Goal: Find contact information: Find contact information

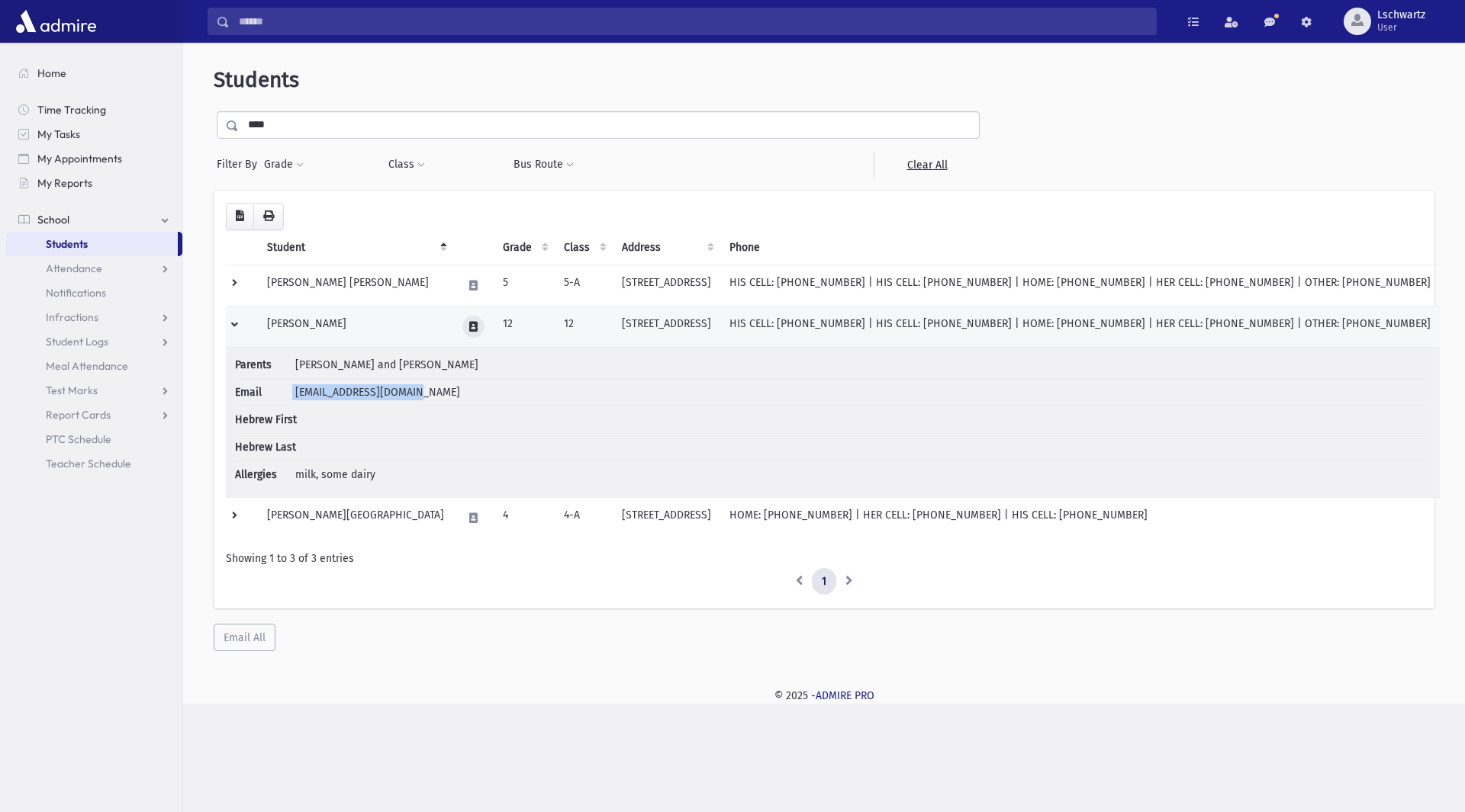
click at [469, 325] on icon at bounding box center [473, 326] width 8 height 10
click at [430, 329] on icon "button" at bounding box center [435, 326] width 12 height 10
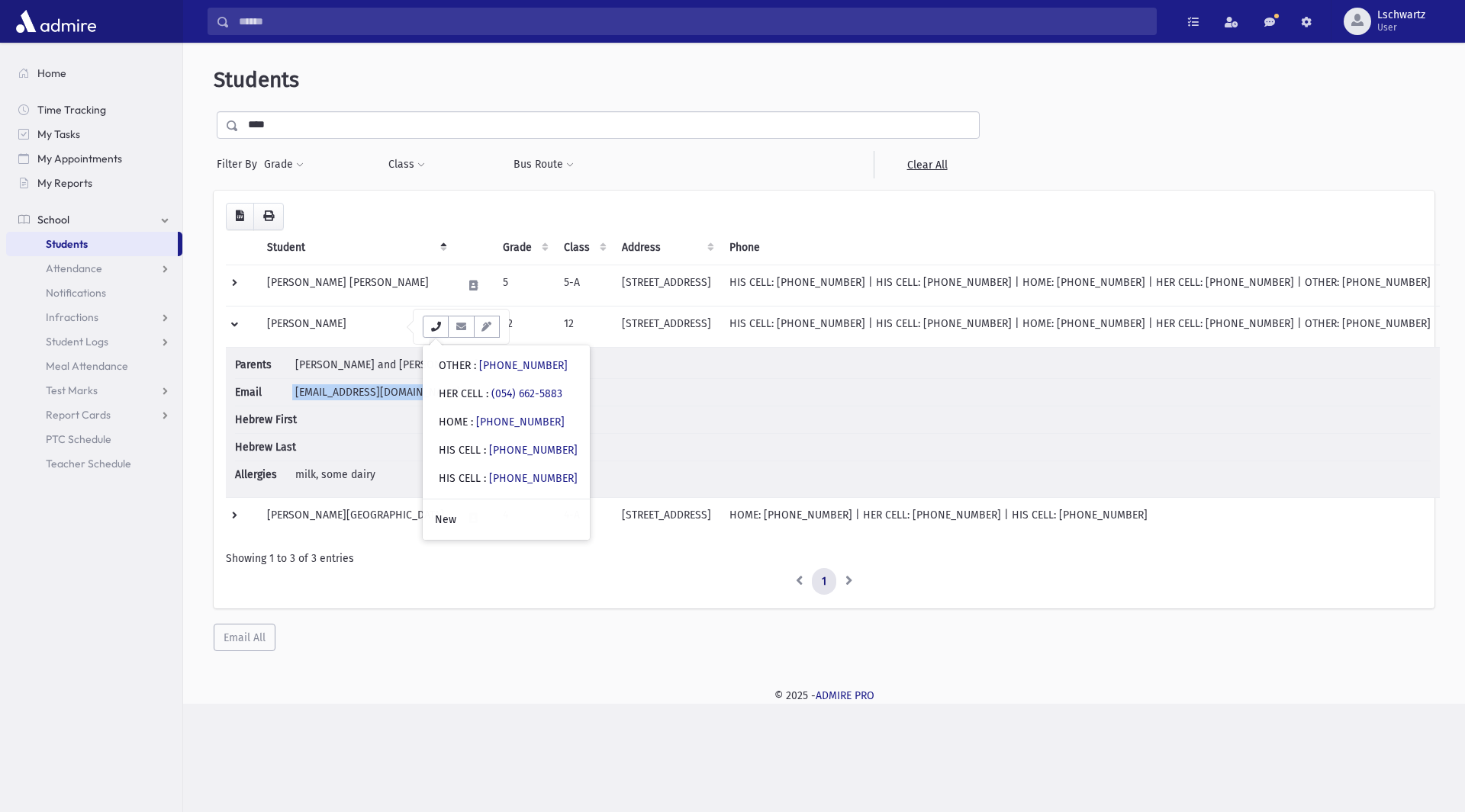
click at [423, 316] on button "button" at bounding box center [436, 326] width 26 height 22
click at [352, 14] on input "Search" at bounding box center [692, 21] width 926 height 27
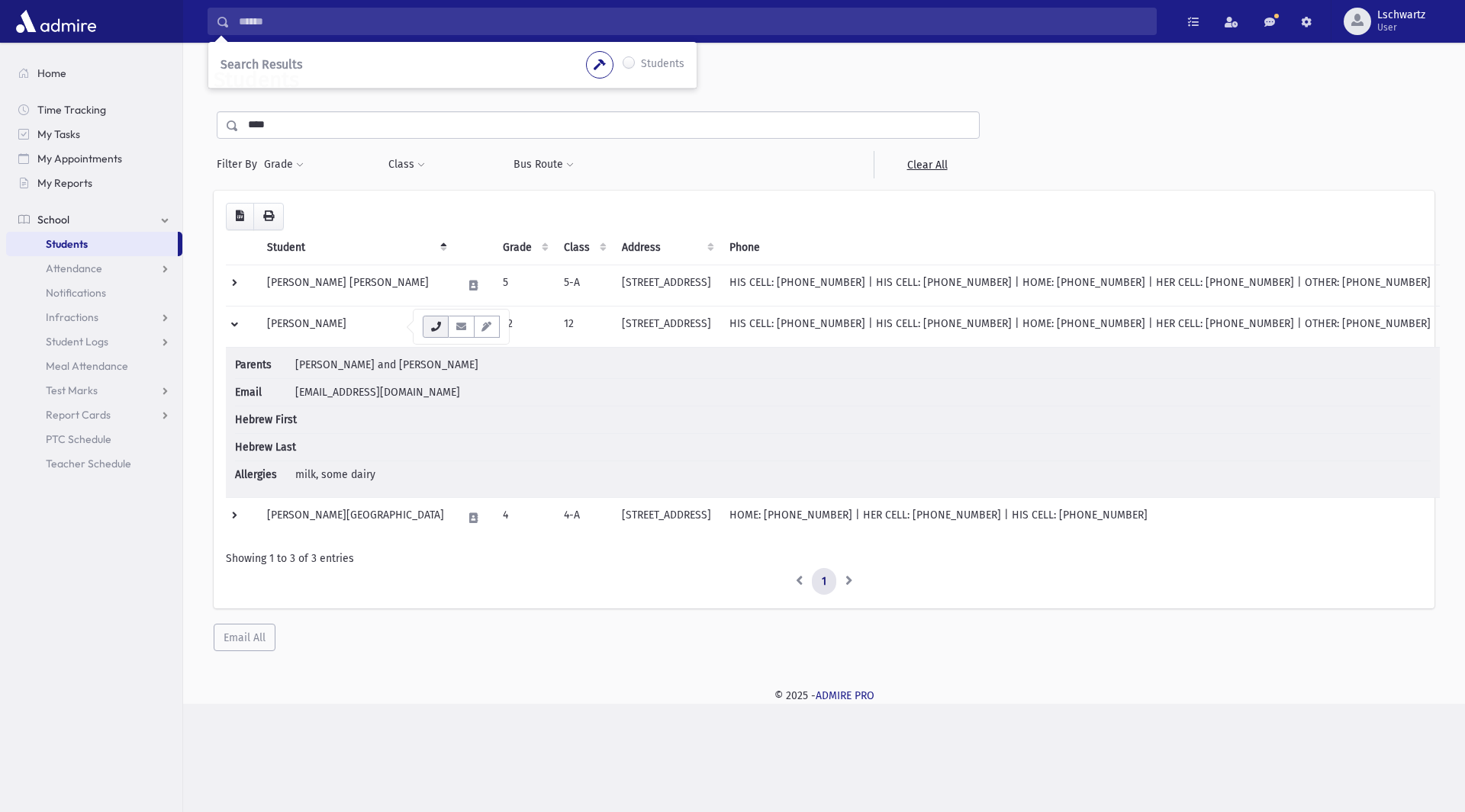
click at [430, 327] on icon "button" at bounding box center [435, 326] width 12 height 10
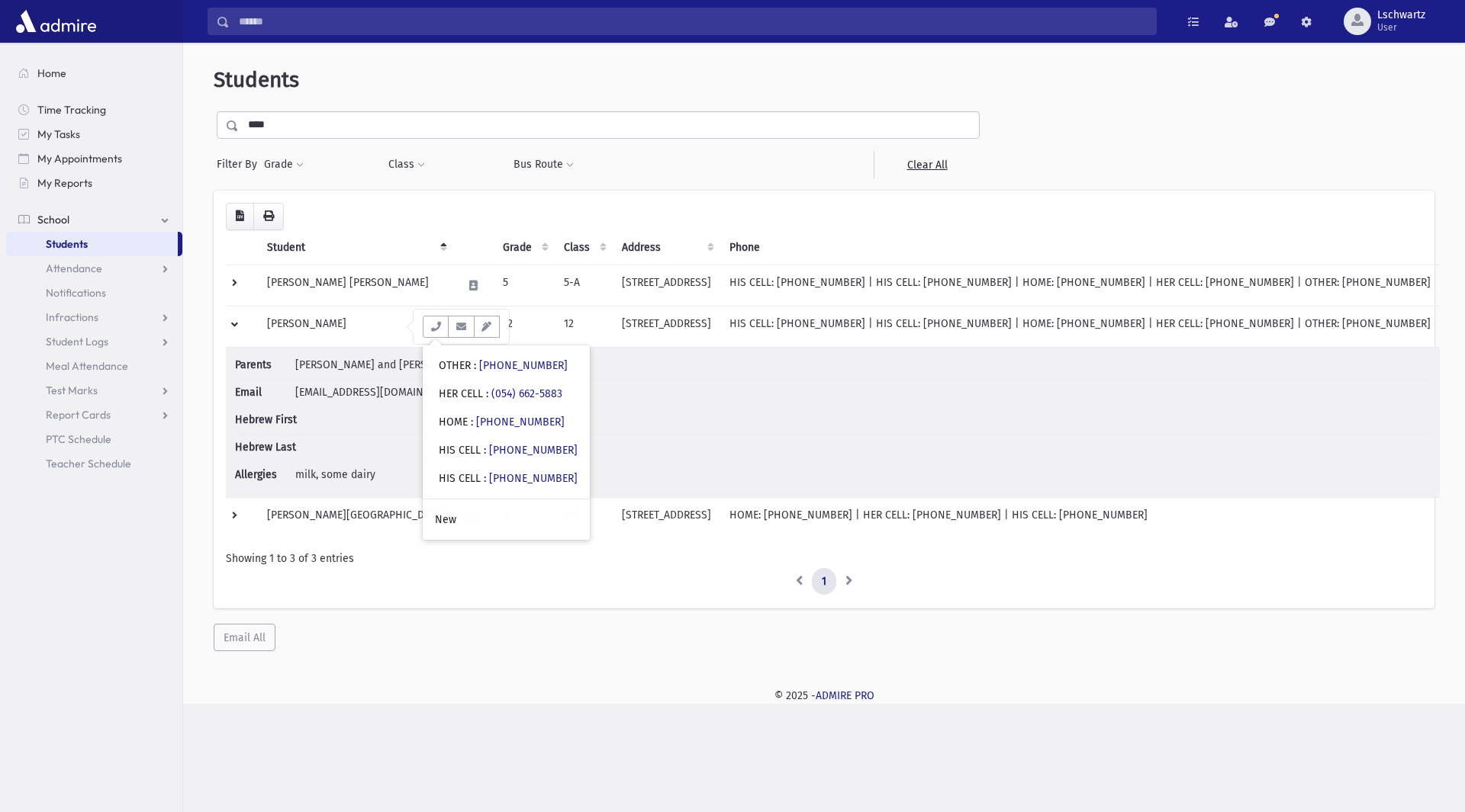
click at [452, 478] on div "HIS CELL : (929) 278-0535" at bounding box center [508, 478] width 139 height 16
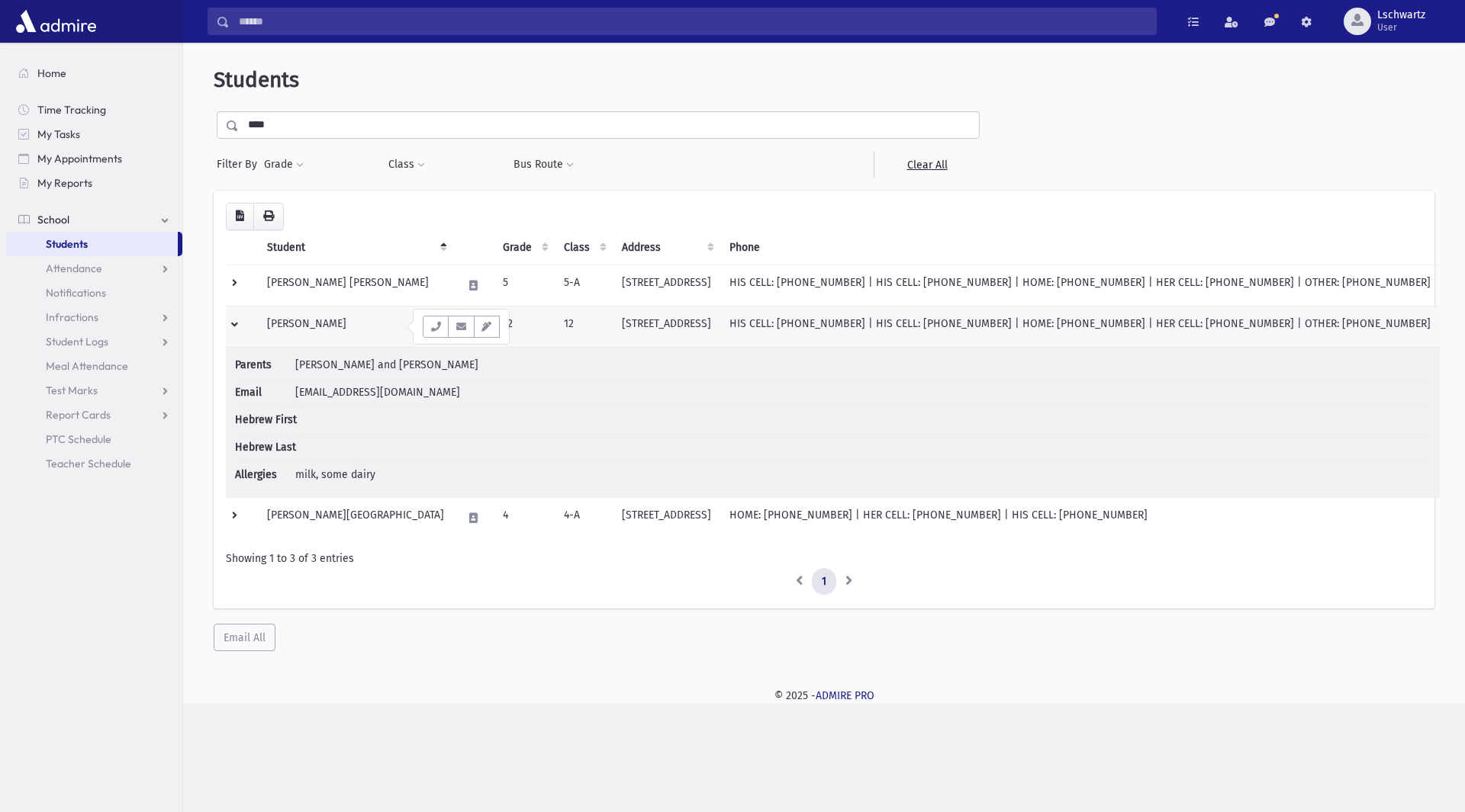
click at [232, 319] on td at bounding box center [241, 326] width 32 height 41
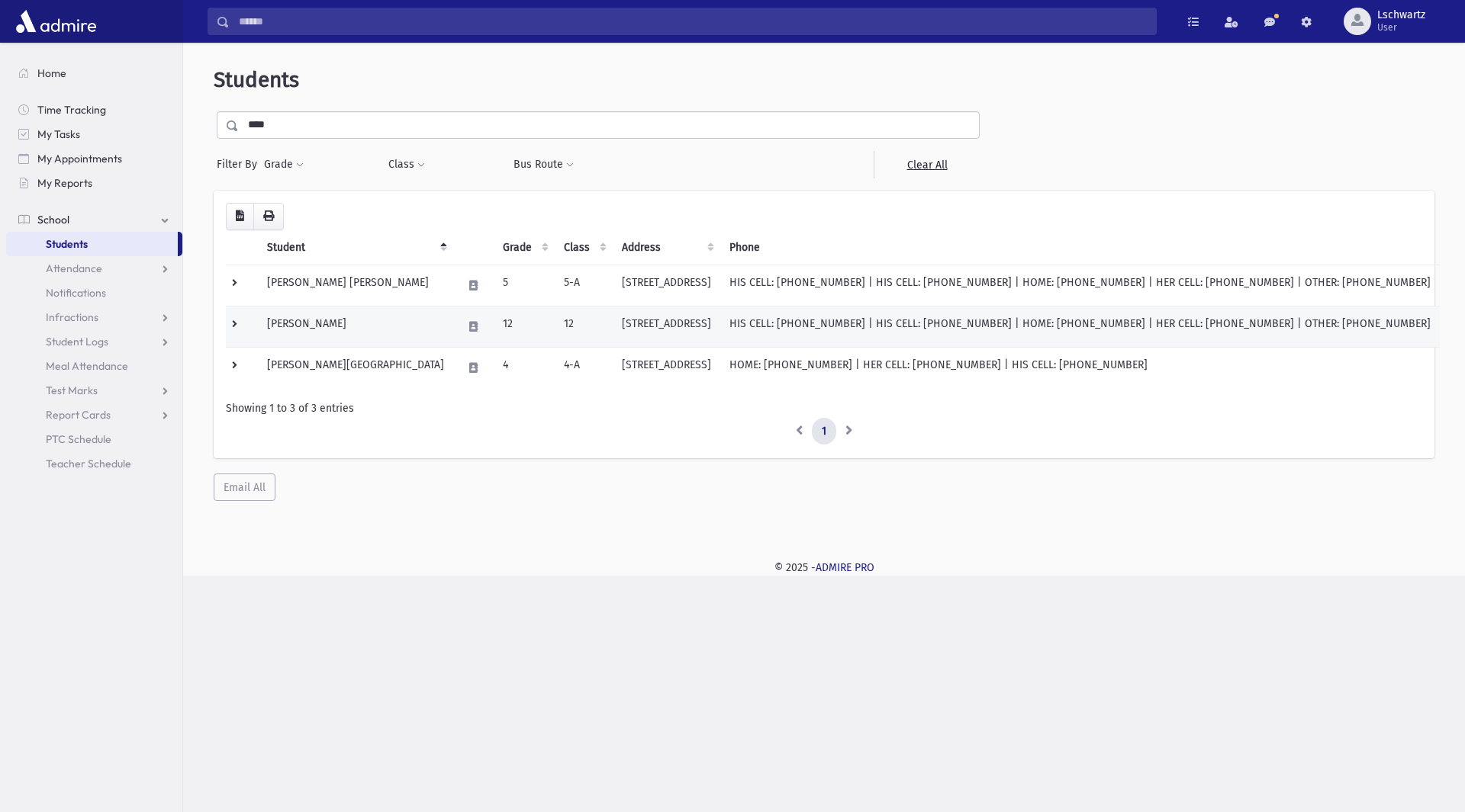
click at [233, 319] on td at bounding box center [241, 326] width 32 height 41
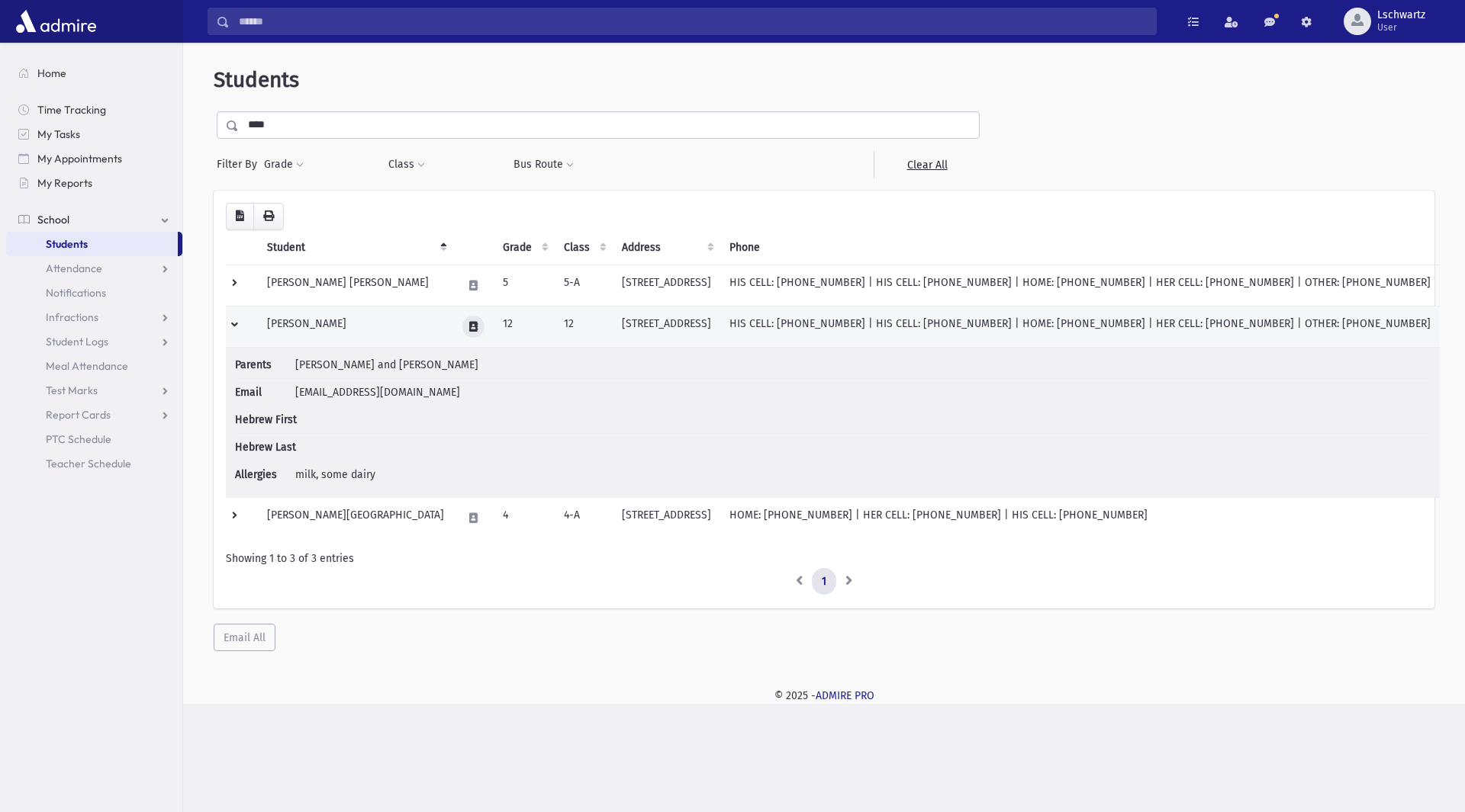
click at [462, 322] on button at bounding box center [473, 326] width 22 height 22
click at [234, 324] on td at bounding box center [241, 326] width 32 height 41
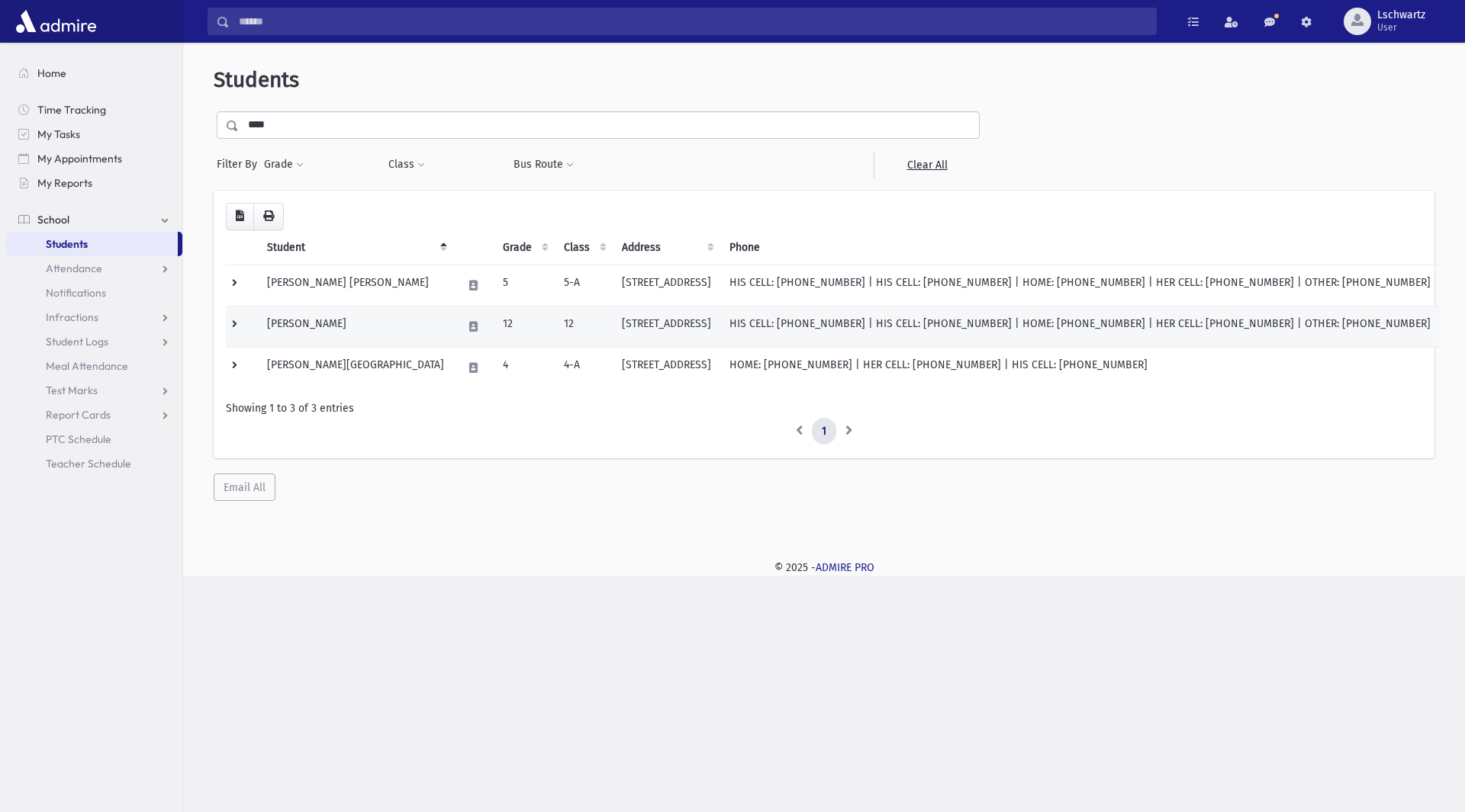
click at [234, 324] on td at bounding box center [241, 326] width 32 height 41
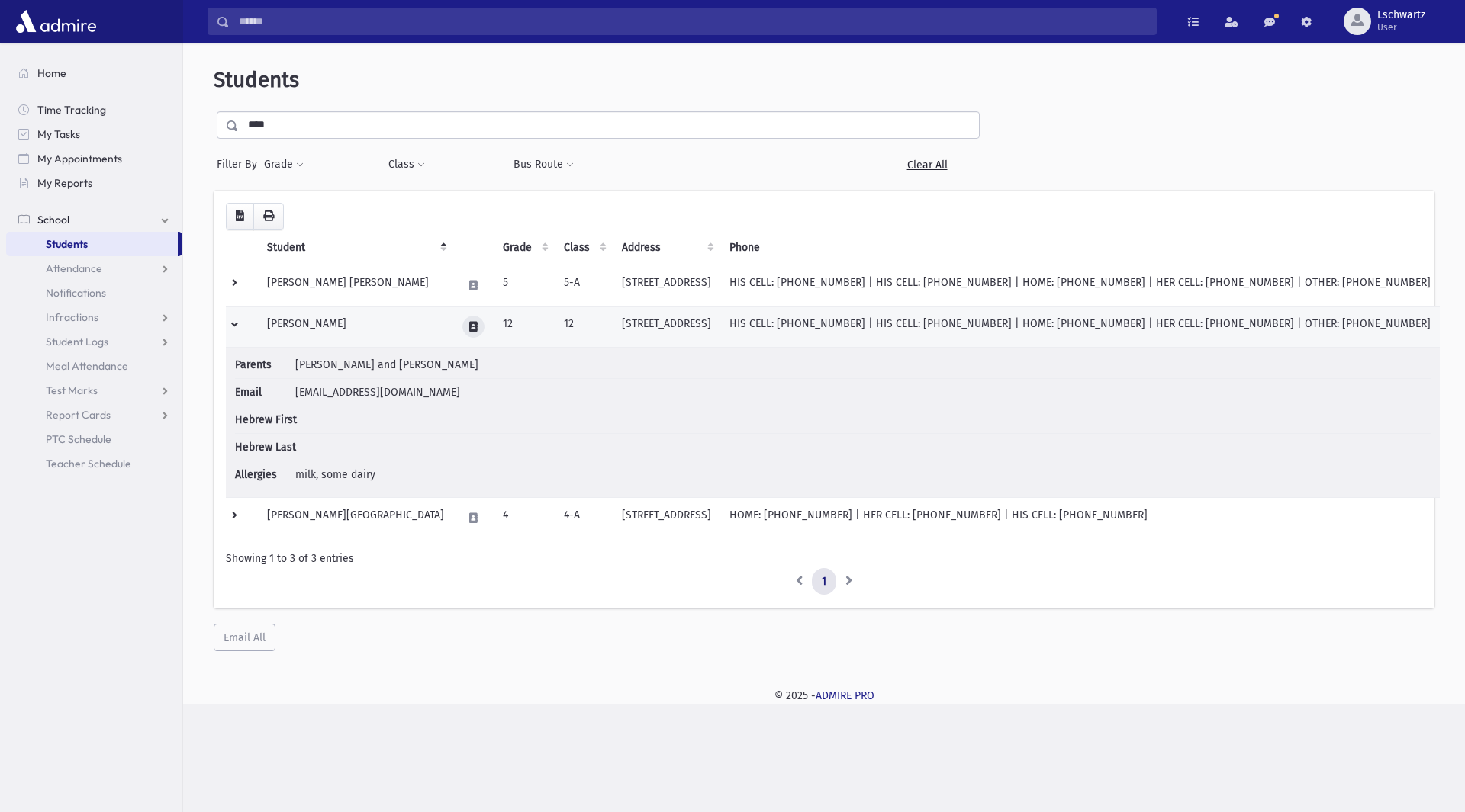
click at [469, 325] on icon at bounding box center [473, 326] width 8 height 10
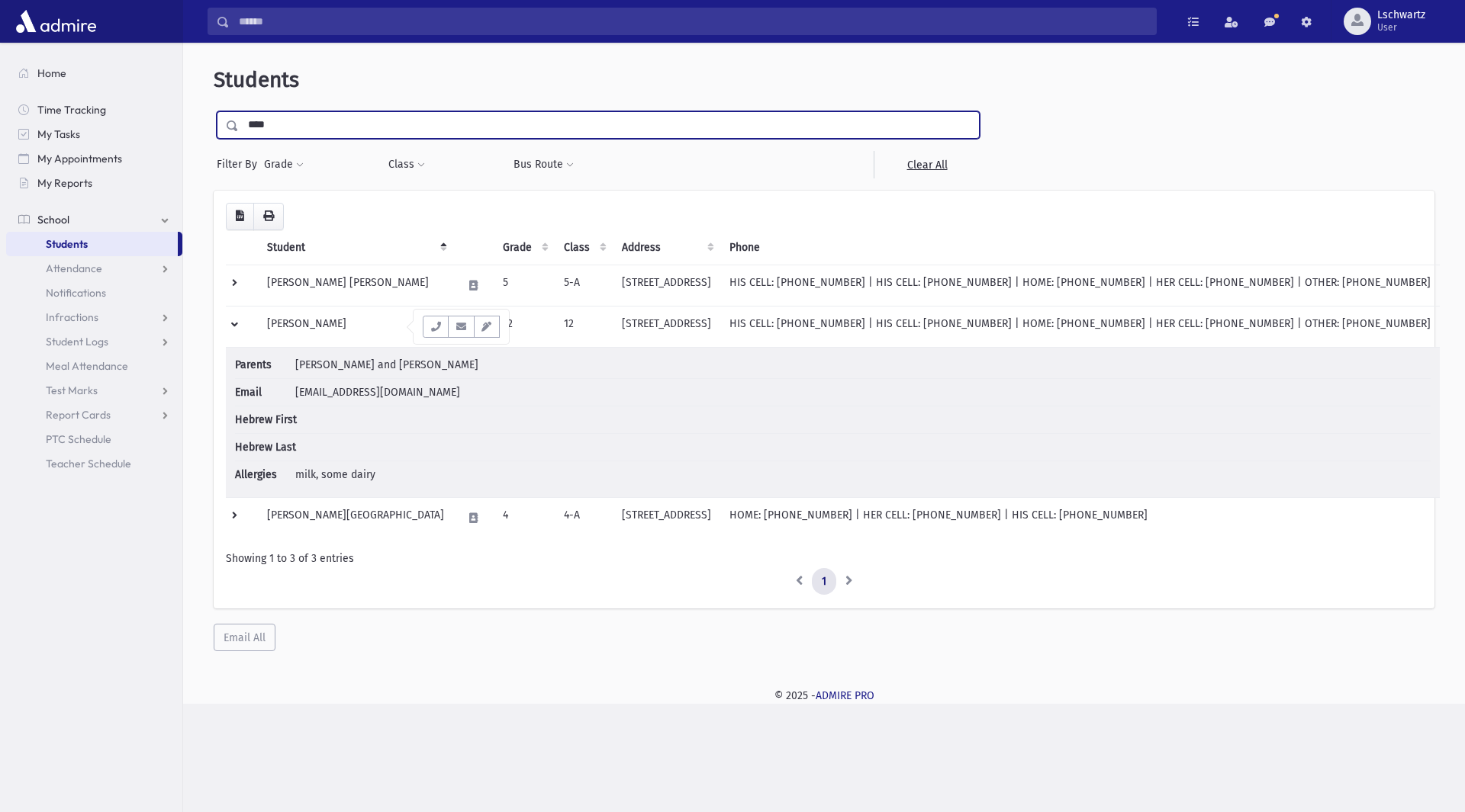
click at [309, 117] on input "****" at bounding box center [608, 124] width 741 height 27
type input "*"
type input "*******"
click at [213, 111] on input "submit" at bounding box center [234, 122] width 42 height 21
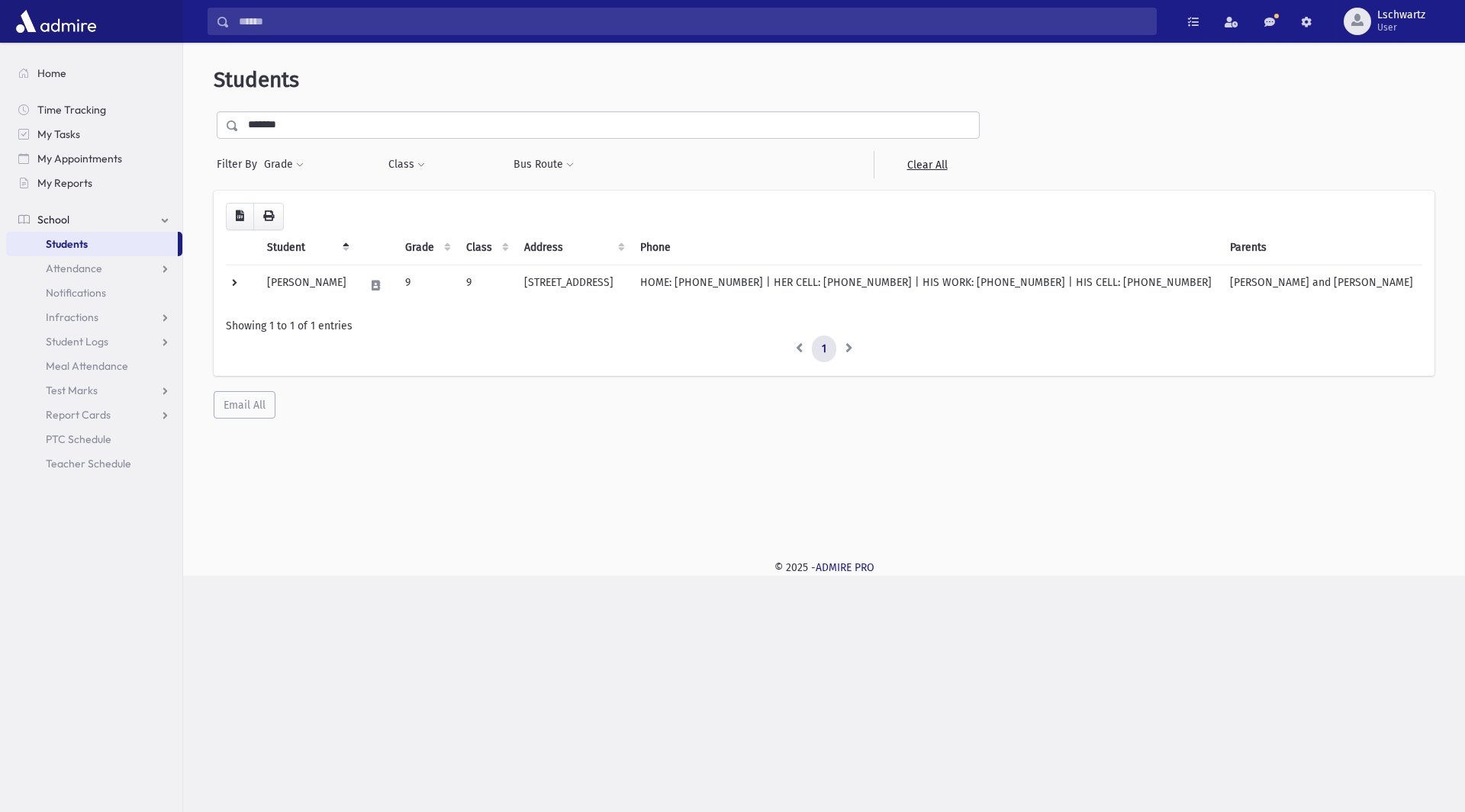
click at [349, 121] on input "*******" at bounding box center [608, 124] width 741 height 27
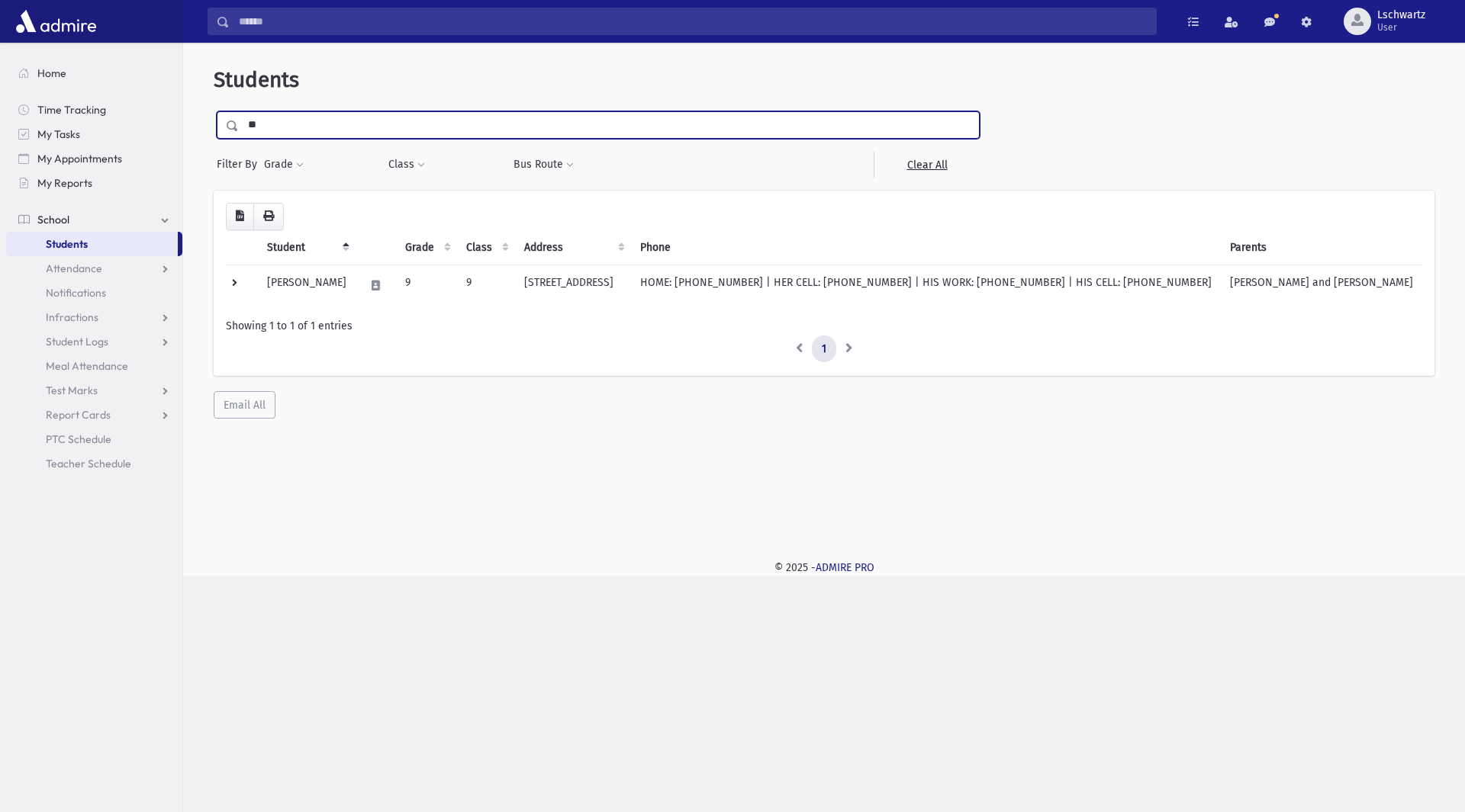
type input "*"
type input "*****"
click at [213, 111] on input "submit" at bounding box center [234, 122] width 42 height 21
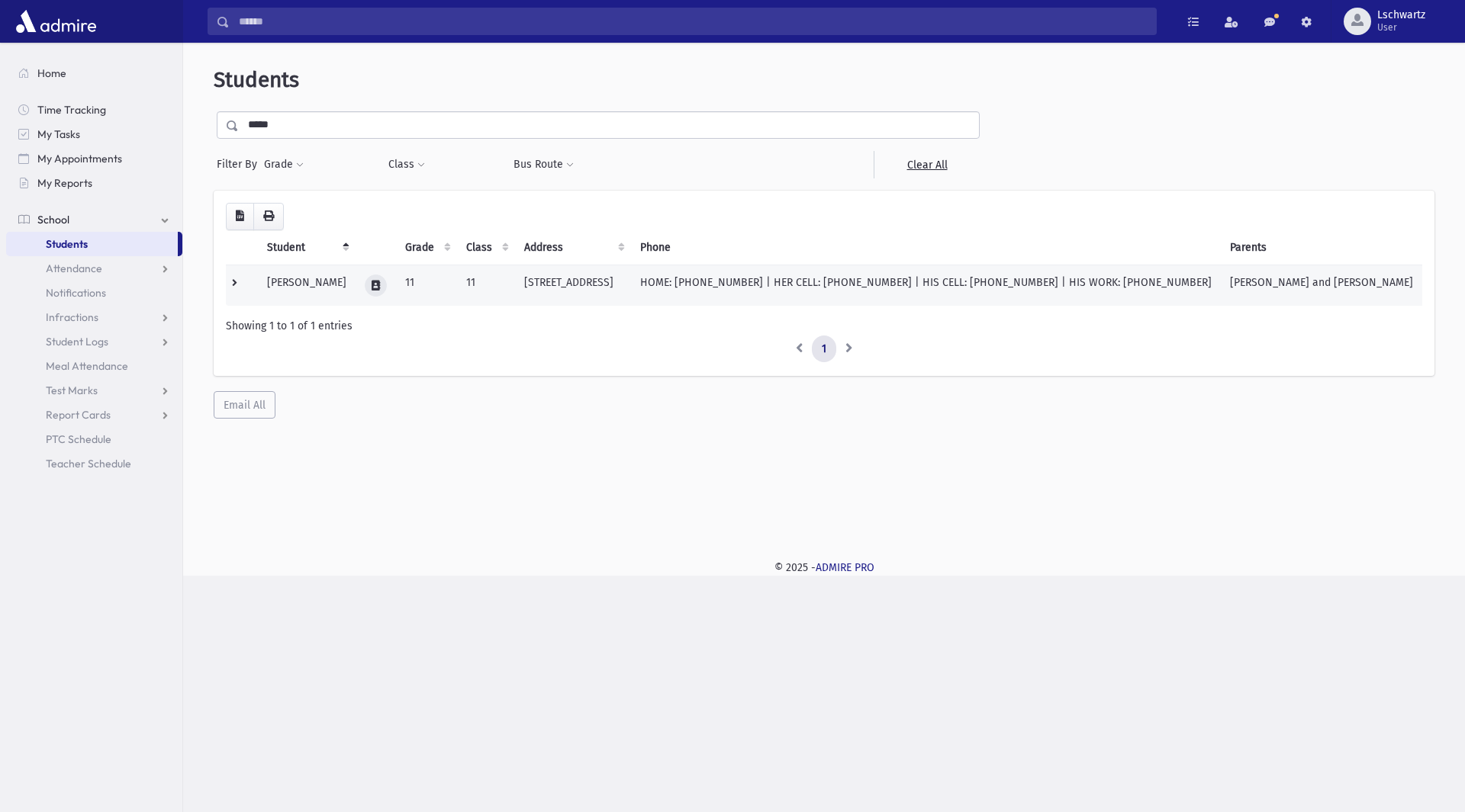
click at [365, 278] on button at bounding box center [375, 285] width 22 height 22
click at [431, 289] on icon "button" at bounding box center [427, 286] width 12 height 10
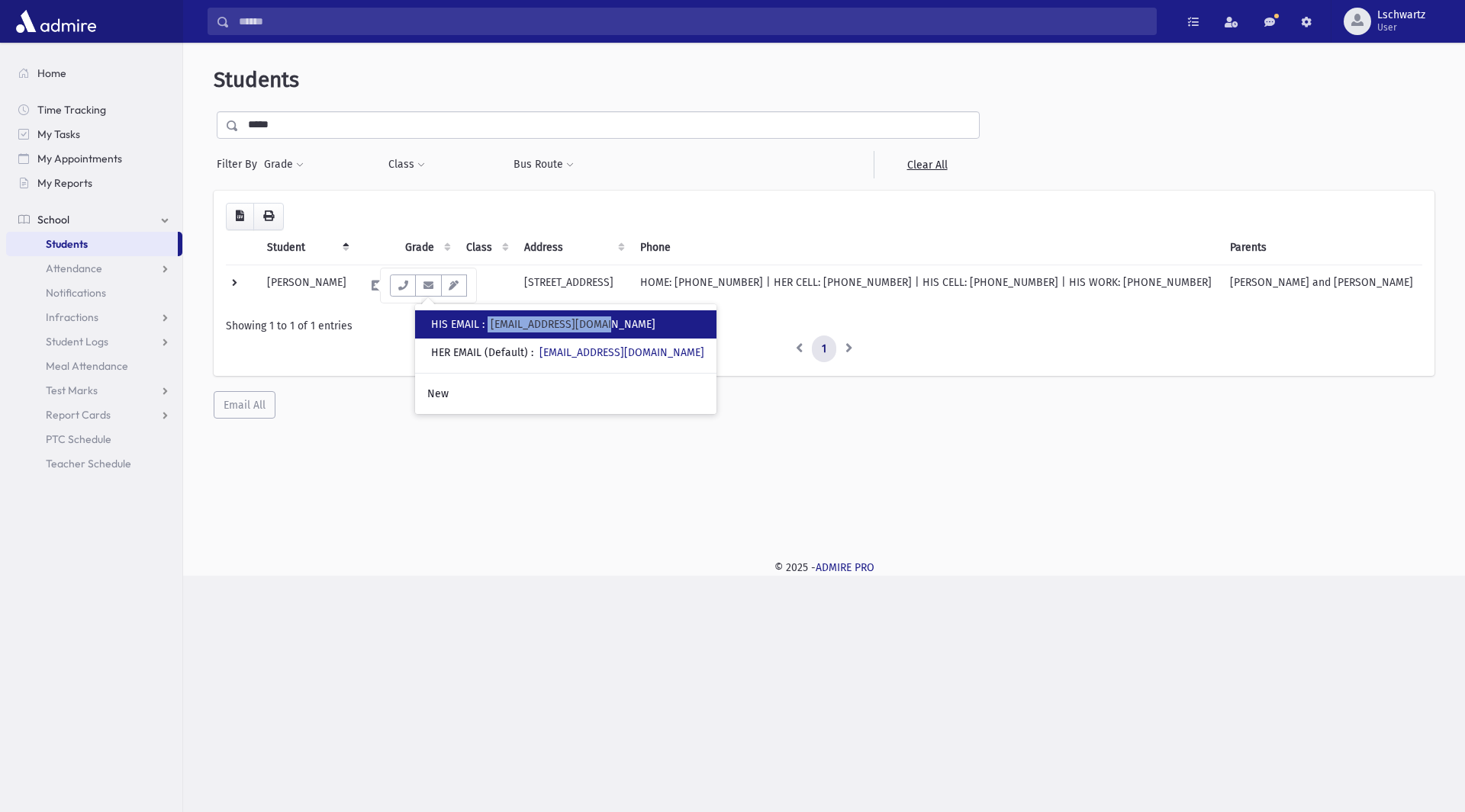
drag, startPoint x: 490, startPoint y: 323, endPoint x: 632, endPoint y: 336, distance: 142.6
click at [632, 336] on div "• HIS EMAIL : ramyagadi@outlook.com" at bounding box center [566, 324] width 302 height 28
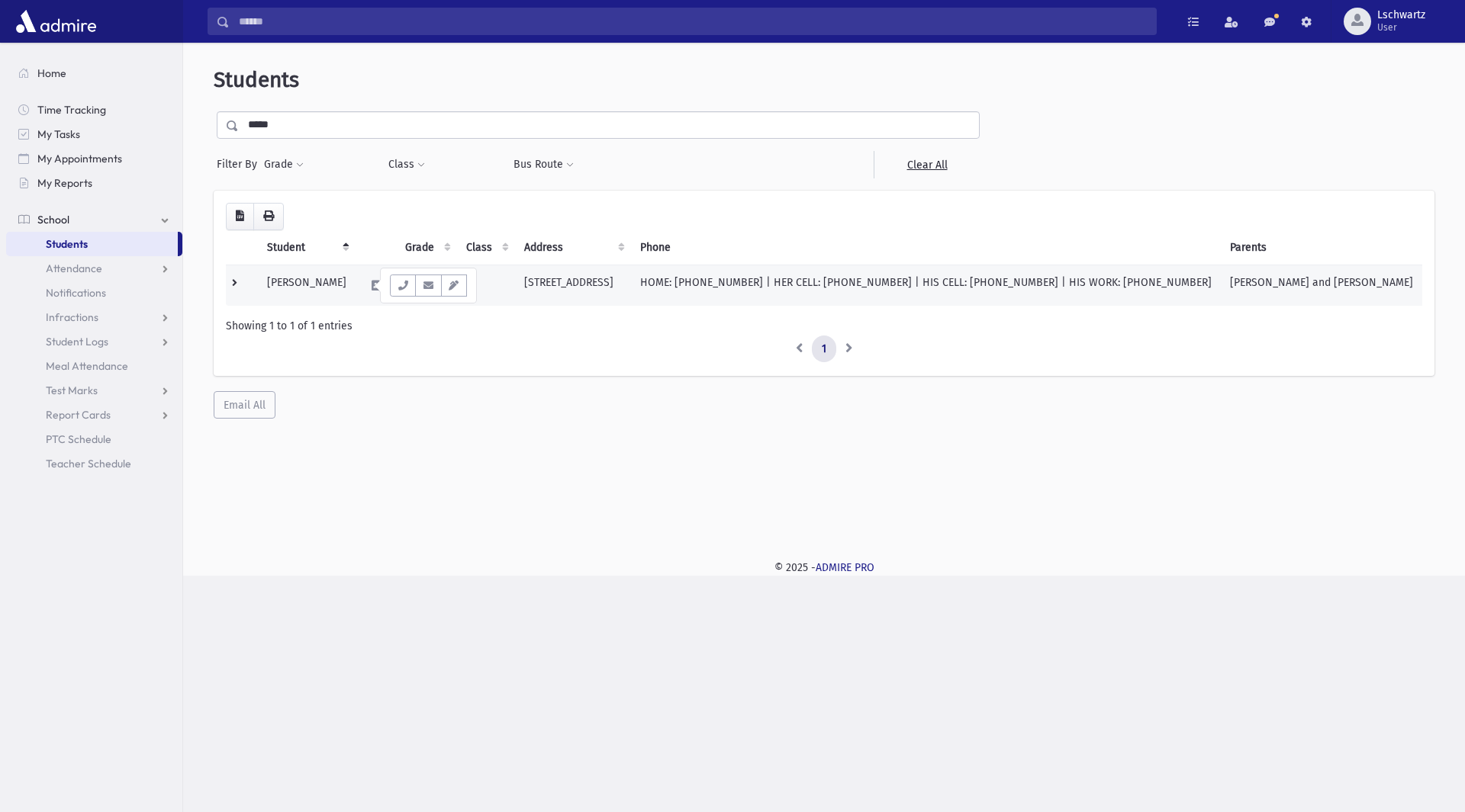
click at [233, 281] on td at bounding box center [241, 286] width 32 height 41
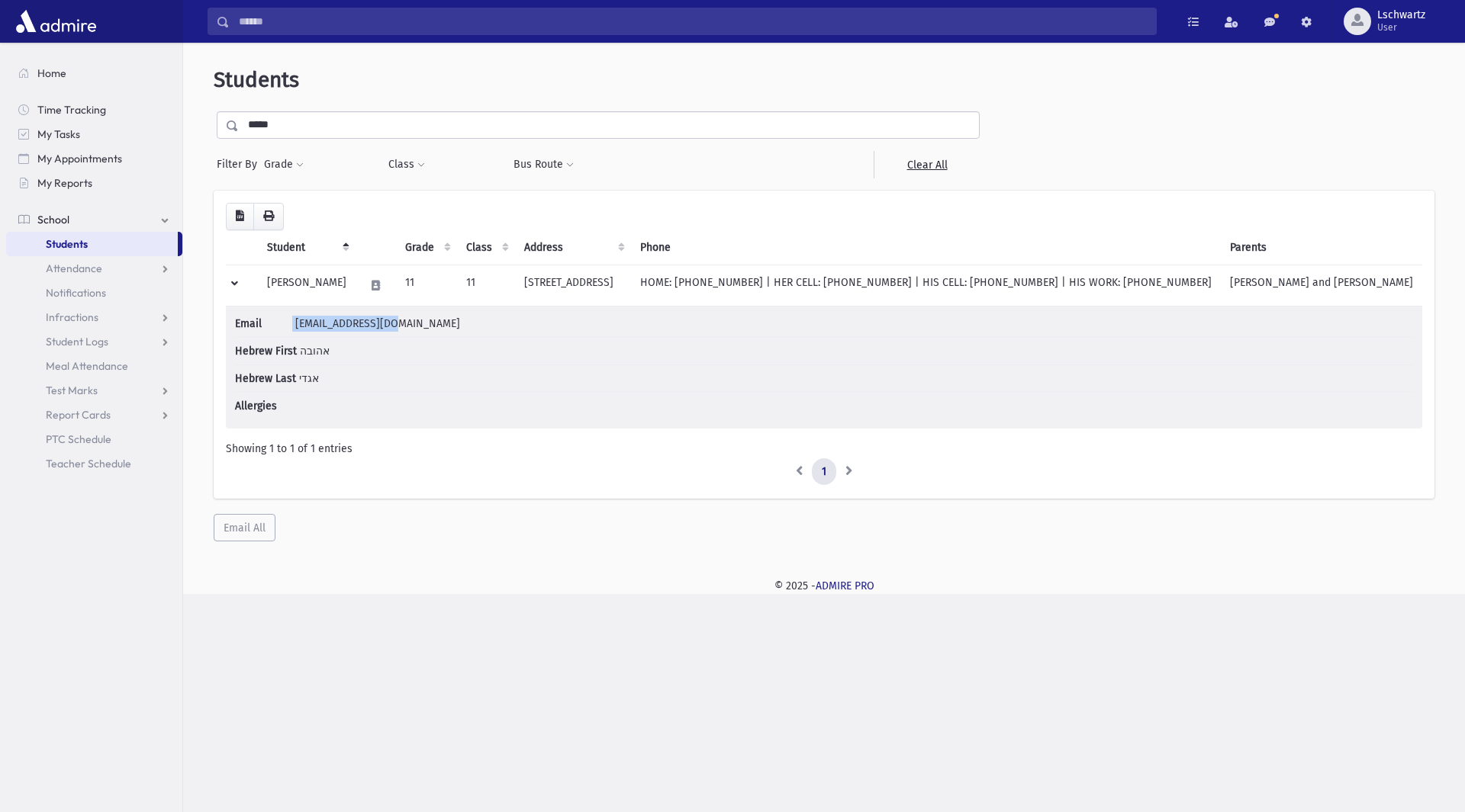
drag, startPoint x: 292, startPoint y: 322, endPoint x: 444, endPoint y: 324, distance: 152.0
click at [444, 324] on li "Email estagadi@gmail.com" at bounding box center [824, 326] width 1178 height 22
copy li "estagadi@gmail.com"
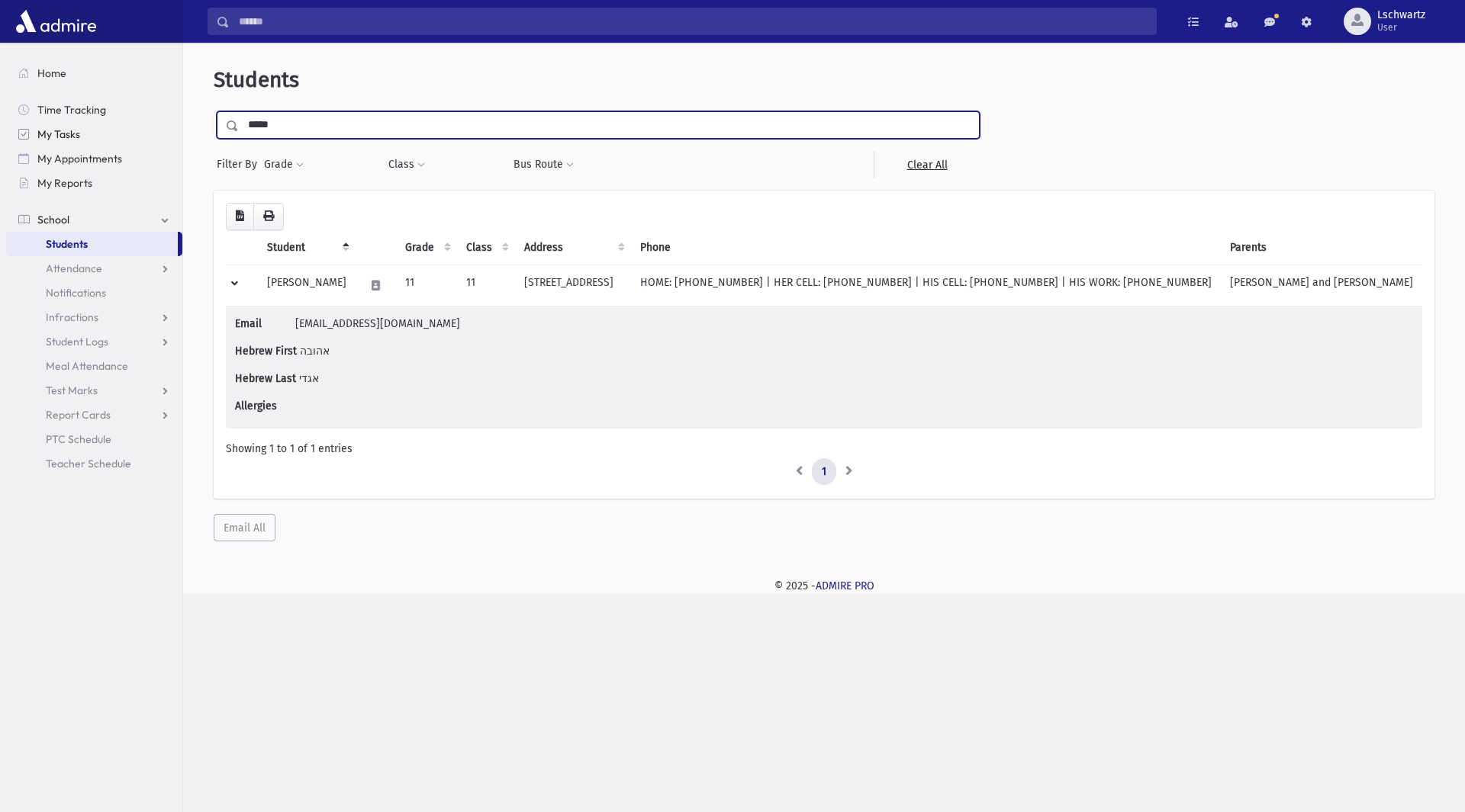
drag, startPoint x: 370, startPoint y: 123, endPoint x: 102, endPoint y: 123, distance: 268.0
click at [112, 122] on div "Search Results Students" at bounding box center [732, 406] width 1465 height 812
click at [264, 128] on input "*********" at bounding box center [608, 124] width 741 height 27
click at [330, 125] on input "********" at bounding box center [608, 124] width 741 height 27
type input "*******"
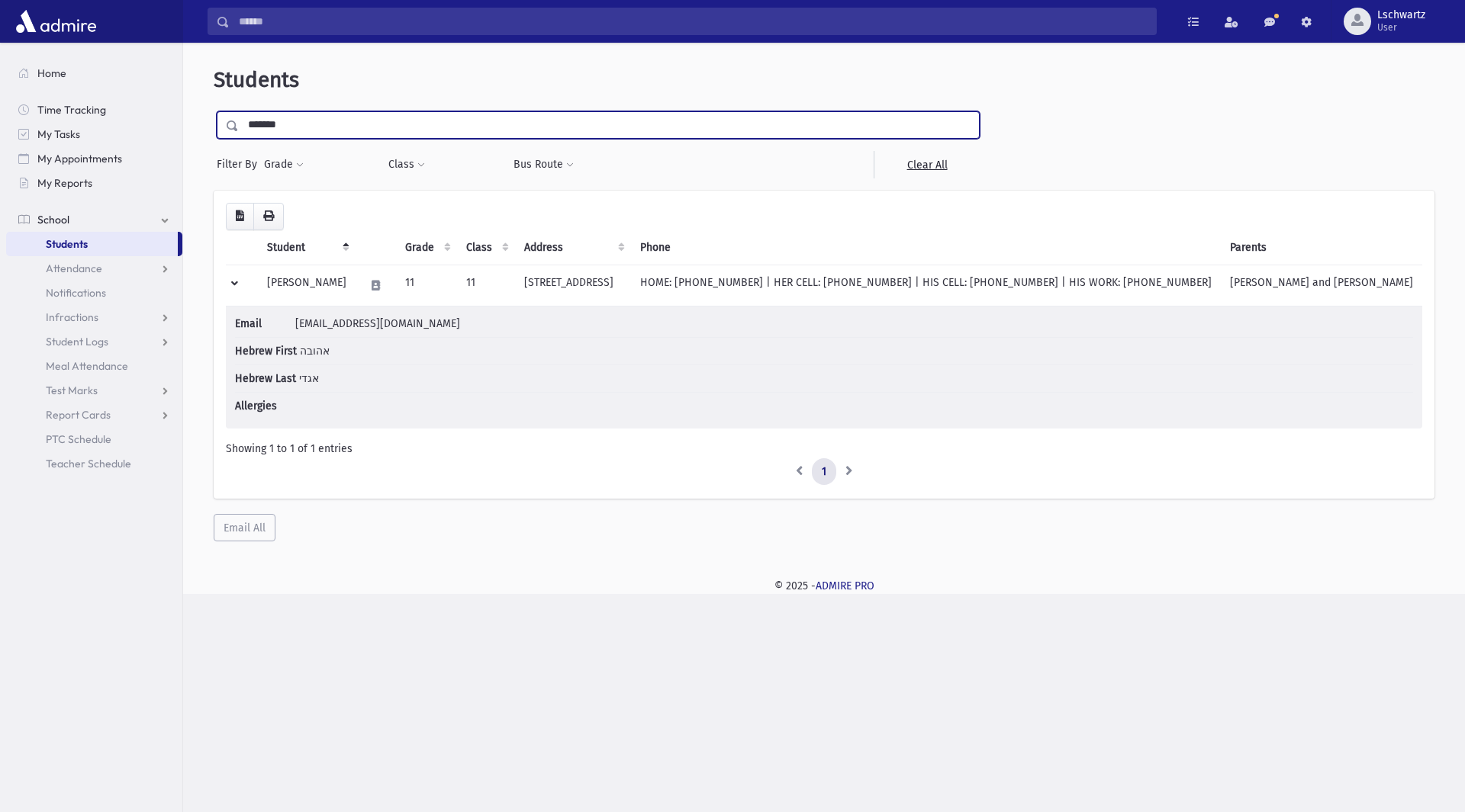
click at [213, 111] on input "submit" at bounding box center [234, 122] width 42 height 21
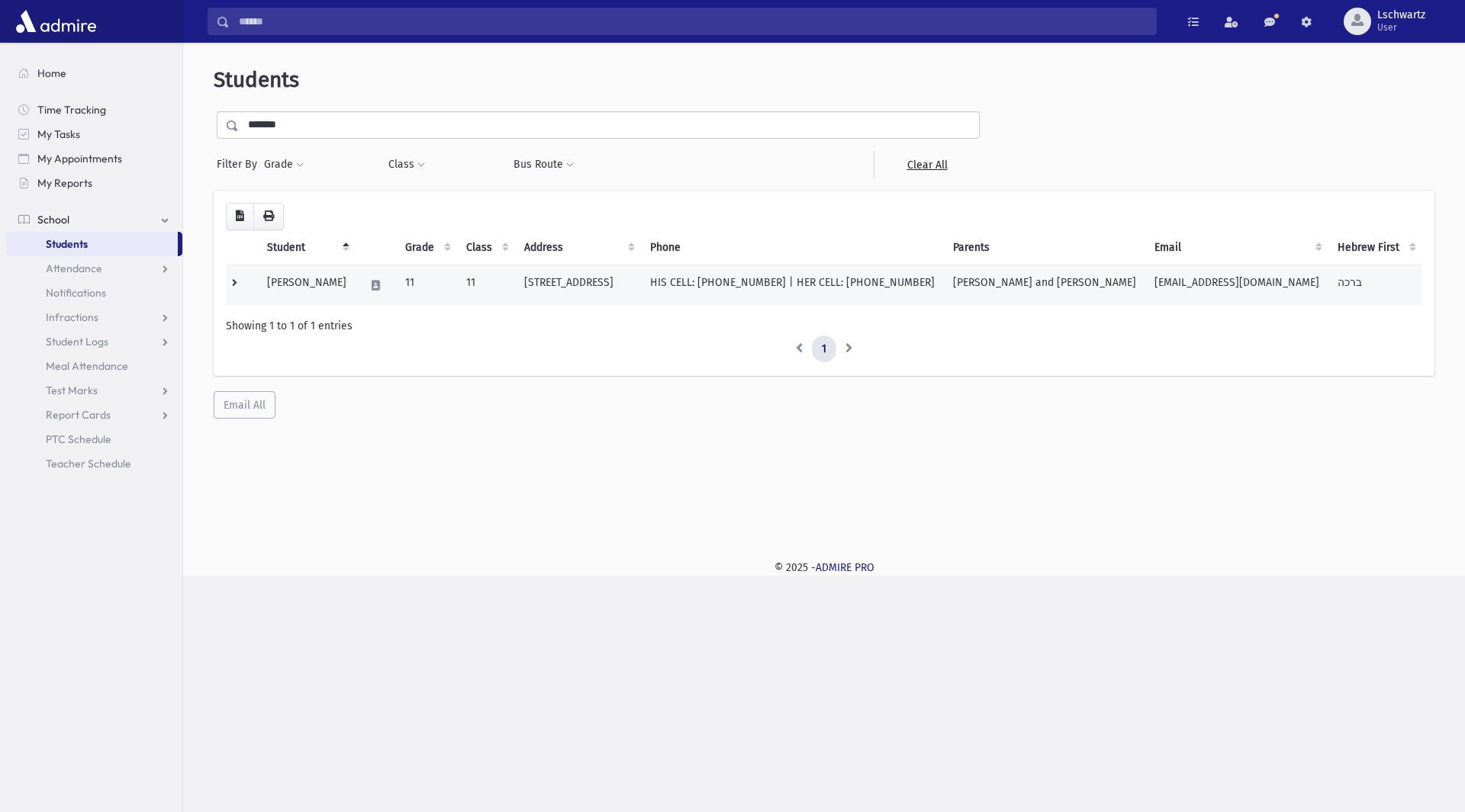
click at [232, 280] on td at bounding box center [241, 286] width 32 height 41
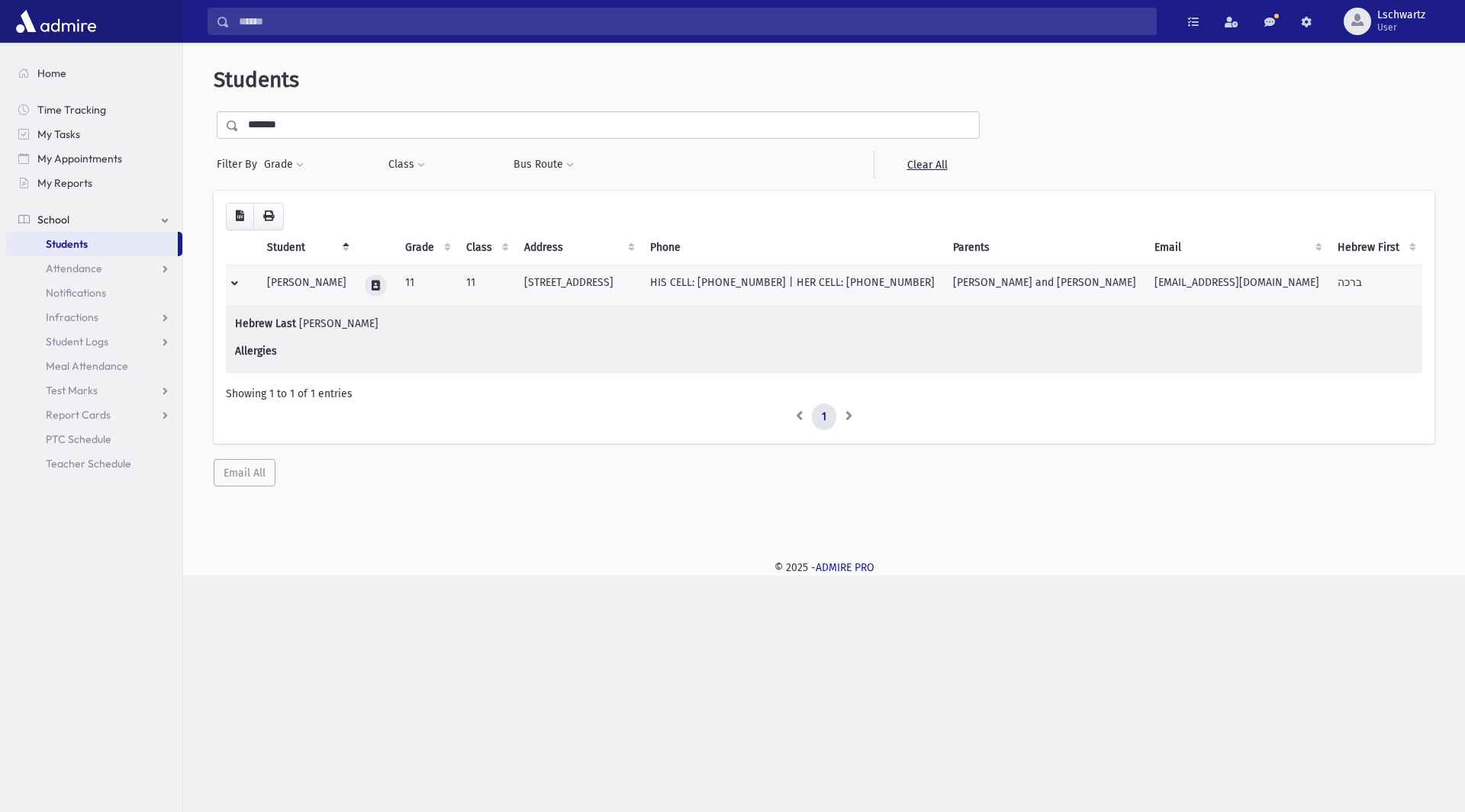
click at [380, 285] on icon at bounding box center [375, 286] width 8 height 10
click at [441, 280] on button "button" at bounding box center [443, 285] width 26 height 22
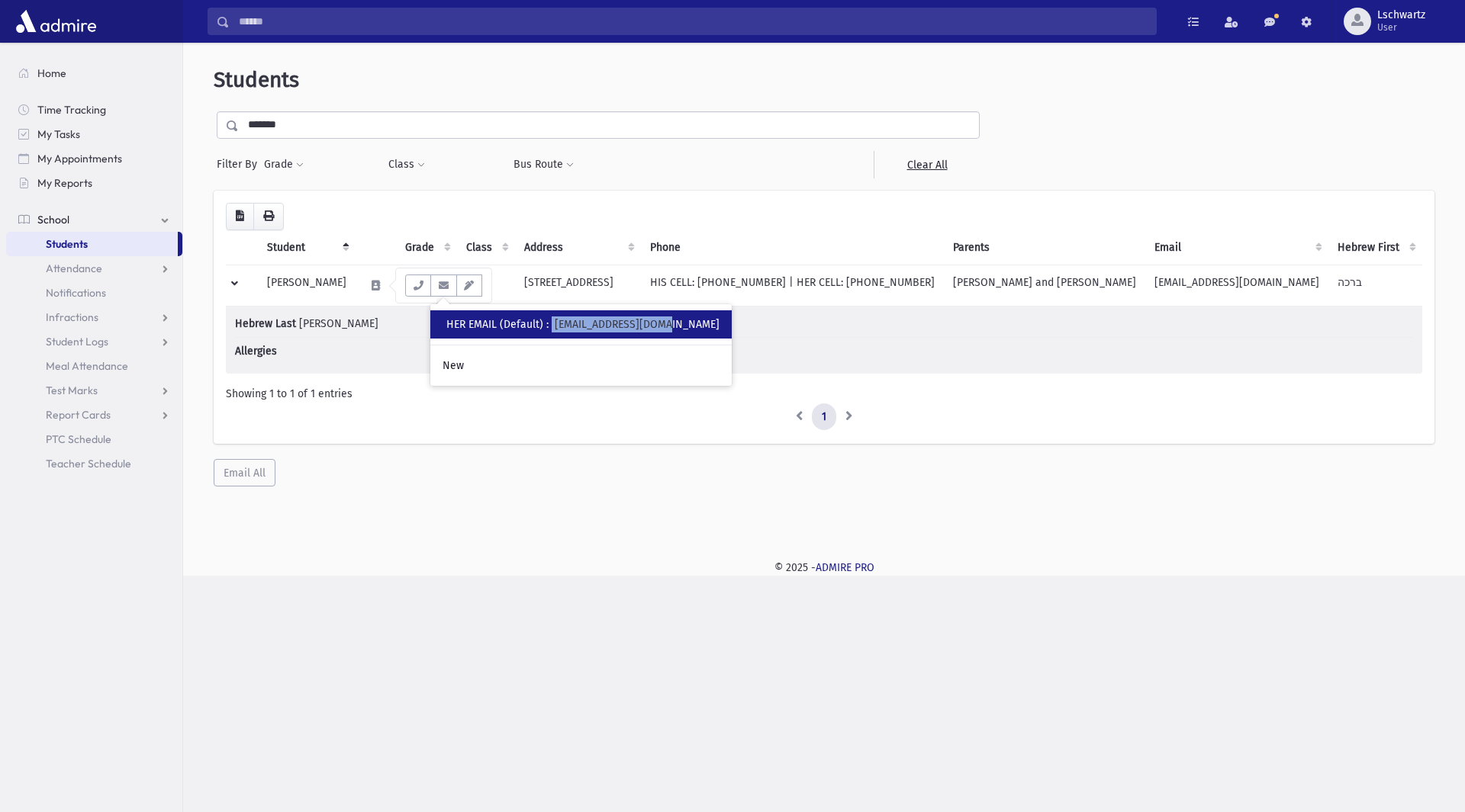
drag, startPoint x: 557, startPoint y: 321, endPoint x: 676, endPoint y: 328, distance: 119.2
click at [676, 328] on div "• HER EMAIL (Default) : tsiona1969@gmail.com" at bounding box center [581, 324] width 302 height 28
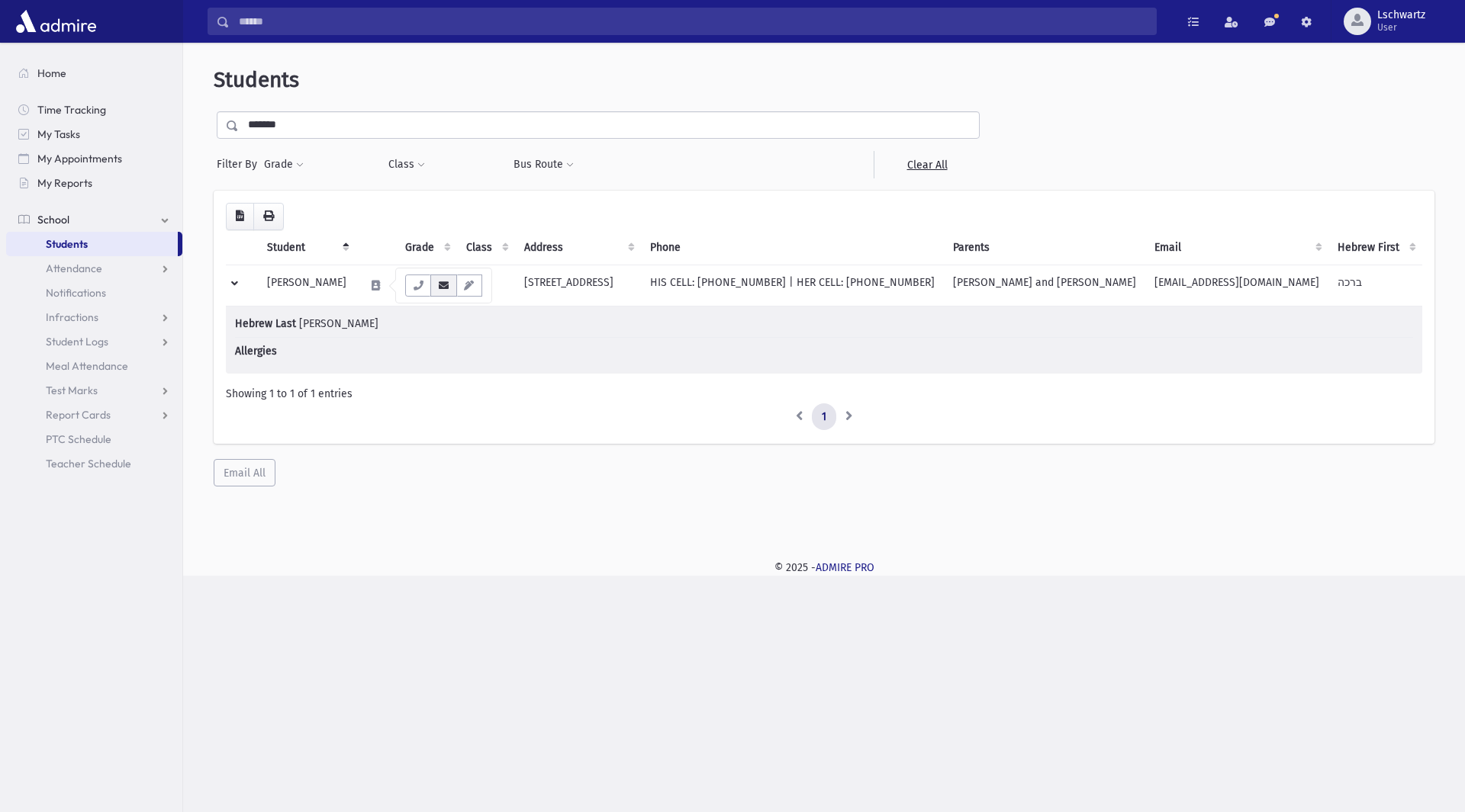
click at [448, 290] on button "button" at bounding box center [443, 285] width 26 height 22
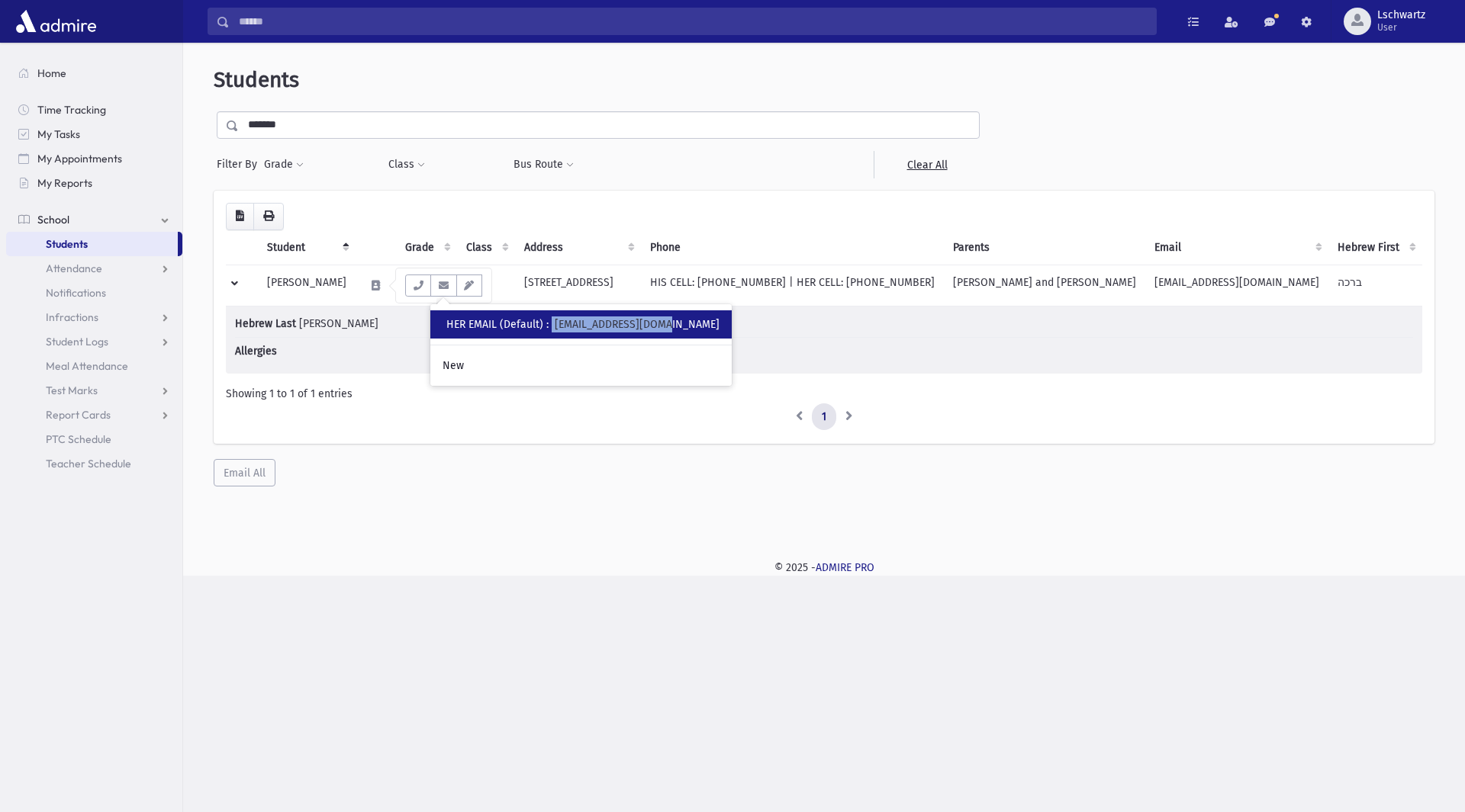
drag, startPoint x: 553, startPoint y: 324, endPoint x: 676, endPoint y: 325, distance: 123.0
click at [676, 325] on div "• HER EMAIL (Default) : tsiona1969@gmail.com" at bounding box center [581, 324] width 302 height 28
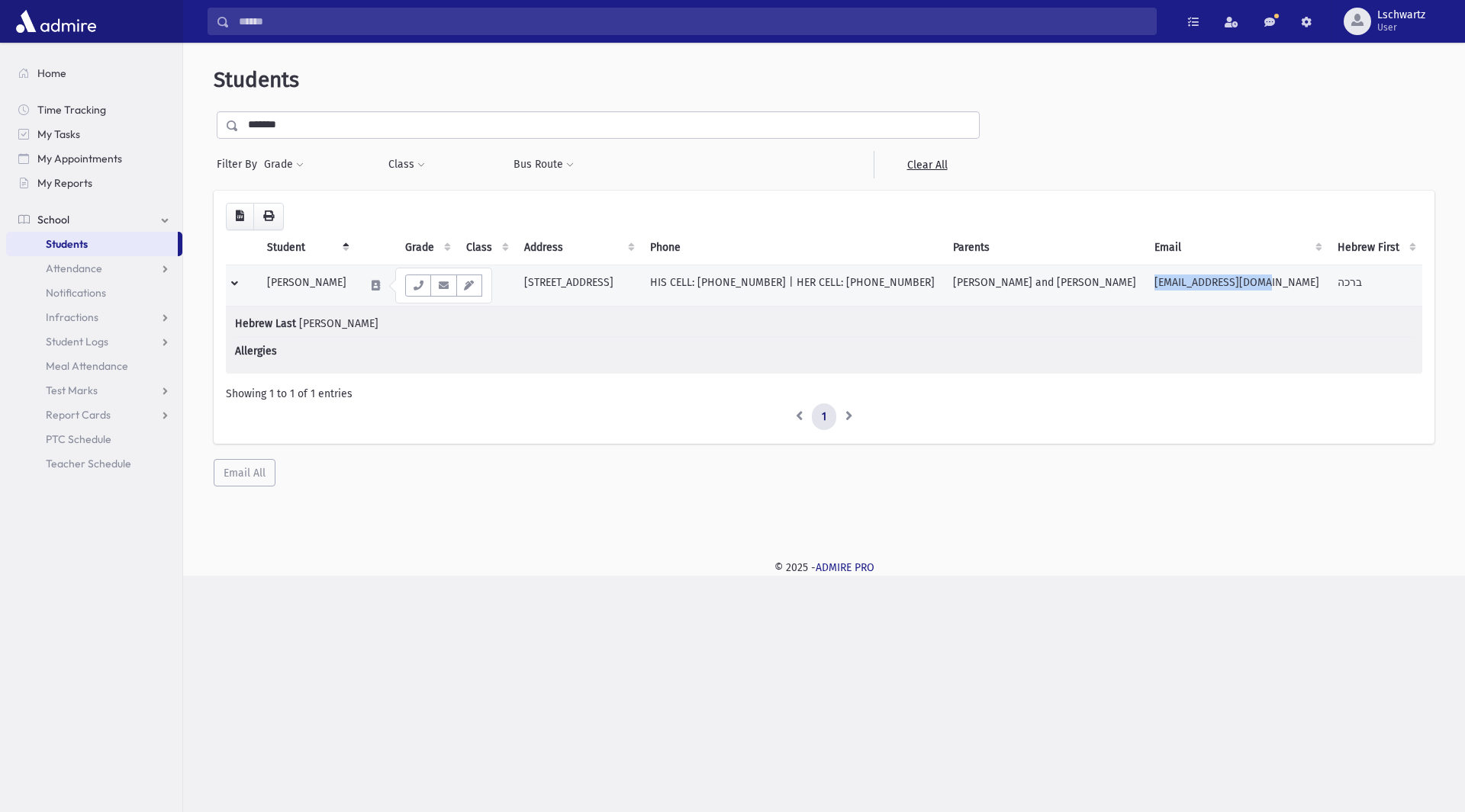
drag, startPoint x: 1188, startPoint y: 281, endPoint x: 1307, endPoint y: 281, distance: 119.0
click at [1307, 281] on td "[EMAIL_ADDRESS][DOMAIN_NAME]" at bounding box center [1237, 286] width 183 height 41
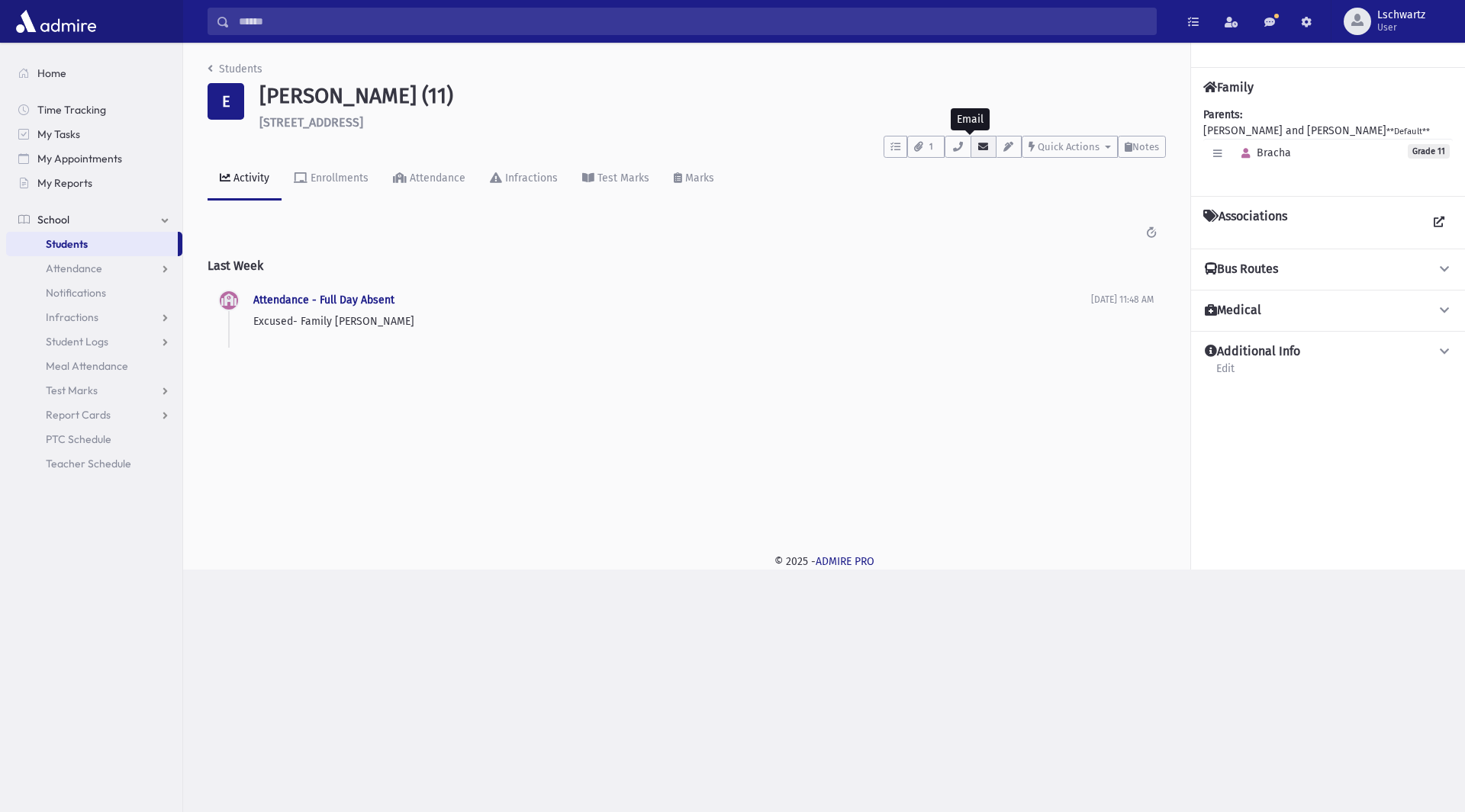
click at [980, 150] on icon "button" at bounding box center [983, 146] width 12 height 10
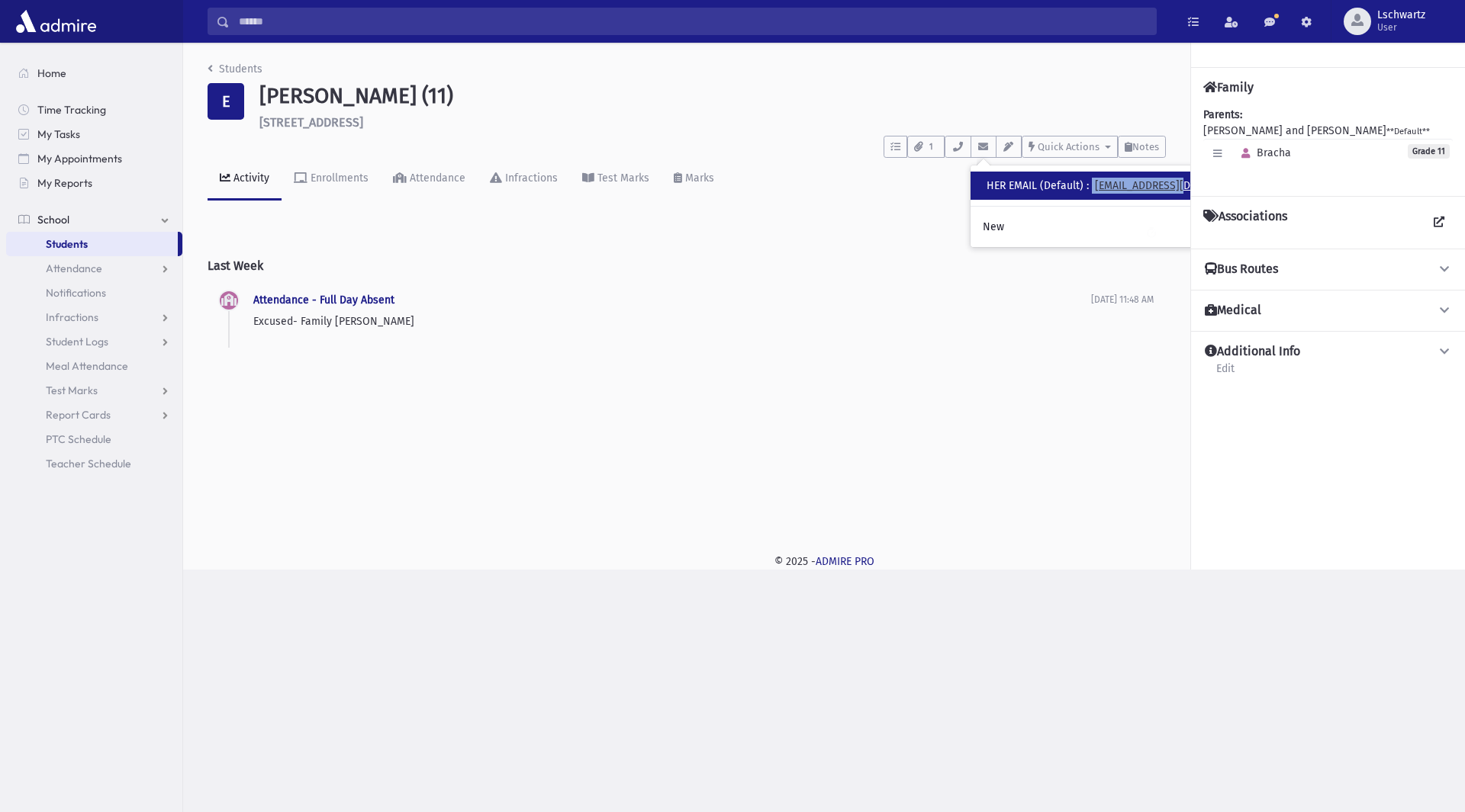
drag, startPoint x: 1095, startPoint y: 186, endPoint x: 1185, endPoint y: 190, distance: 90.1
click at [1185, 190] on div "HER EMAIL (Default) : [EMAIL_ADDRESS][DOMAIN_NAME]" at bounding box center [1124, 185] width 274 height 16
click at [211, 69] on icon "breadcrumb" at bounding box center [210, 68] width 6 height 10
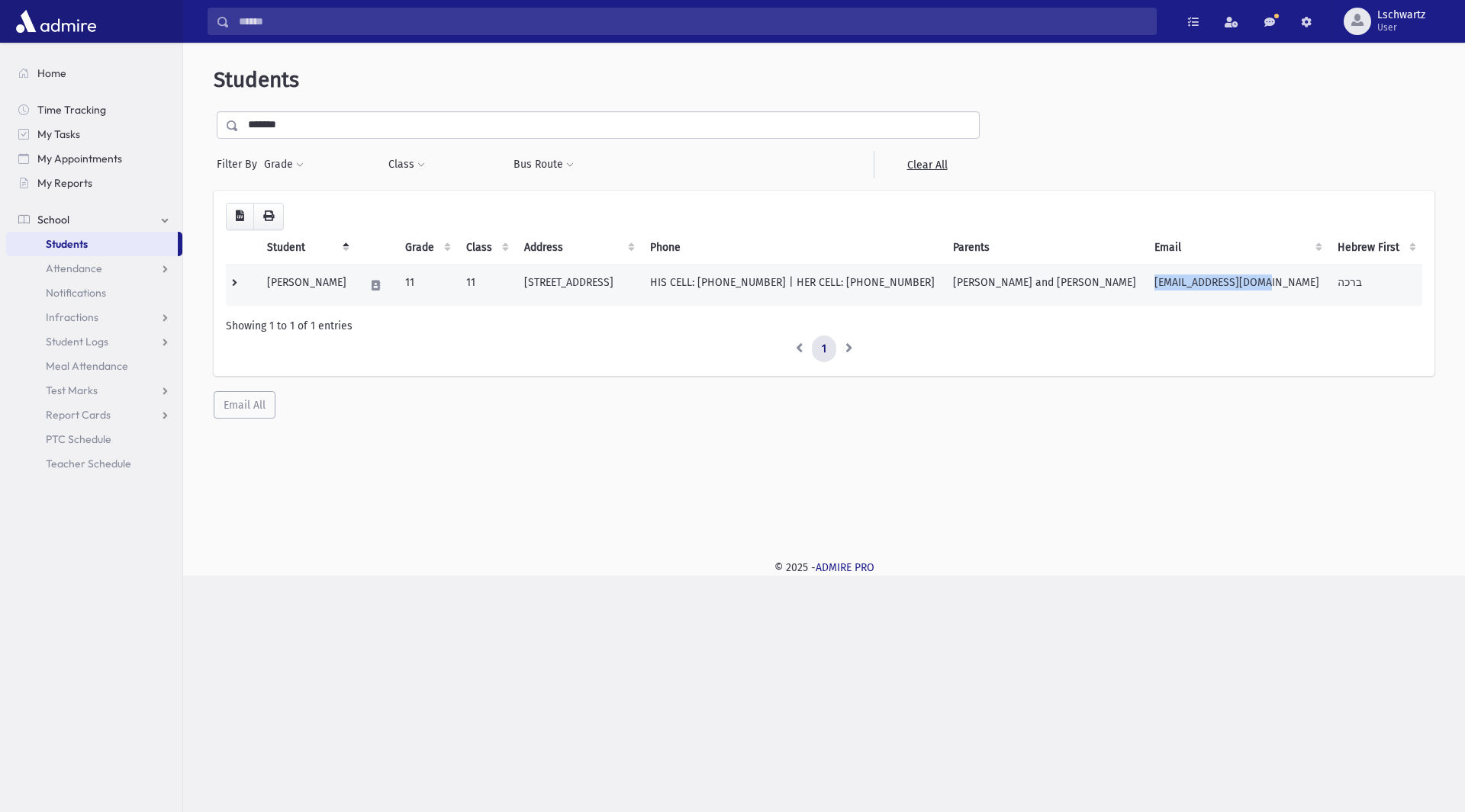
drag, startPoint x: 1320, startPoint y: 280, endPoint x: 1184, endPoint y: 281, distance: 136.0
click at [1184, 281] on td "[EMAIL_ADDRESS][DOMAIN_NAME]" at bounding box center [1237, 286] width 183 height 41
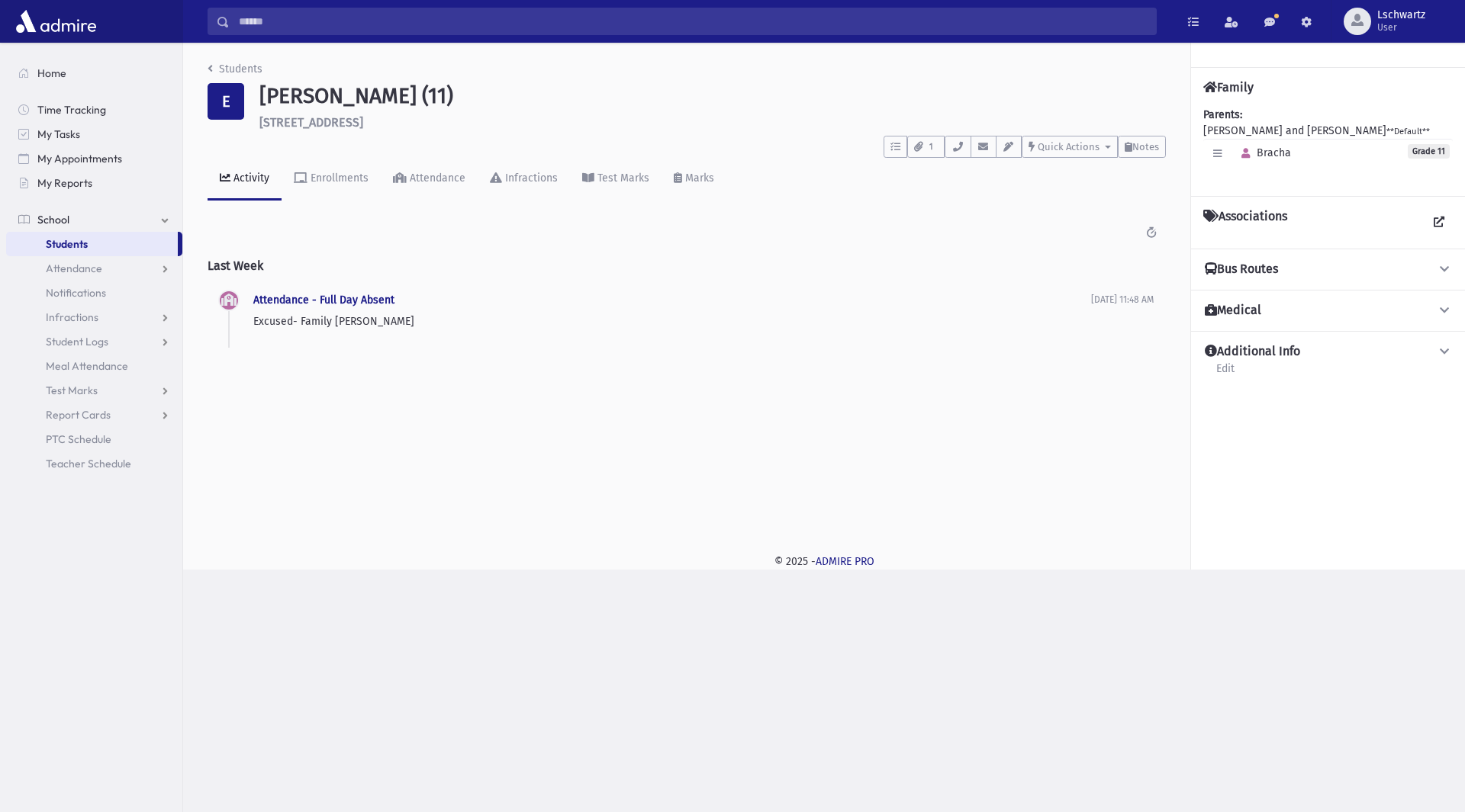
drag, startPoint x: 0, startPoint y: 0, endPoint x: 1057, endPoint y: 257, distance: 1087.8
click at [1057, 257] on h2 "Last Week" at bounding box center [687, 265] width 958 height 39
click at [1216, 153] on icon "button" at bounding box center [1217, 154] width 8 height 10
click at [1089, 247] on h2 "Last Week" at bounding box center [687, 265] width 958 height 39
click at [207, 66] on div "Students E Eliyahu, Bracha (11) 479 Golf Court N. Woodmere **** To Do's No open…" at bounding box center [687, 211] width 1007 height 339
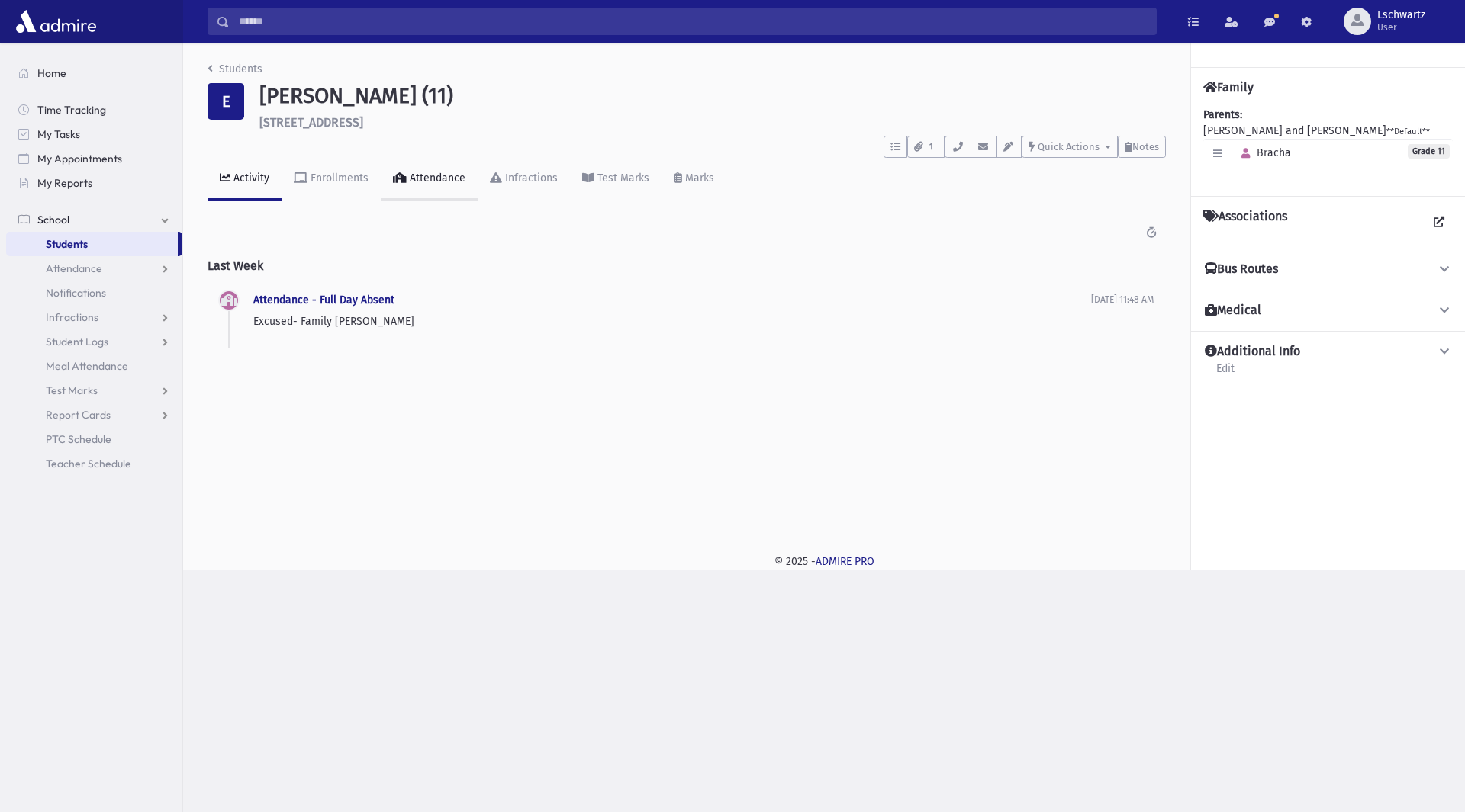
click at [425, 176] on div "Attendance" at bounding box center [436, 178] width 58 height 13
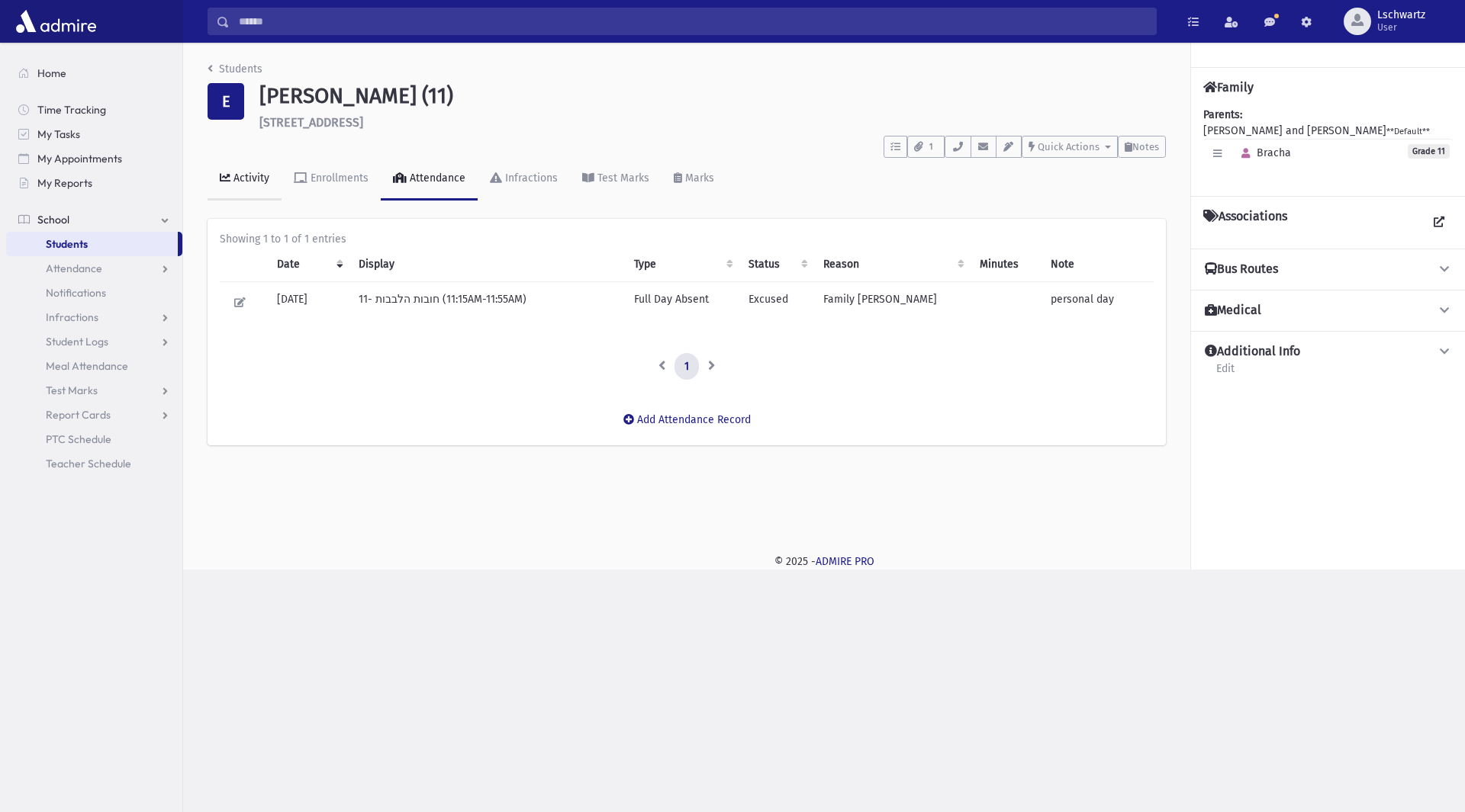
click at [248, 179] on div "Activity" at bounding box center [249, 178] width 39 height 13
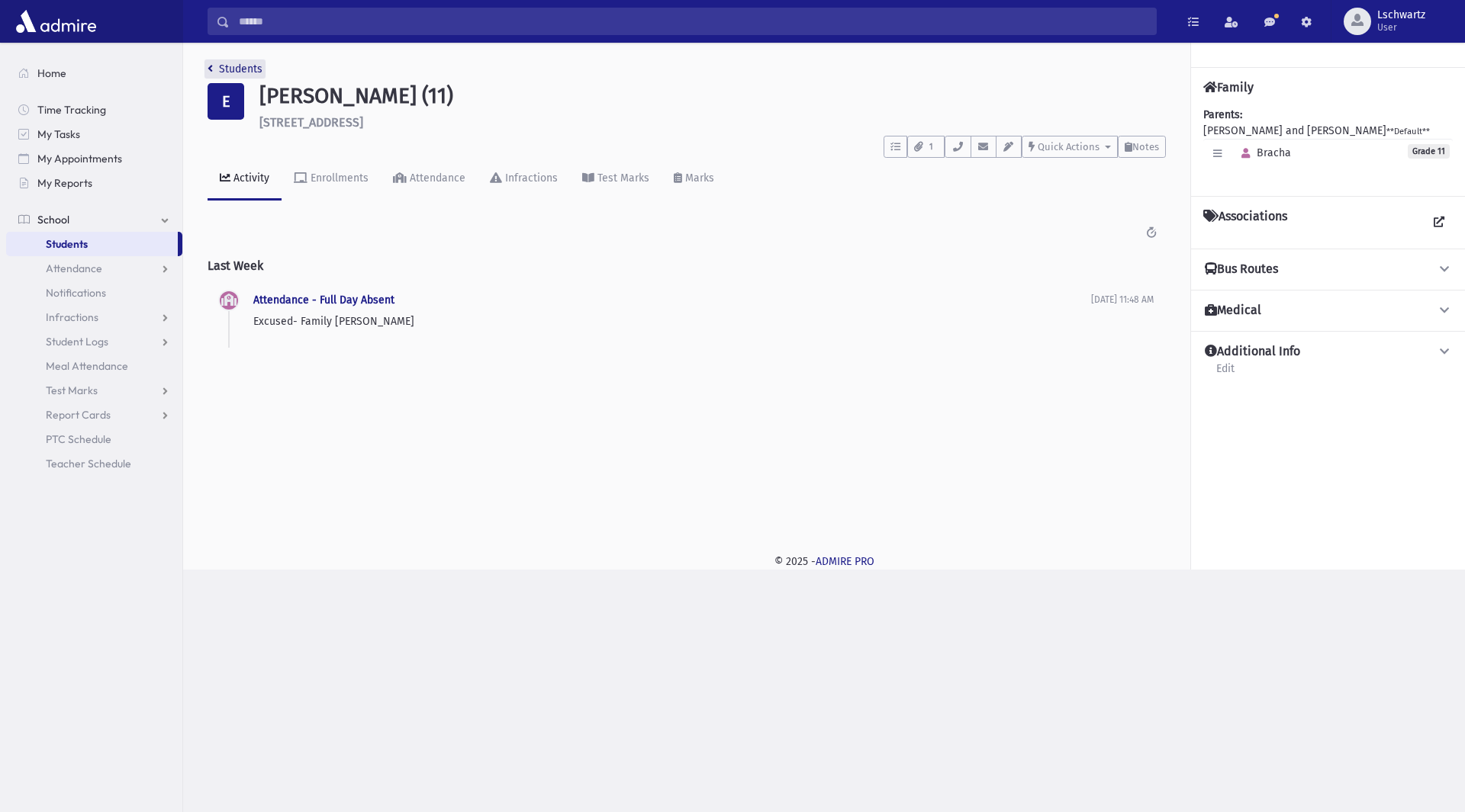
click at [213, 73] on link "Students" at bounding box center [235, 69] width 55 height 13
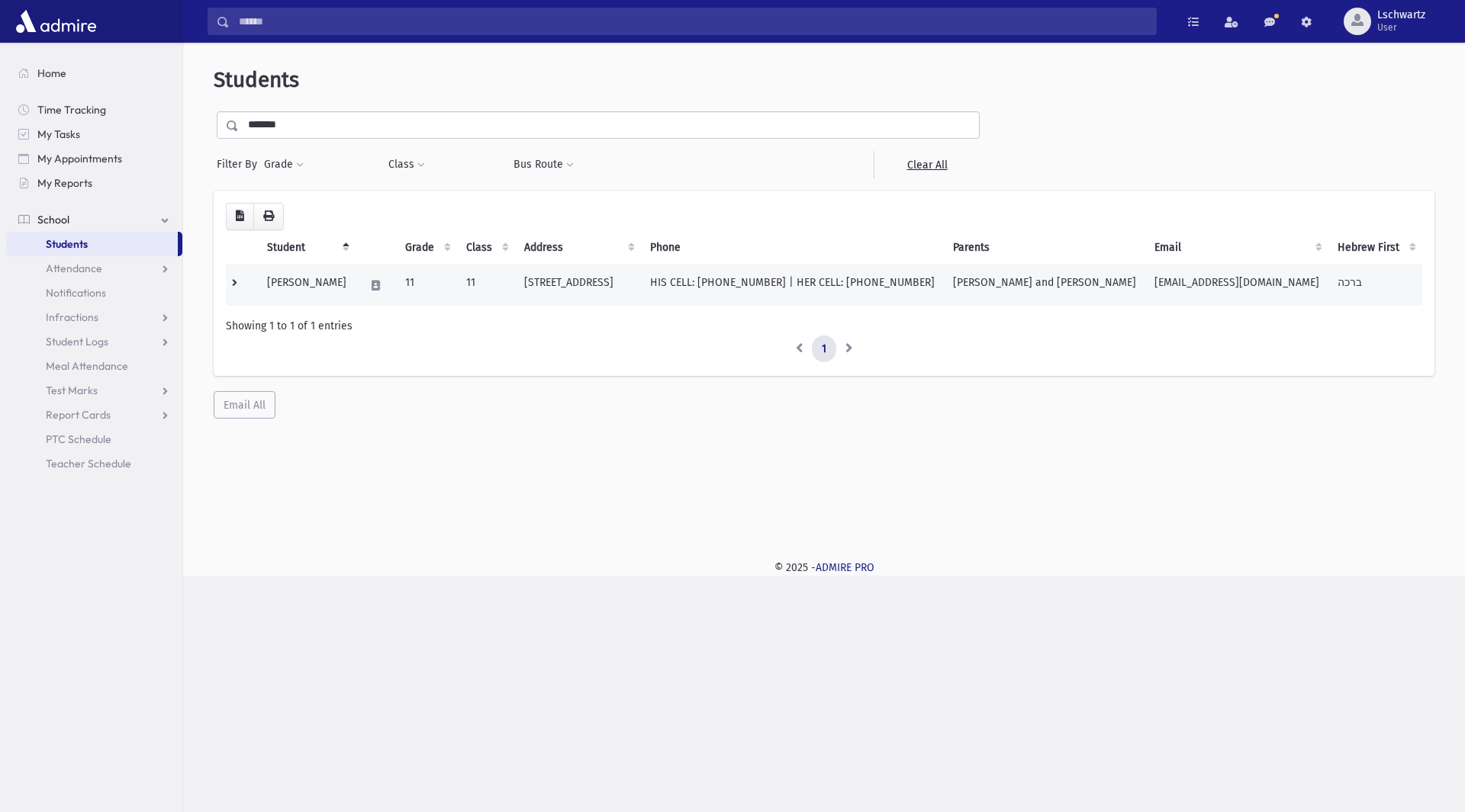
drag, startPoint x: 1018, startPoint y: 282, endPoint x: 1315, endPoint y: 279, distance: 297.0
click at [1315, 279] on tr "Eliyahu, Bracha 11 11 479 Golf Court N. Woodmere, NY 11581 HIS CELL: (917) 385-…" at bounding box center [824, 286] width 1196 height 41
copy tr "ELIYAHU, Yehuda and Tsiona tsiona1969@gmail.com"
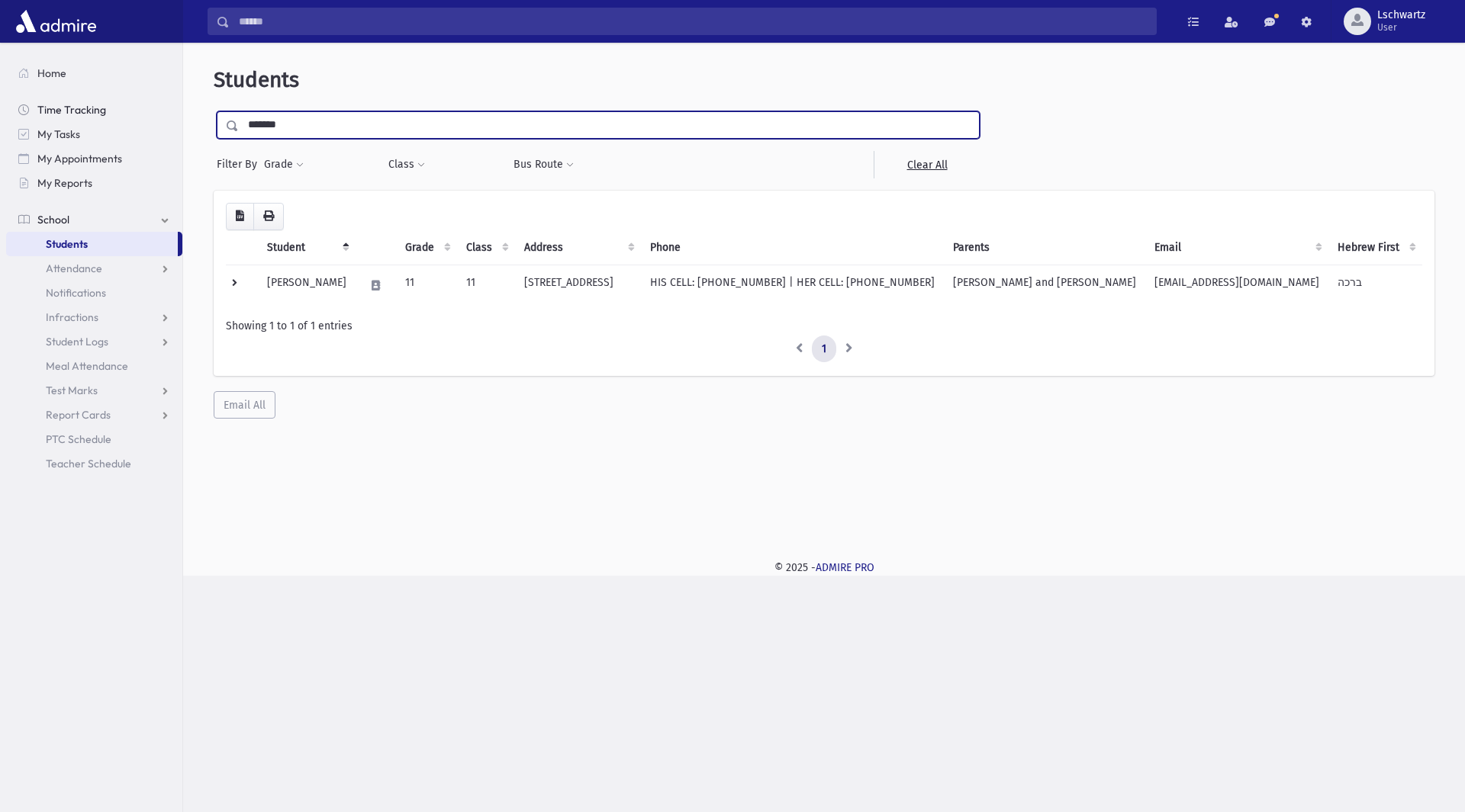
drag, startPoint x: 365, startPoint y: 118, endPoint x: 143, endPoint y: 110, distance: 222.1
click at [143, 110] on div "Search Results Students" at bounding box center [732, 406] width 1465 height 812
type input "******"
click at [213, 111] on input "submit" at bounding box center [234, 122] width 42 height 21
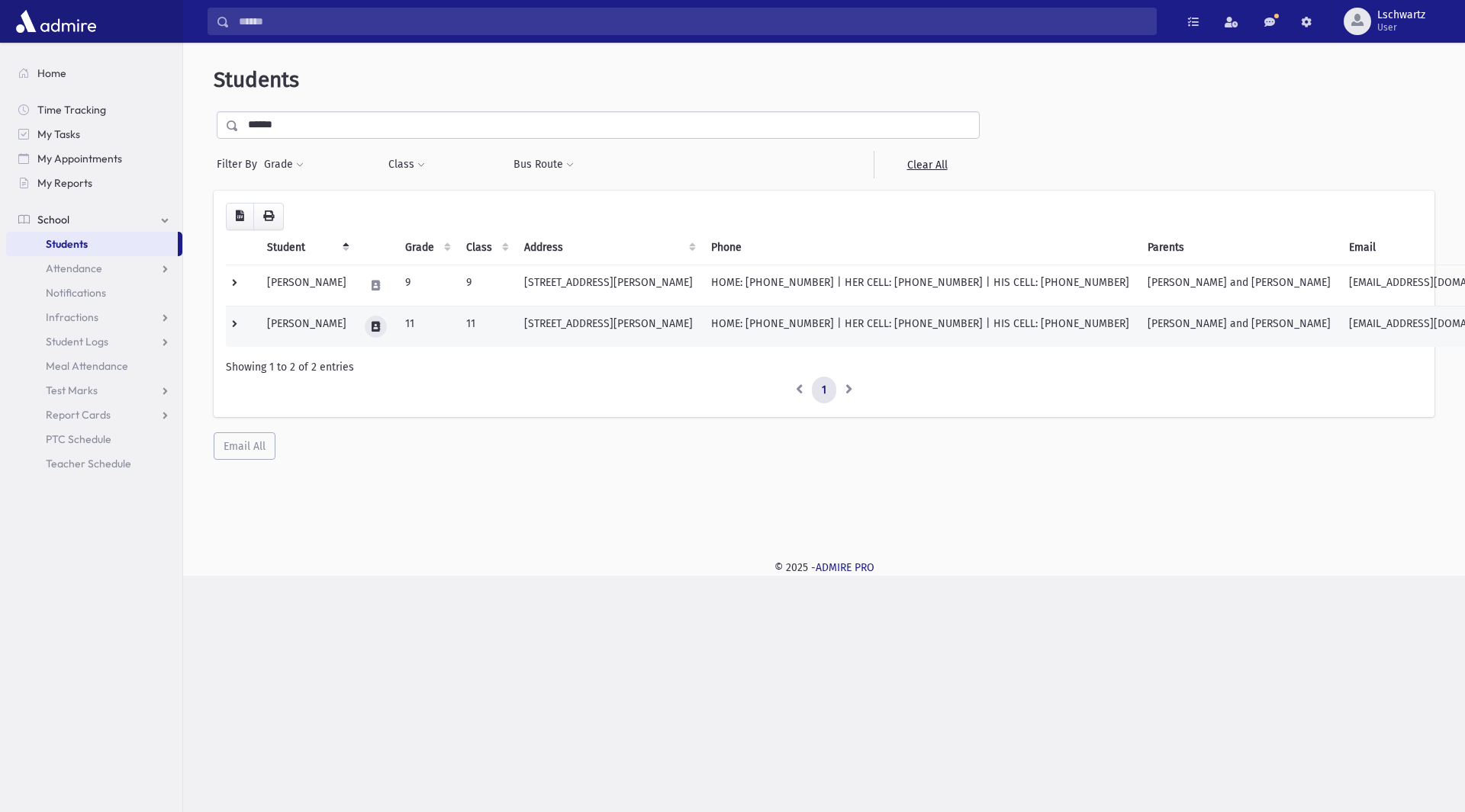
click at [380, 331] on icon at bounding box center [375, 326] width 8 height 10
click at [444, 331] on icon "button" at bounding box center [446, 326] width 12 height 10
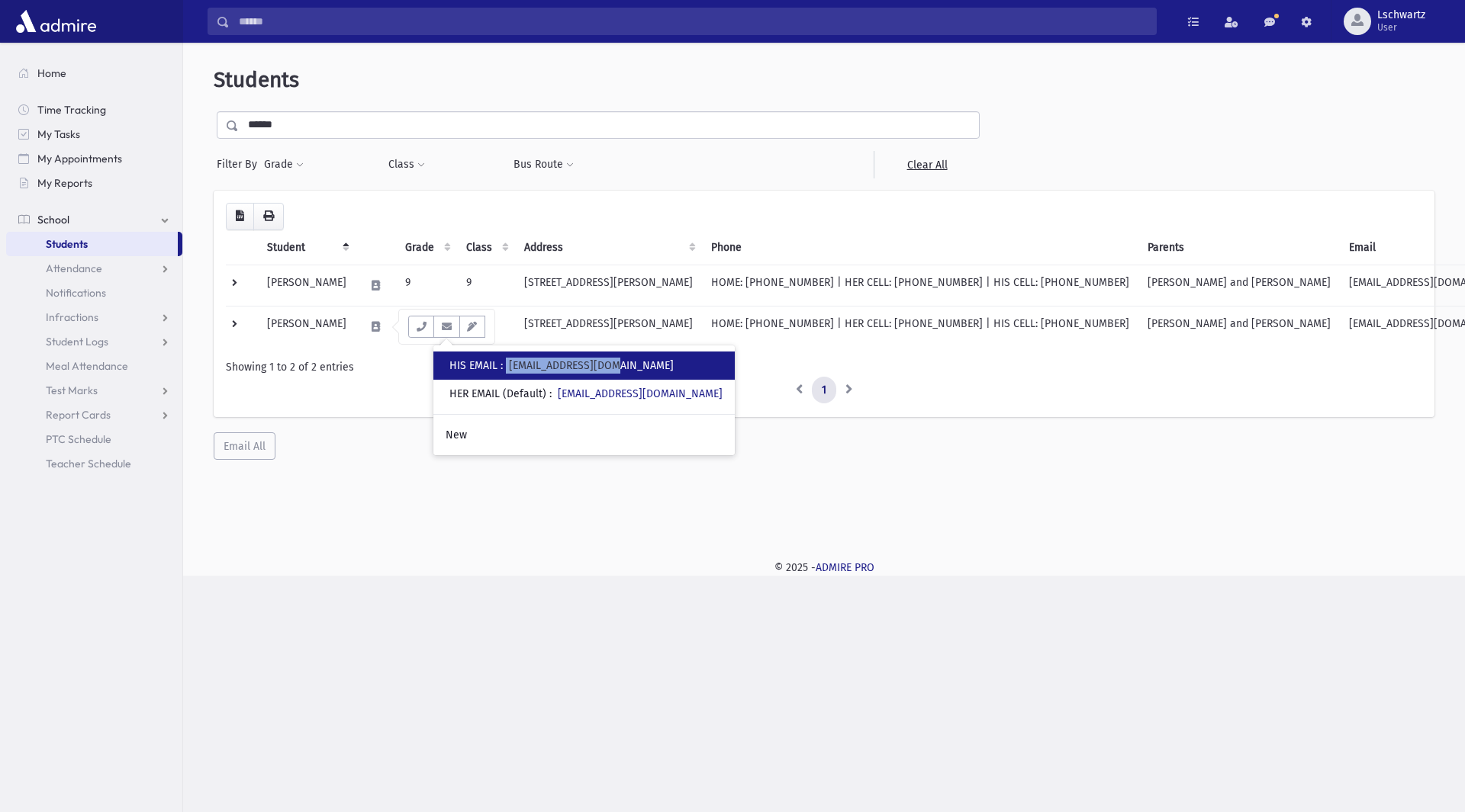
drag, startPoint x: 512, startPoint y: 365, endPoint x: 650, endPoint y: 369, distance: 138.1
click at [650, 369] on div "• HIS EMAIL : [EMAIL_ADDRESS][DOMAIN_NAME]" at bounding box center [584, 366] width 302 height 28
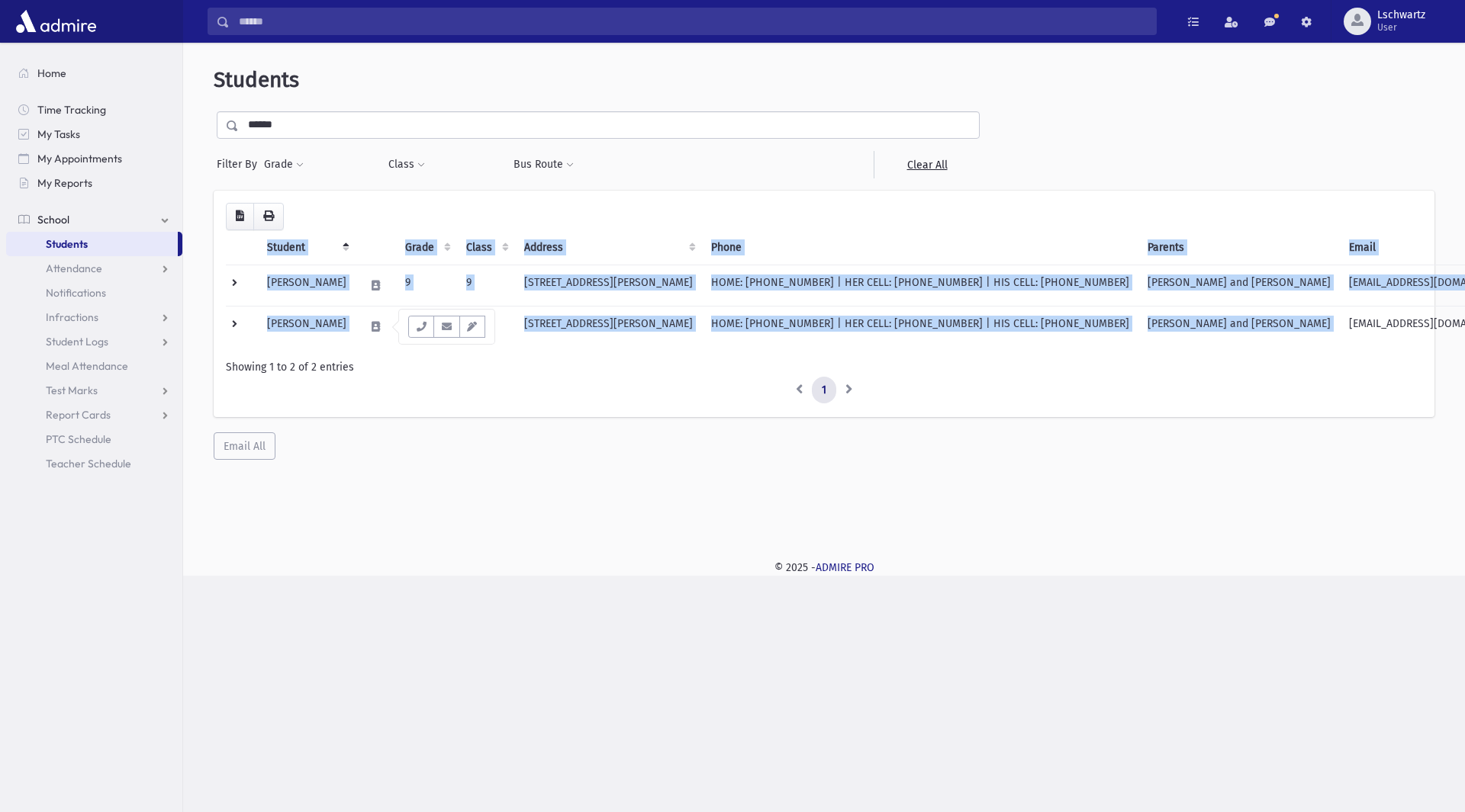
drag, startPoint x: 1293, startPoint y: 322, endPoint x: 1449, endPoint y: 314, distance: 156.2
click at [1449, 314] on div "Students ****** Filter By Grade * * * * * * * * * ***** ********* ********* * *…" at bounding box center [824, 263] width 1270 height 429
copy table "Student Grade Class Address Phone Parents Email Hebrew First Hebrew Last Allerg…"
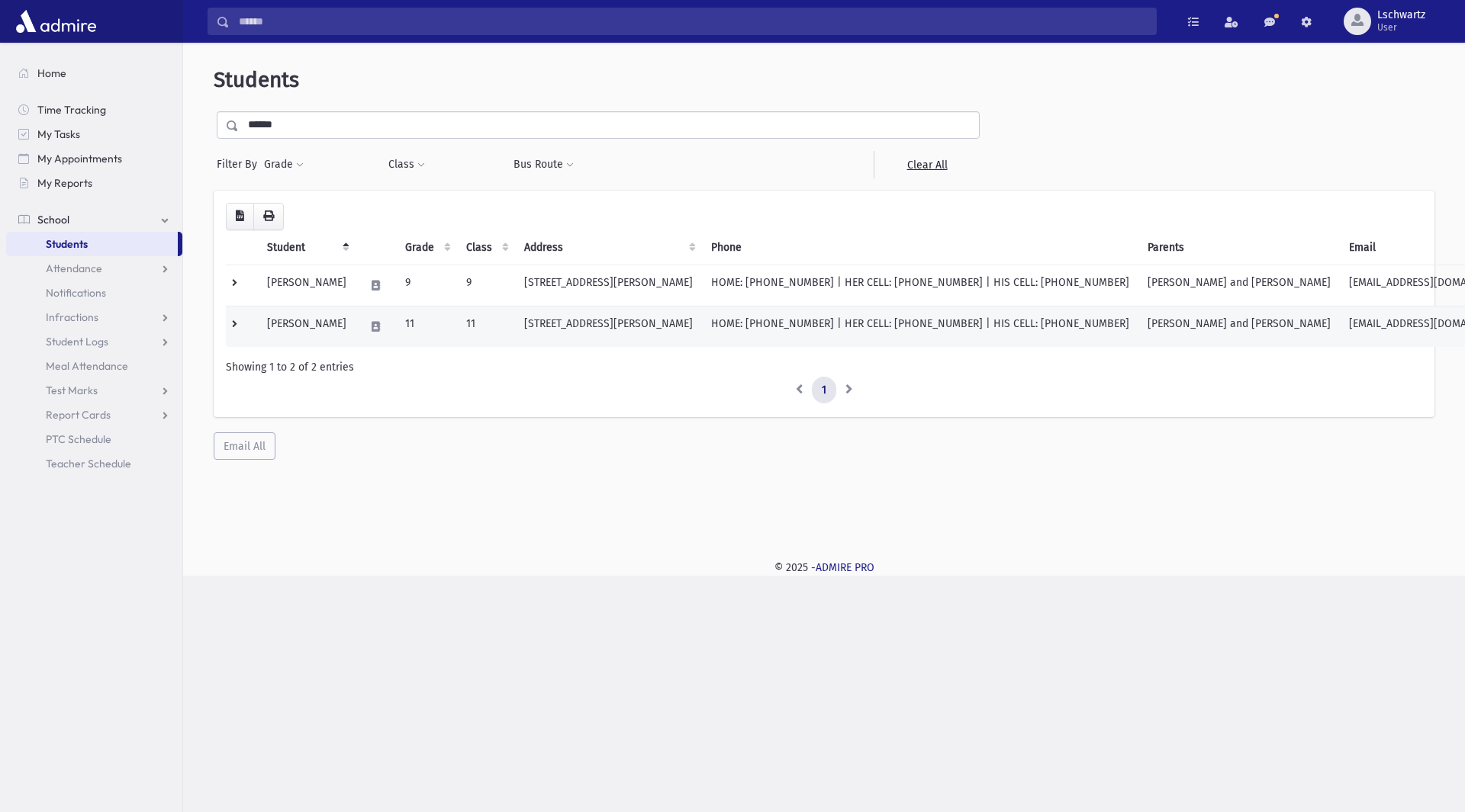
click at [236, 327] on td at bounding box center [241, 326] width 32 height 41
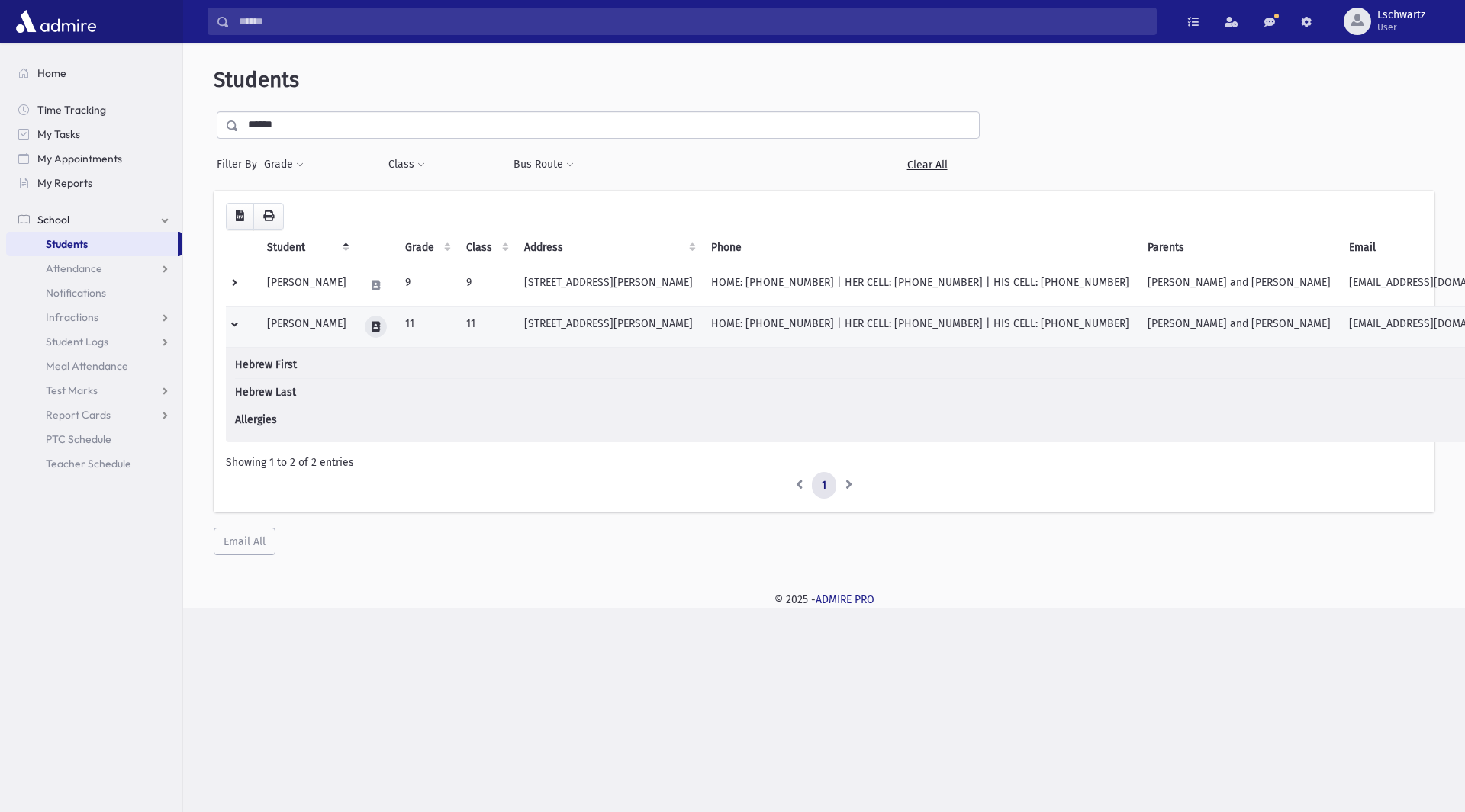
click at [380, 322] on icon at bounding box center [375, 326] width 8 height 10
click at [325, 323] on td "Greene, Michelle" at bounding box center [307, 326] width 98 height 41
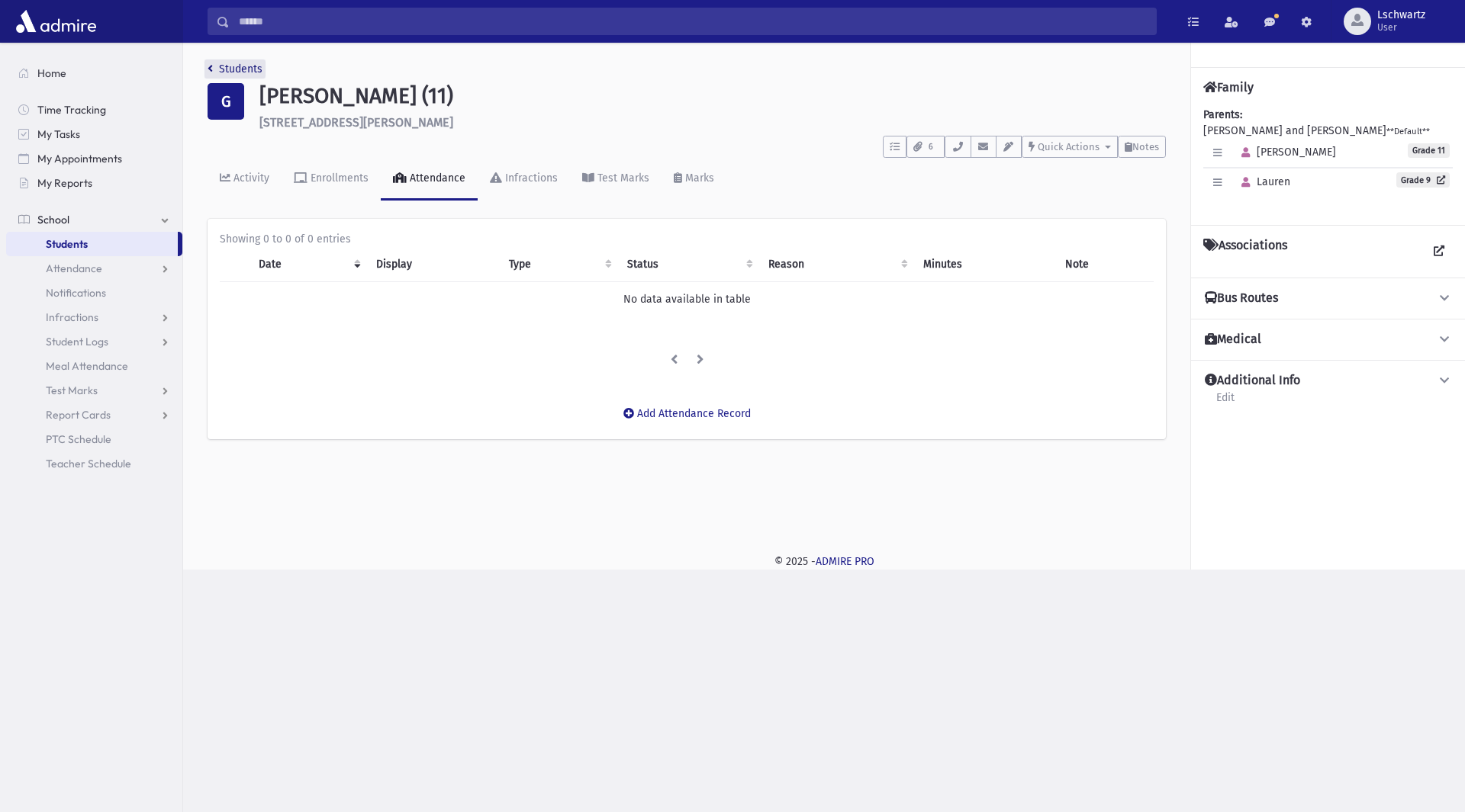
click at [245, 66] on link "Students" at bounding box center [235, 69] width 55 height 13
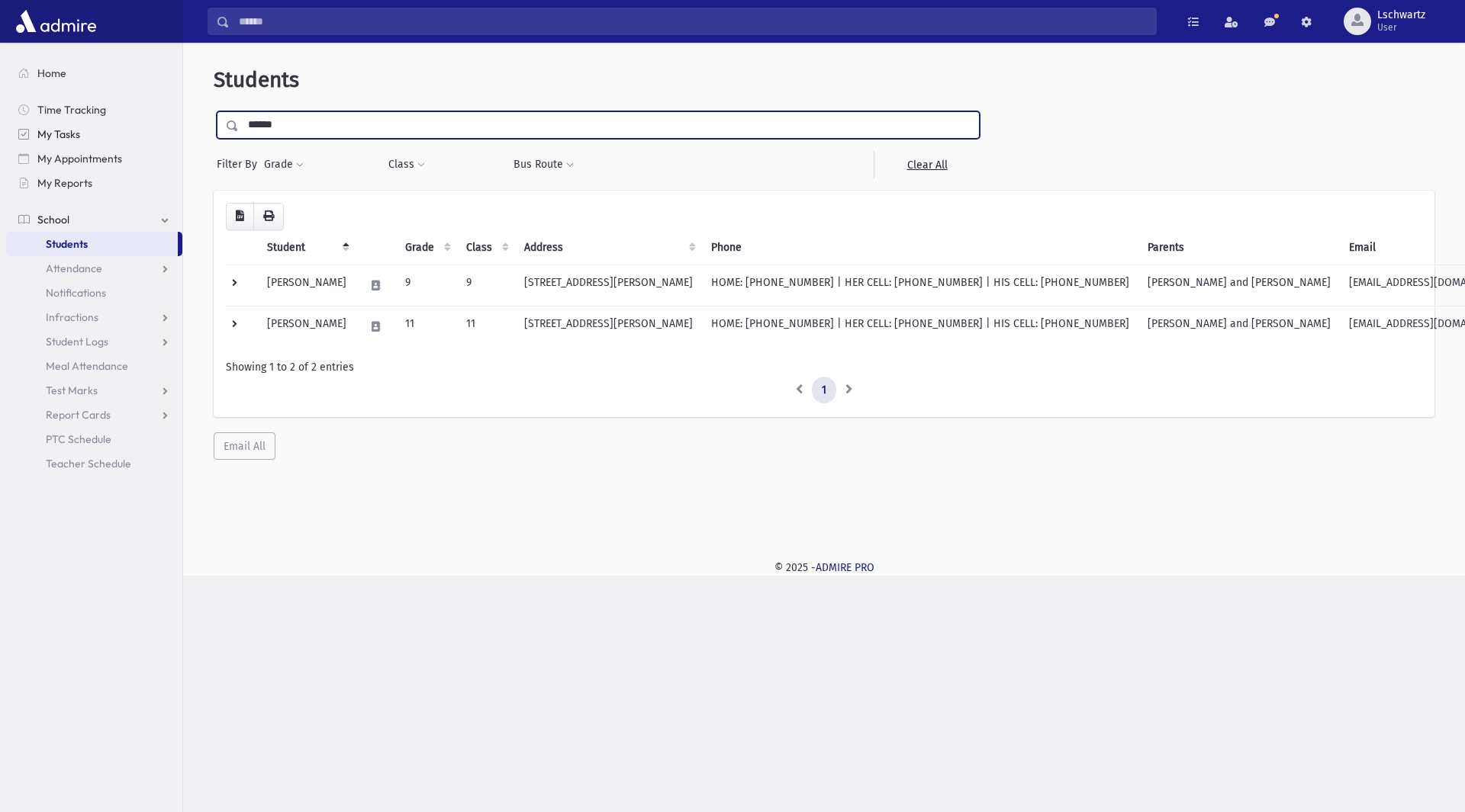
drag, startPoint x: 408, startPoint y: 130, endPoint x: 165, endPoint y: 124, distance: 243.1
click at [165, 124] on div "Search Results Students" at bounding box center [732, 406] width 1465 height 812
type input "*****"
click at [213, 111] on input "submit" at bounding box center [234, 122] width 42 height 21
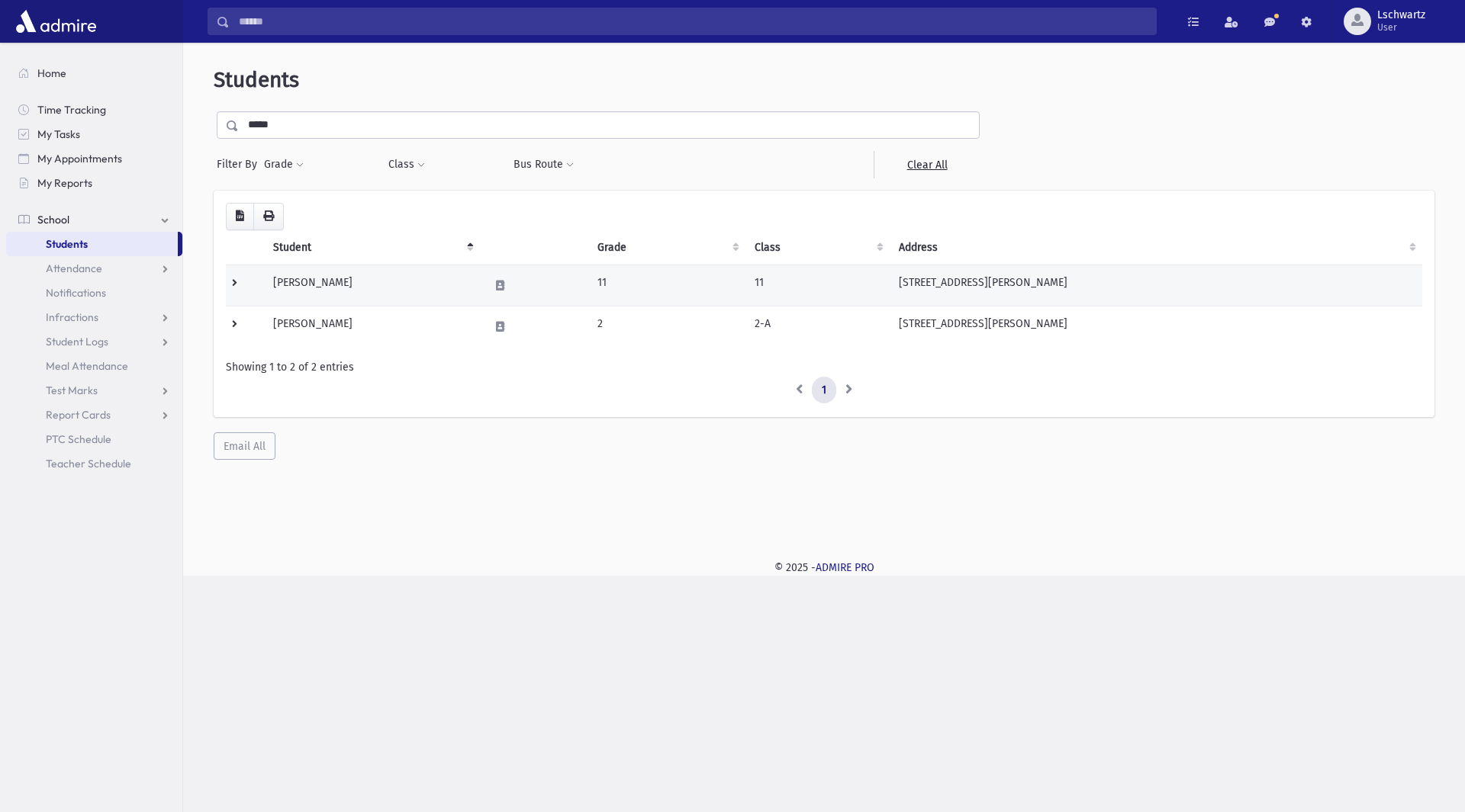
click at [229, 281] on td at bounding box center [244, 286] width 38 height 41
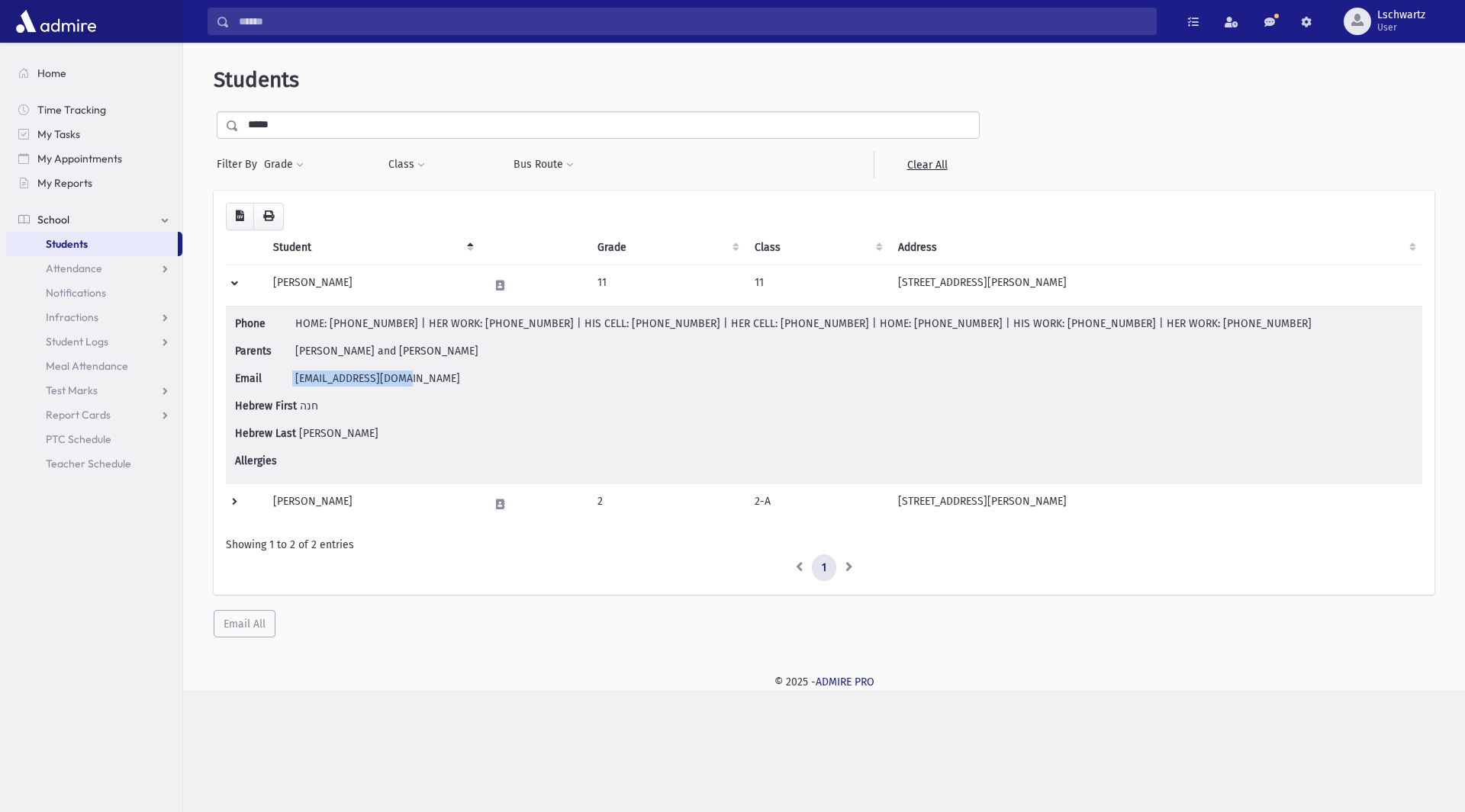
drag, startPoint x: 277, startPoint y: 377, endPoint x: 429, endPoint y: 377, distance: 152.0
click at [429, 377] on li "Email adamfmayer@gmail.com" at bounding box center [824, 378] width 1178 height 27
copy li "adamfmayer@gmail.com"
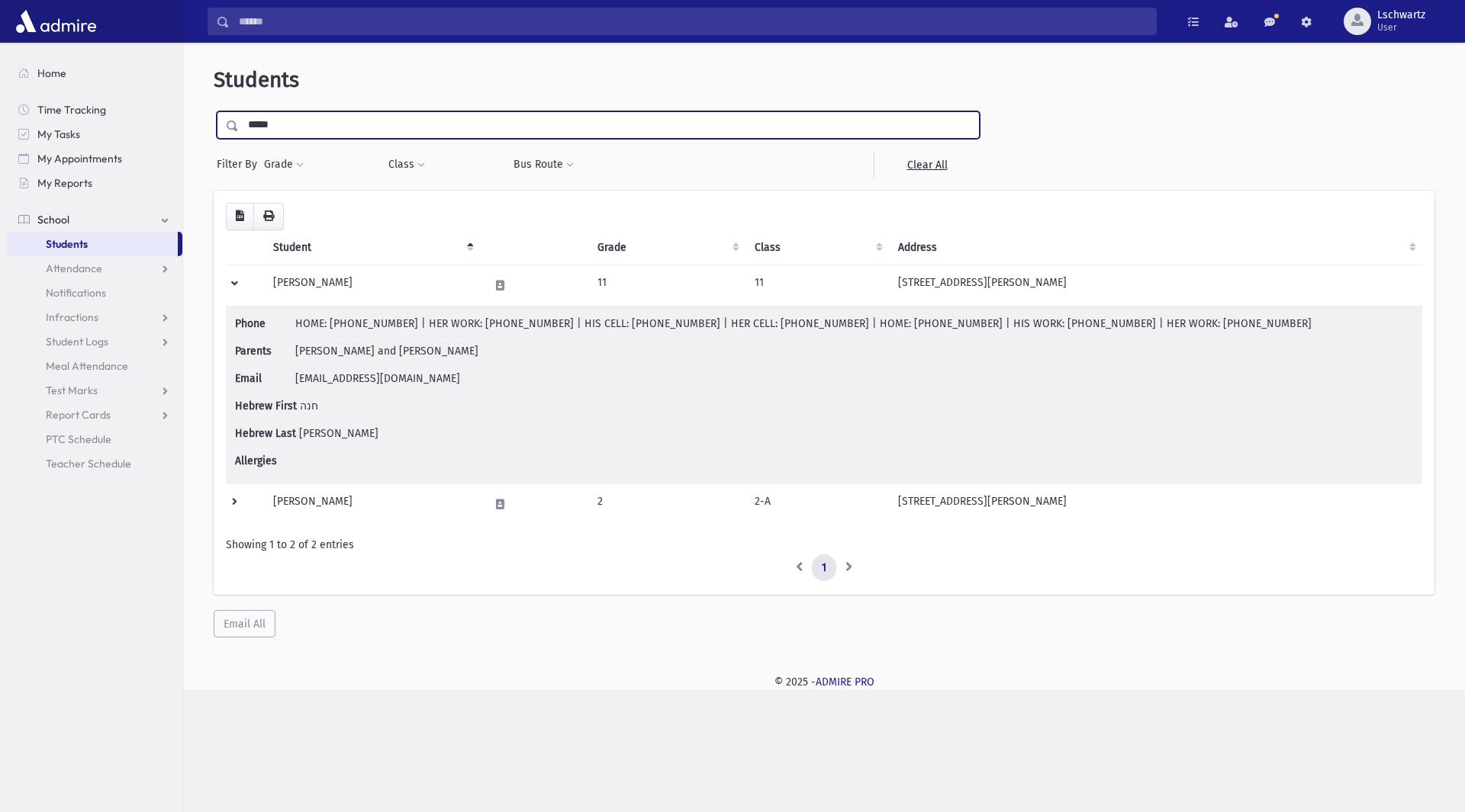
drag, startPoint x: 375, startPoint y: 130, endPoint x: 203, endPoint y: 103, distance: 174.1
click at [203, 103] on div "Students ***** Filter By Grade * * * * * * * * * ***** ********* ********* * * …" at bounding box center [824, 353] width 1270 height 607
type input "*******"
click at [213, 111] on input "submit" at bounding box center [234, 122] width 42 height 21
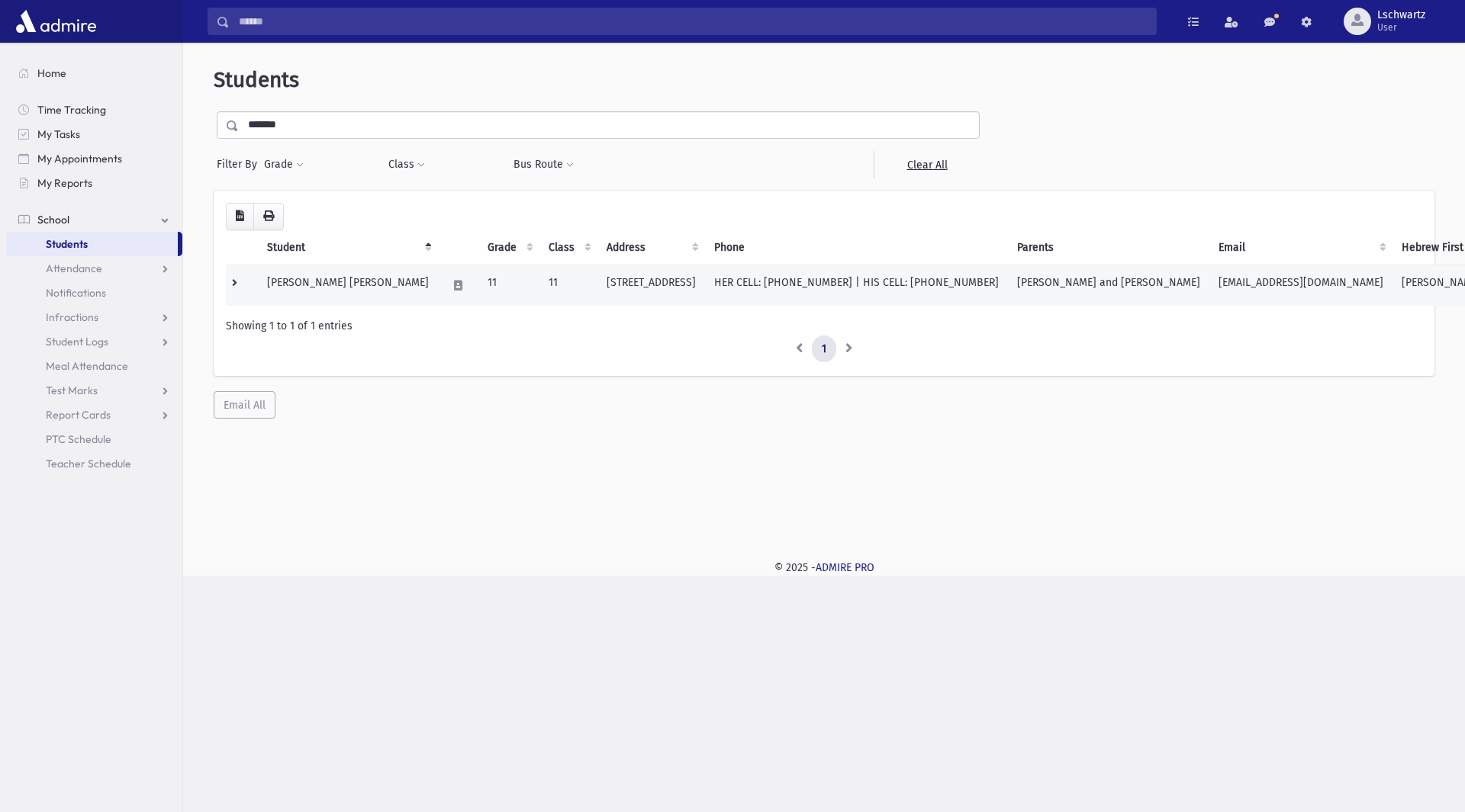
click at [232, 281] on td at bounding box center [241, 286] width 32 height 41
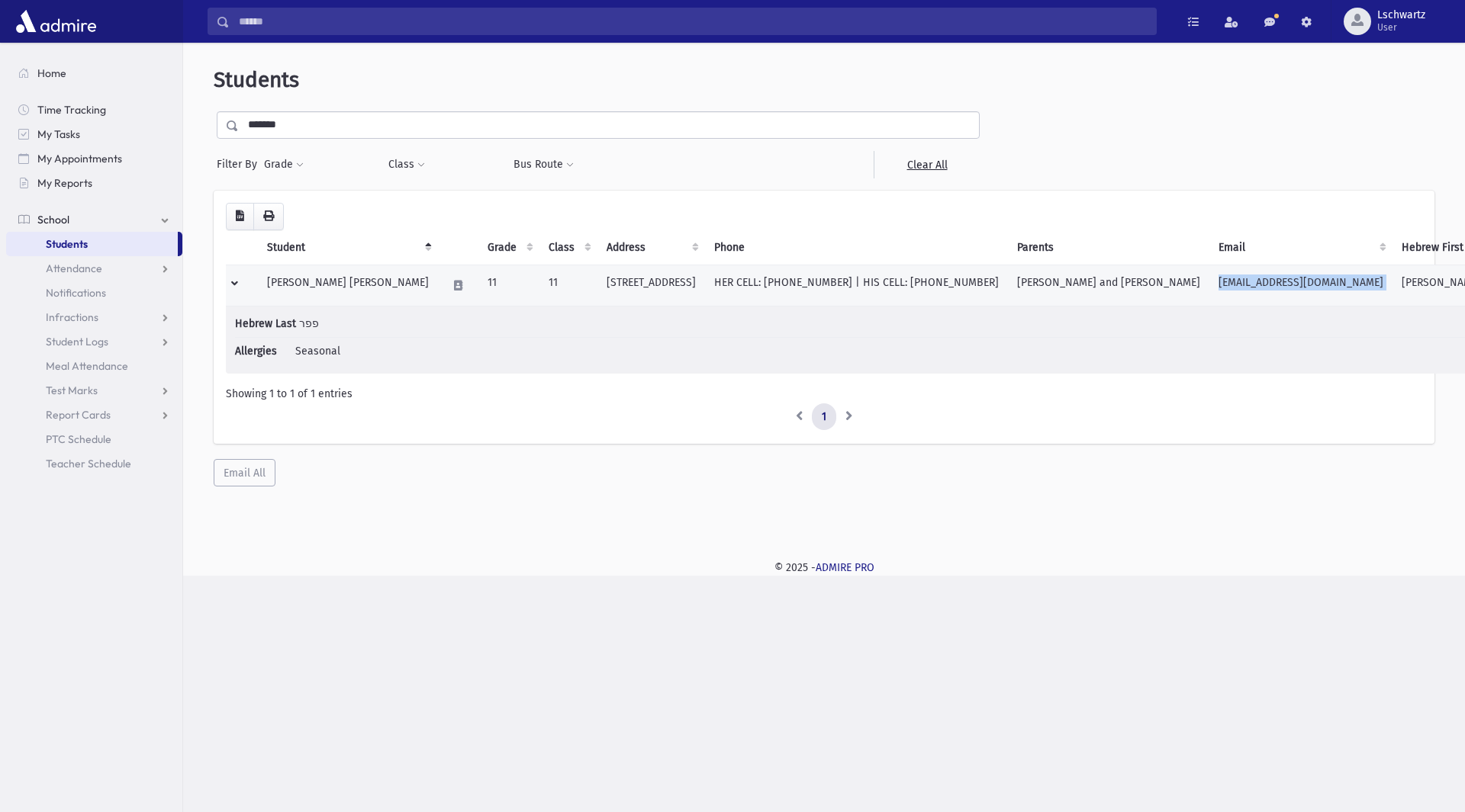
drag, startPoint x: 1204, startPoint y: 284, endPoint x: 1331, endPoint y: 275, distance: 127.3
click at [1331, 275] on tr "Pfeffer, Chana Tova 11 11 783 Bunker Road Valley Stream, NY 11581 HER CELL: (51…" at bounding box center [857, 286] width 1264 height 41
copy td "owenp21@gmail.com"
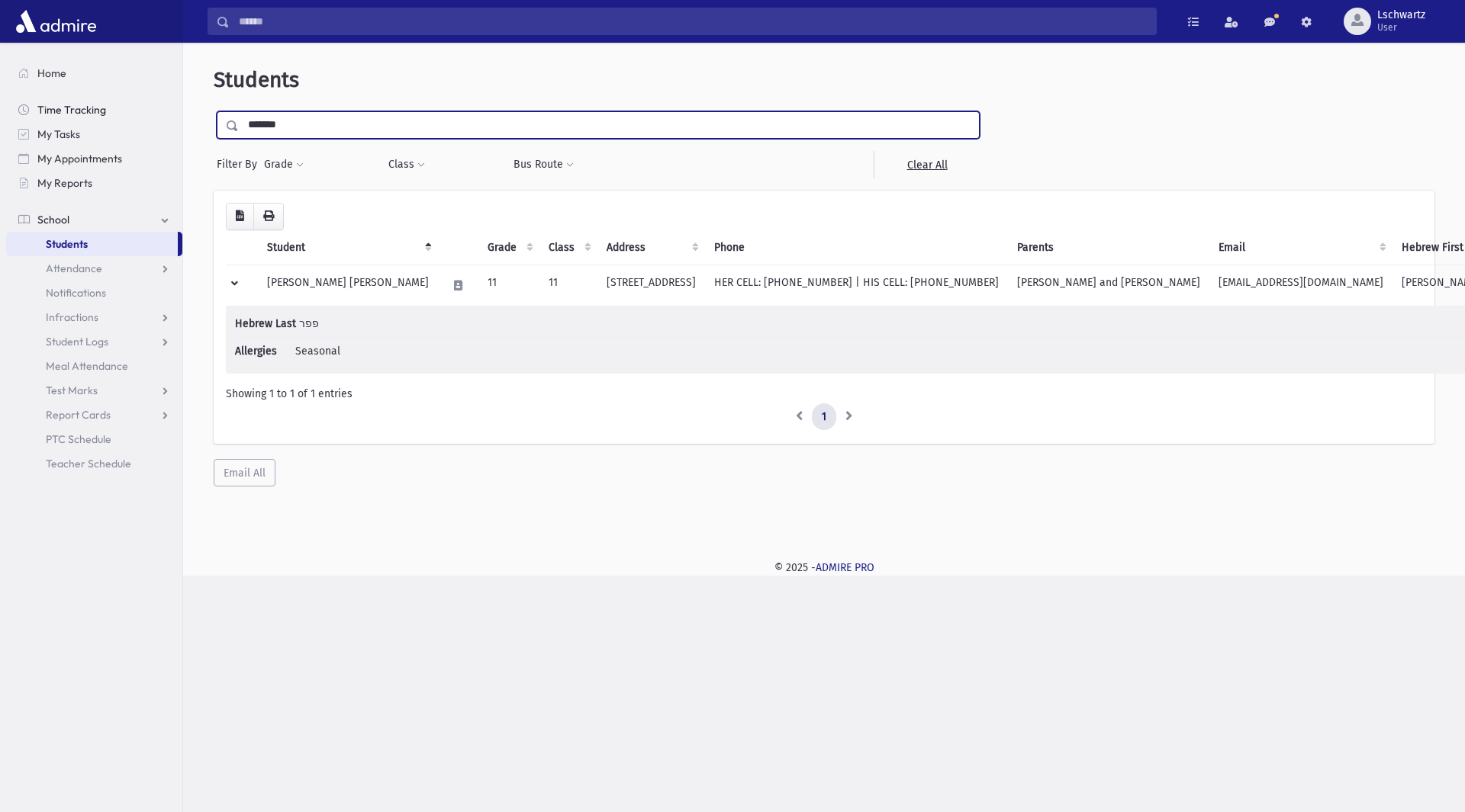
drag, startPoint x: 341, startPoint y: 114, endPoint x: 180, endPoint y: 112, distance: 161.0
click at [183, 112] on div "Students ******* Filter By Grade * * * * * * * * * ***** ********* ********* * …" at bounding box center [824, 295] width 1282 height 493
type input "******"
click at [213, 111] on input "submit" at bounding box center [234, 122] width 42 height 21
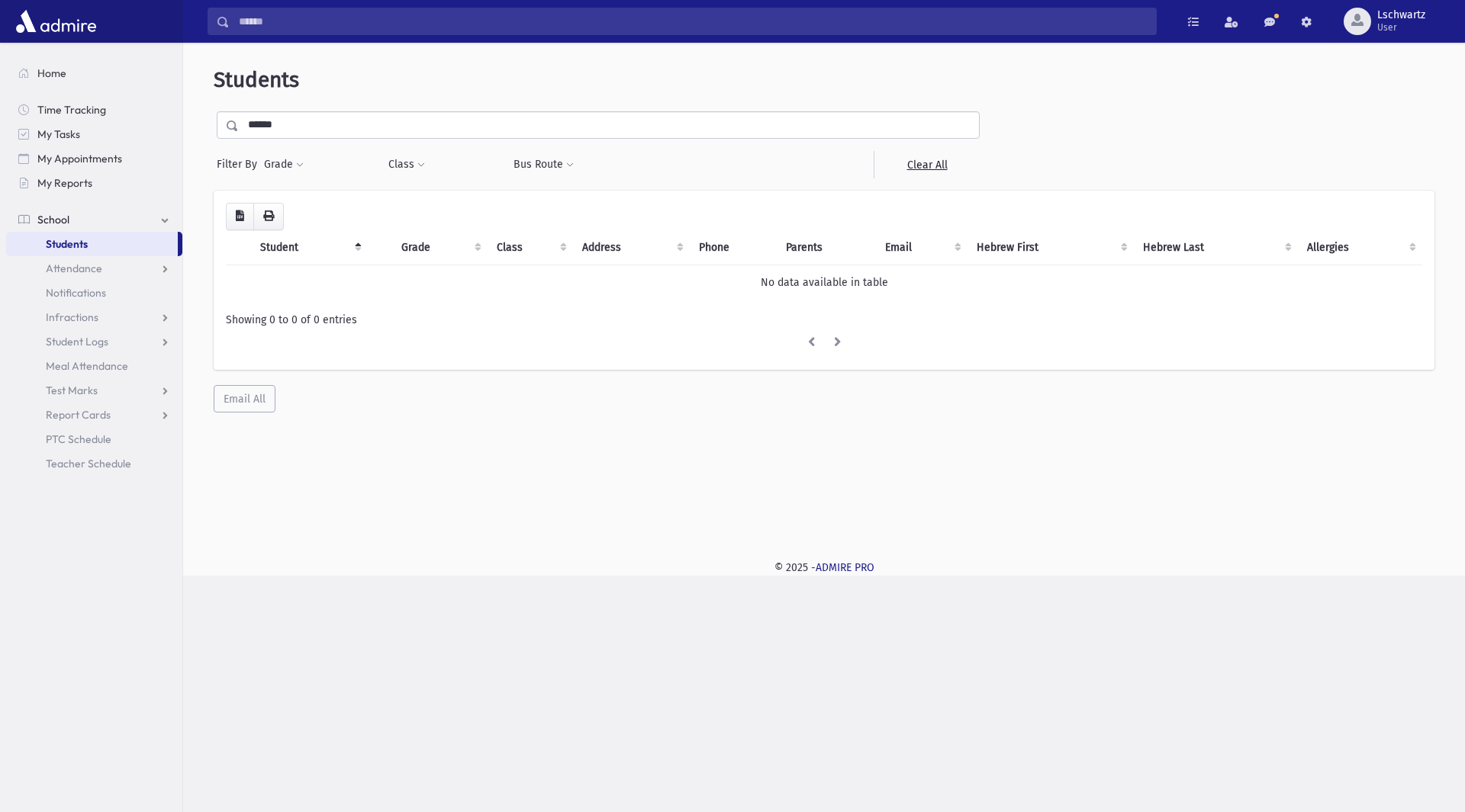
click at [274, 126] on input "******" at bounding box center [608, 124] width 741 height 27
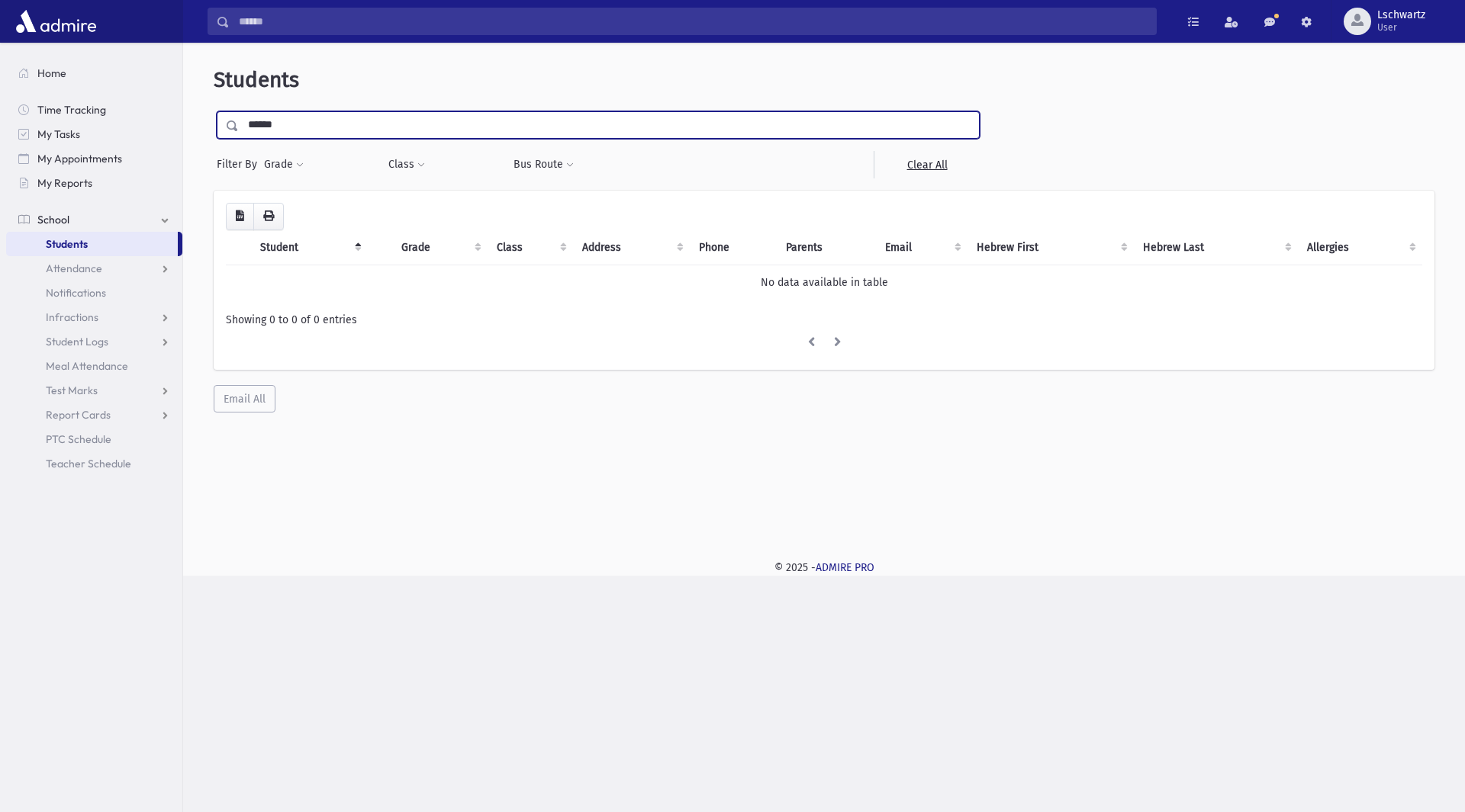
click at [265, 126] on input "******" at bounding box center [608, 124] width 741 height 27
type input "*******"
click at [213, 111] on input "submit" at bounding box center [234, 122] width 42 height 21
click at [317, 124] on input "*******" at bounding box center [608, 124] width 741 height 27
click at [213, 111] on input "submit" at bounding box center [234, 122] width 42 height 21
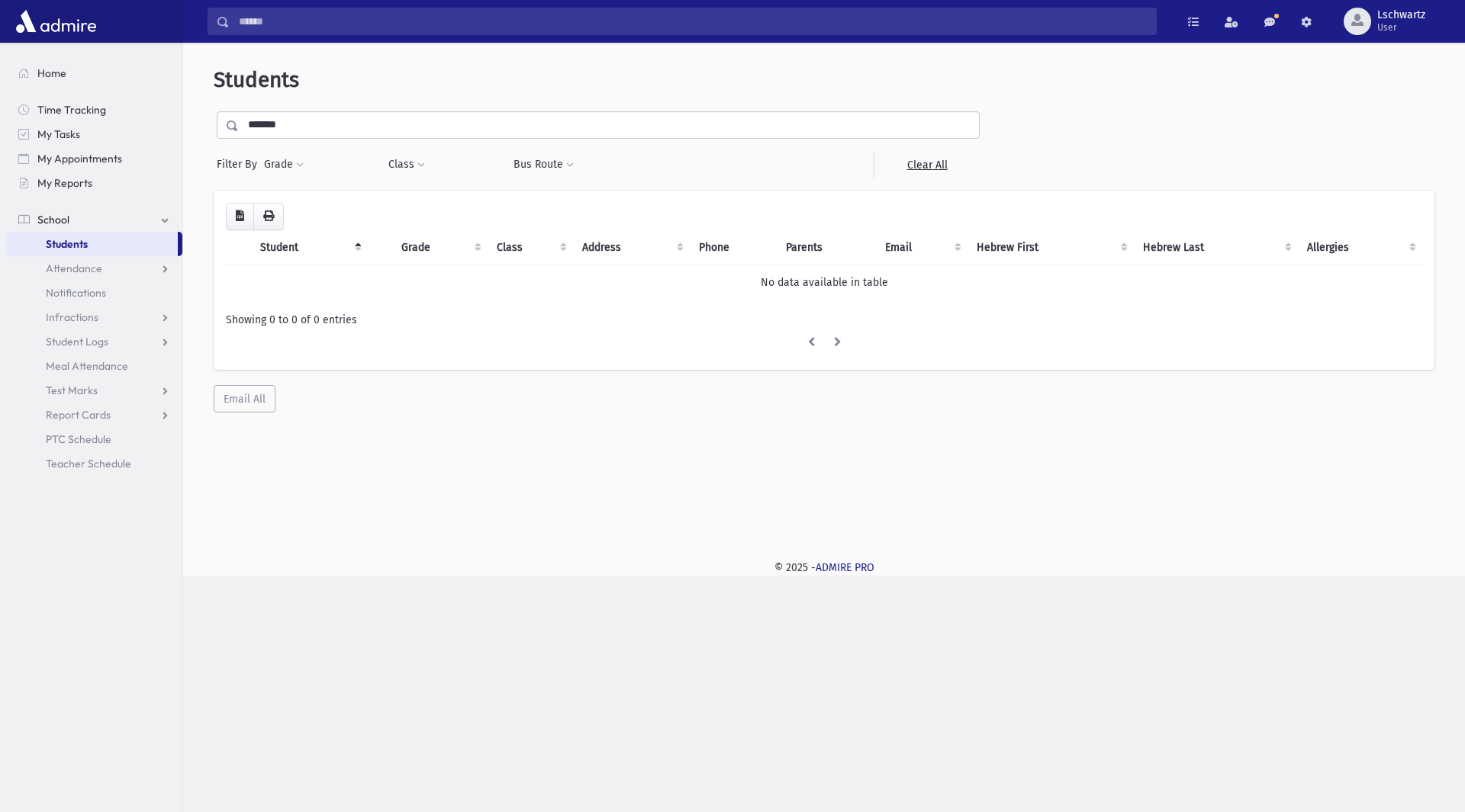
click at [377, 125] on input "*******" at bounding box center [608, 124] width 741 height 27
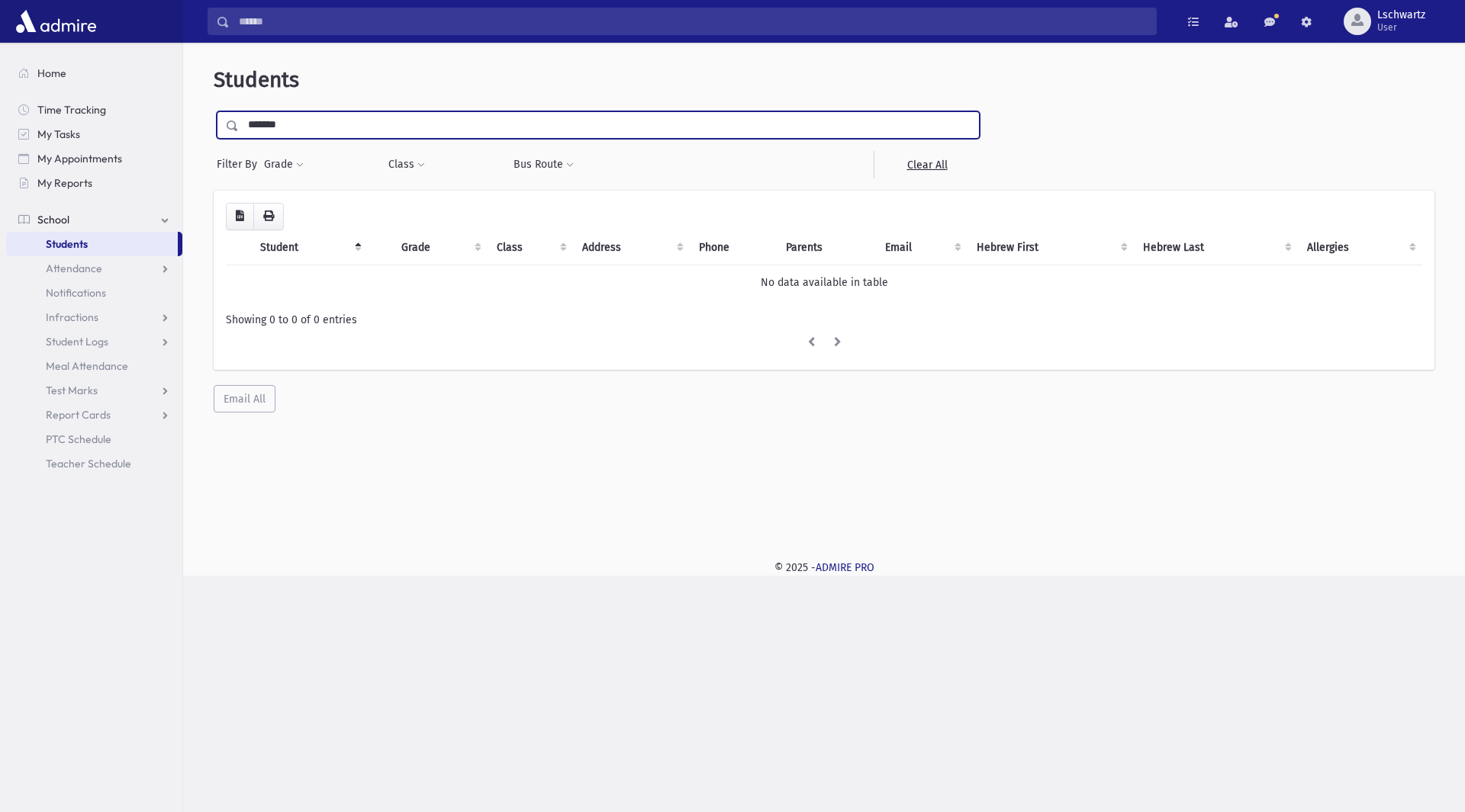
click at [213, 111] on input "submit" at bounding box center [234, 122] width 42 height 21
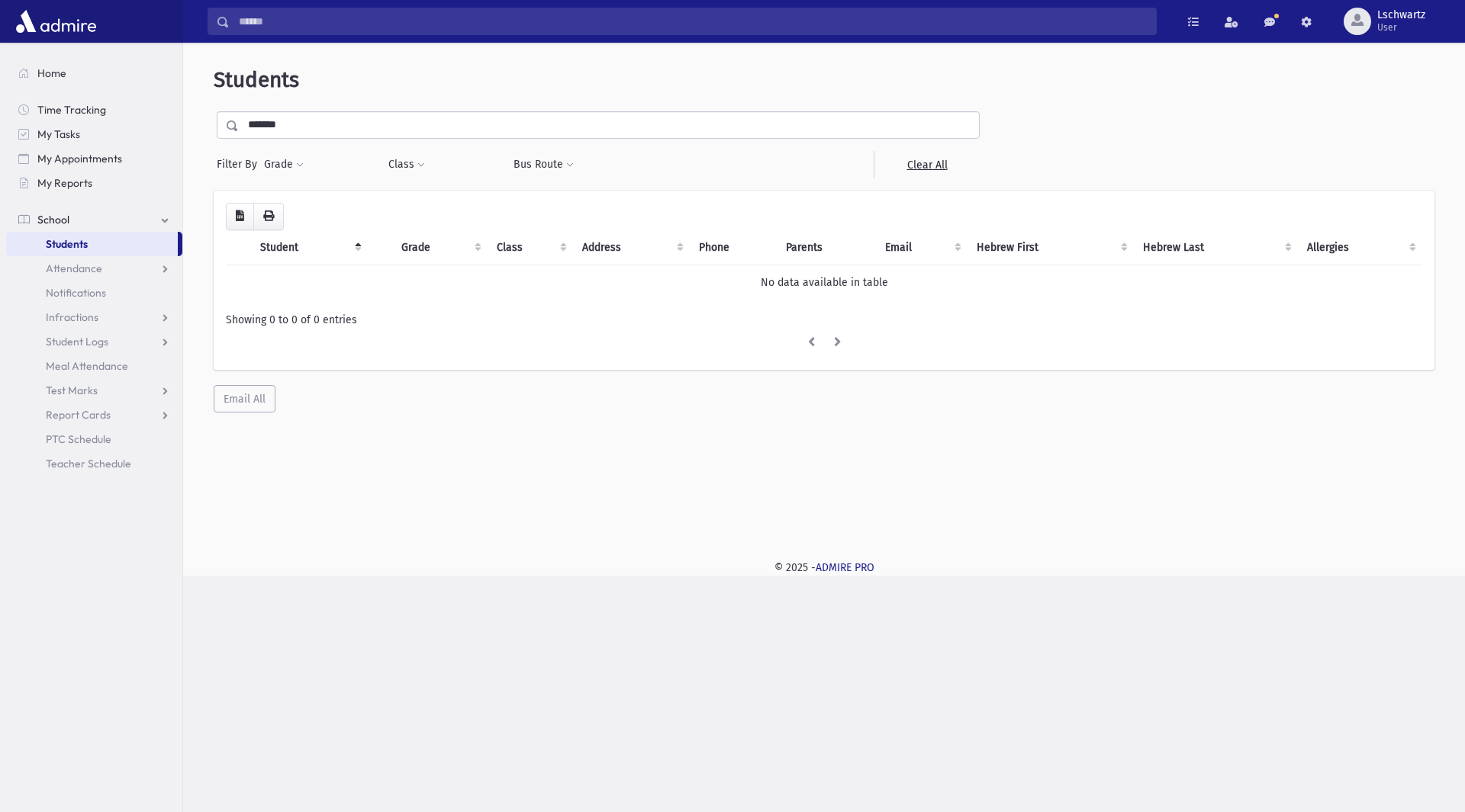
click at [500, 134] on input "*******" at bounding box center [608, 124] width 741 height 27
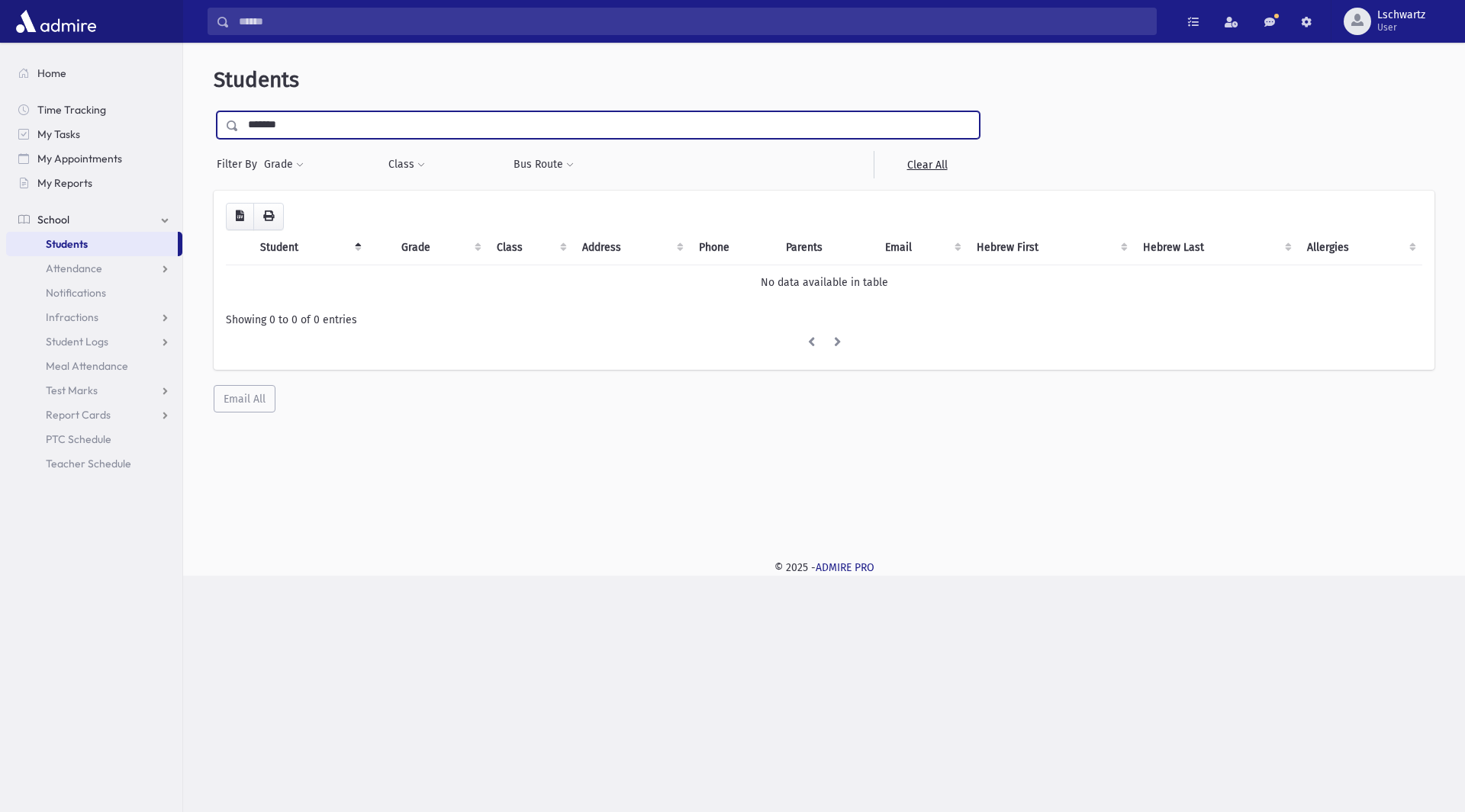
click at [213, 111] on input "submit" at bounding box center [234, 122] width 42 height 21
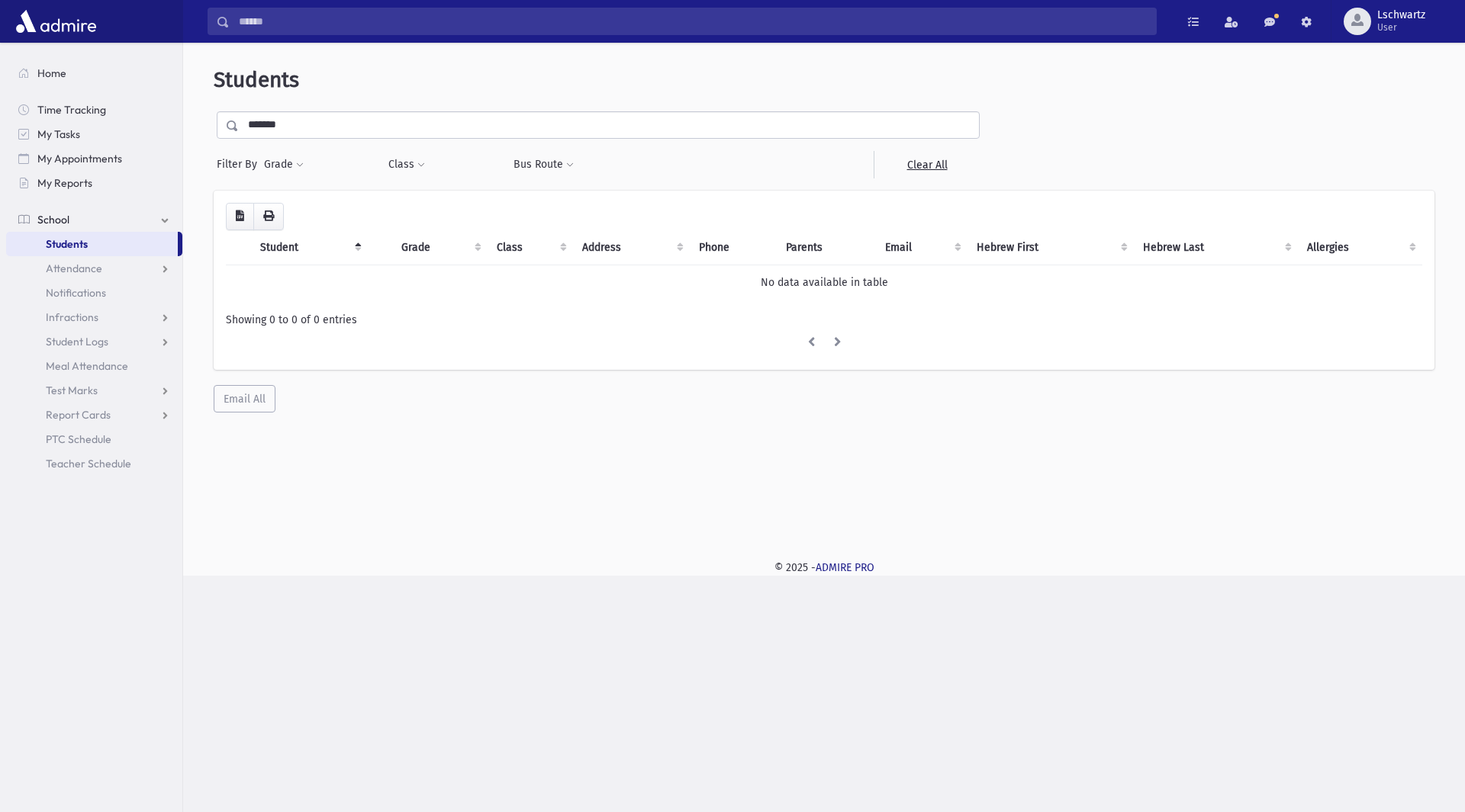
click at [314, 124] on input "*******" at bounding box center [608, 124] width 741 height 27
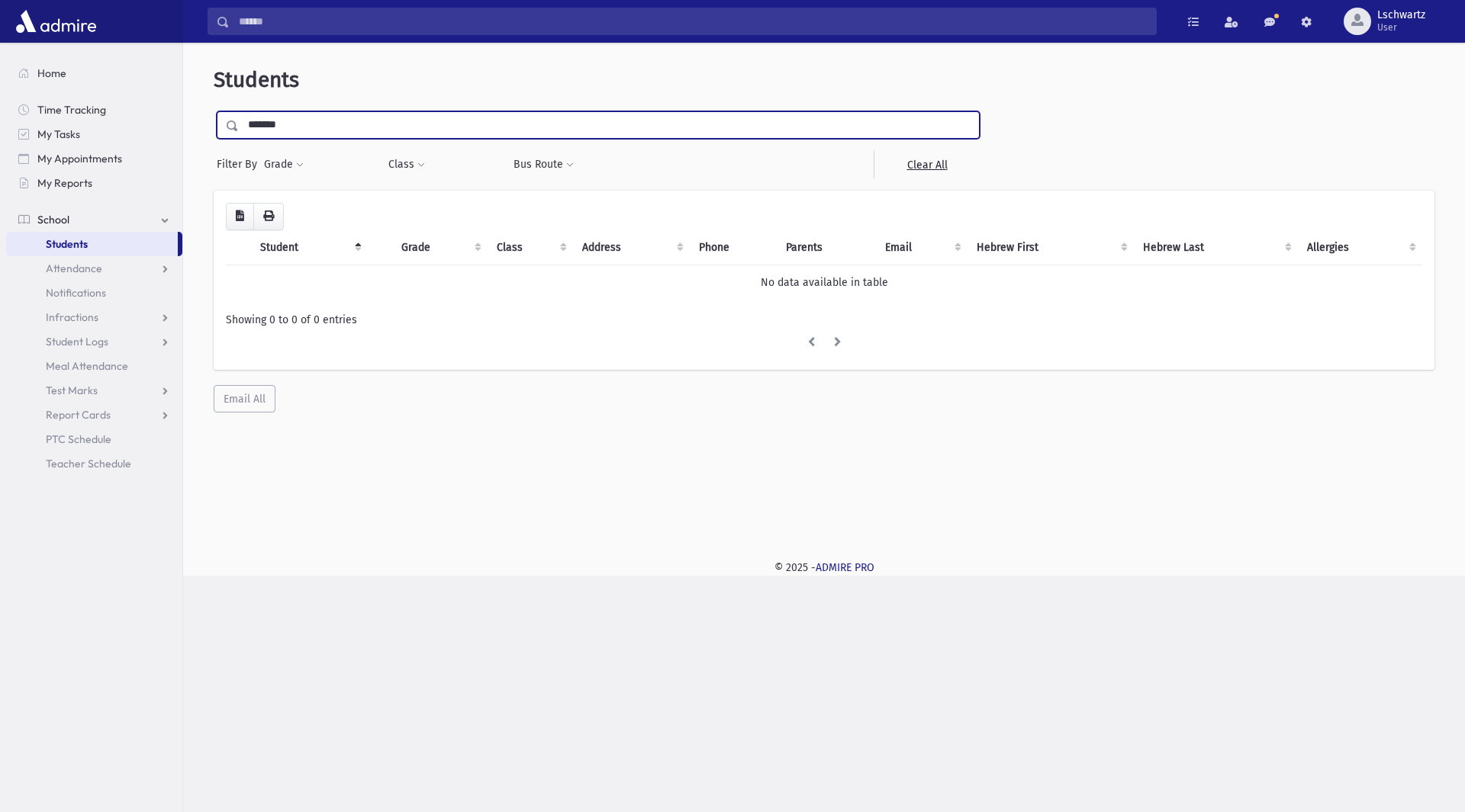
click at [213, 111] on input "submit" at bounding box center [234, 122] width 42 height 21
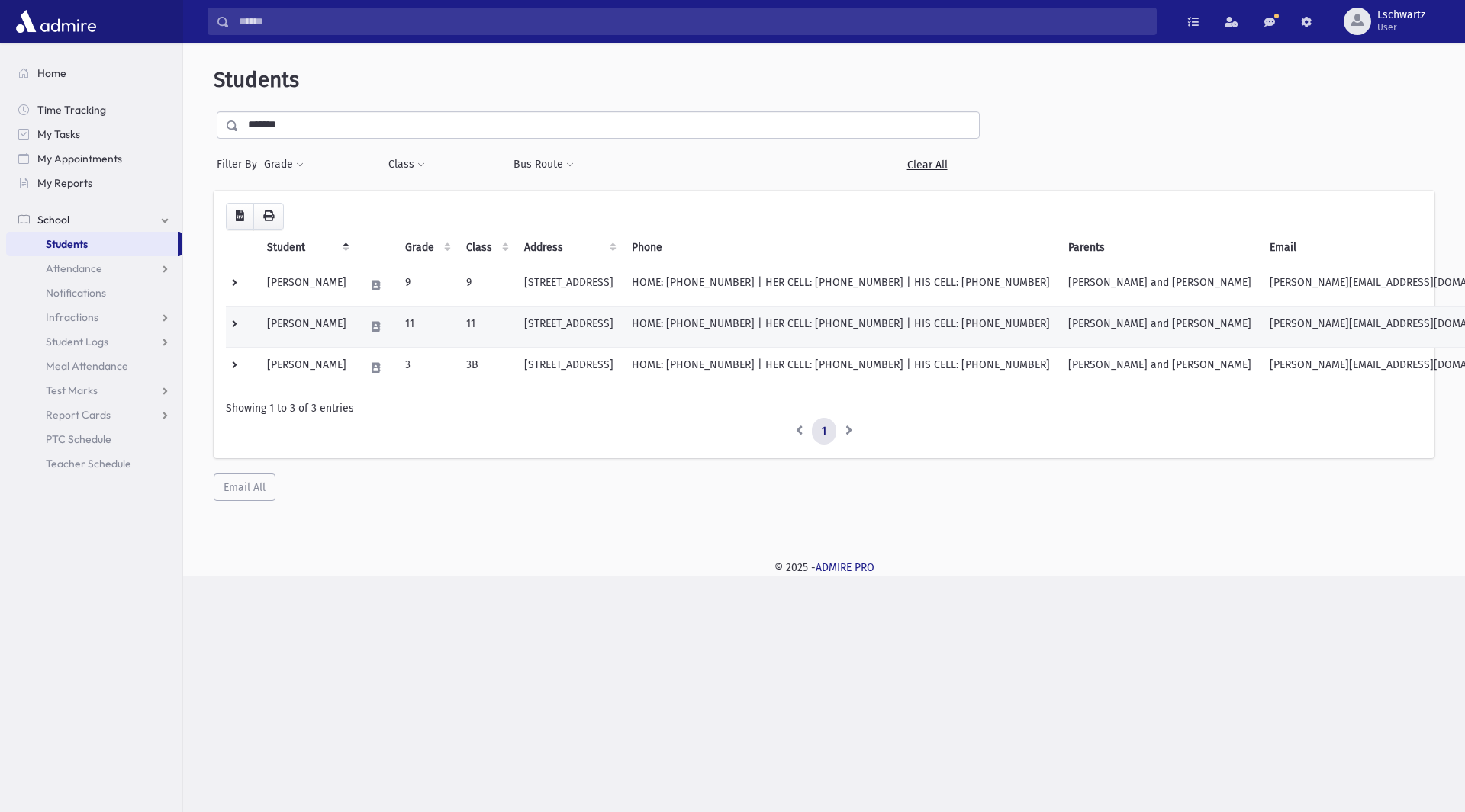
click at [232, 322] on td at bounding box center [241, 326] width 32 height 41
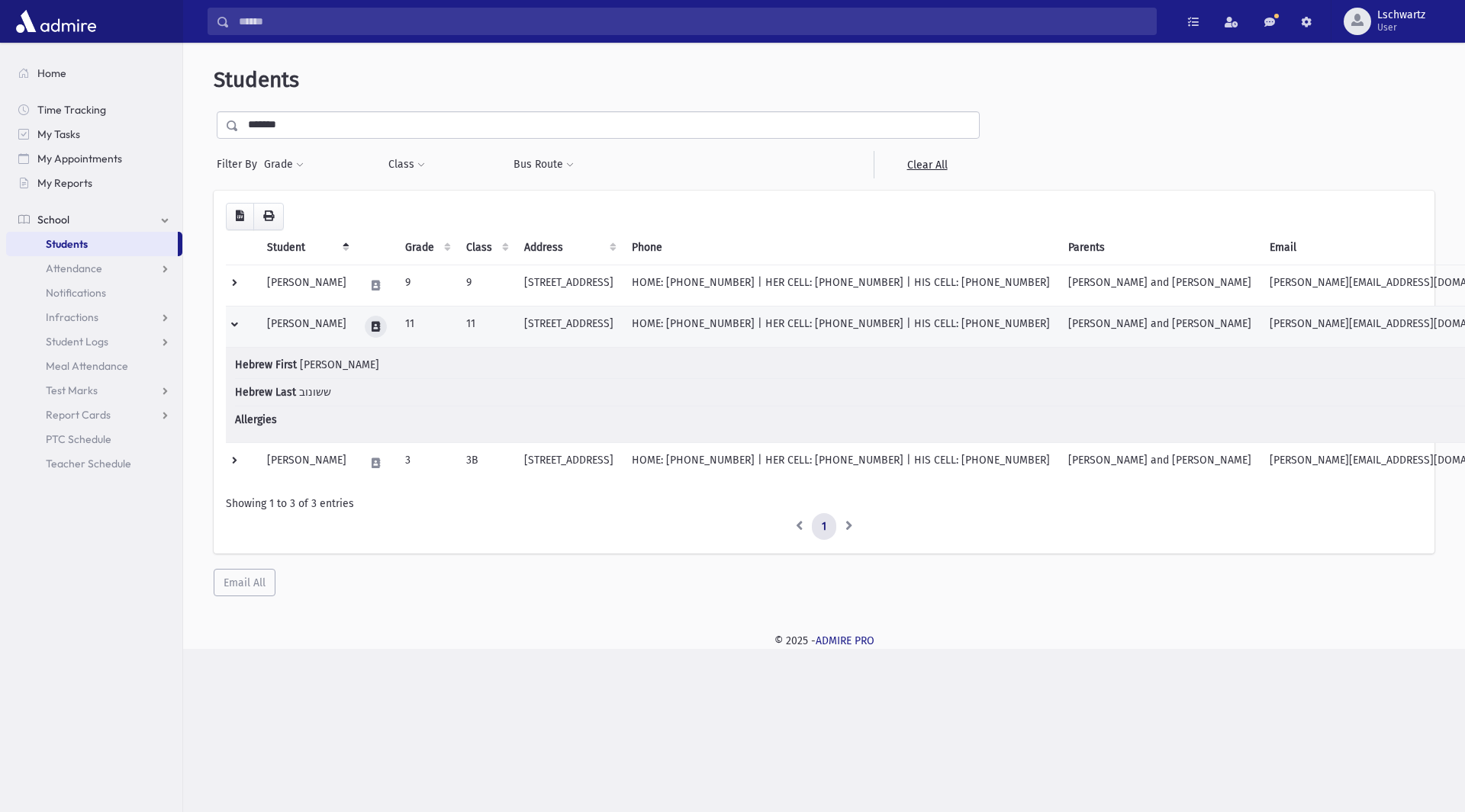
click at [379, 325] on icon at bounding box center [375, 326] width 8 height 10
click at [441, 320] on button "button" at bounding box center [442, 326] width 26 height 22
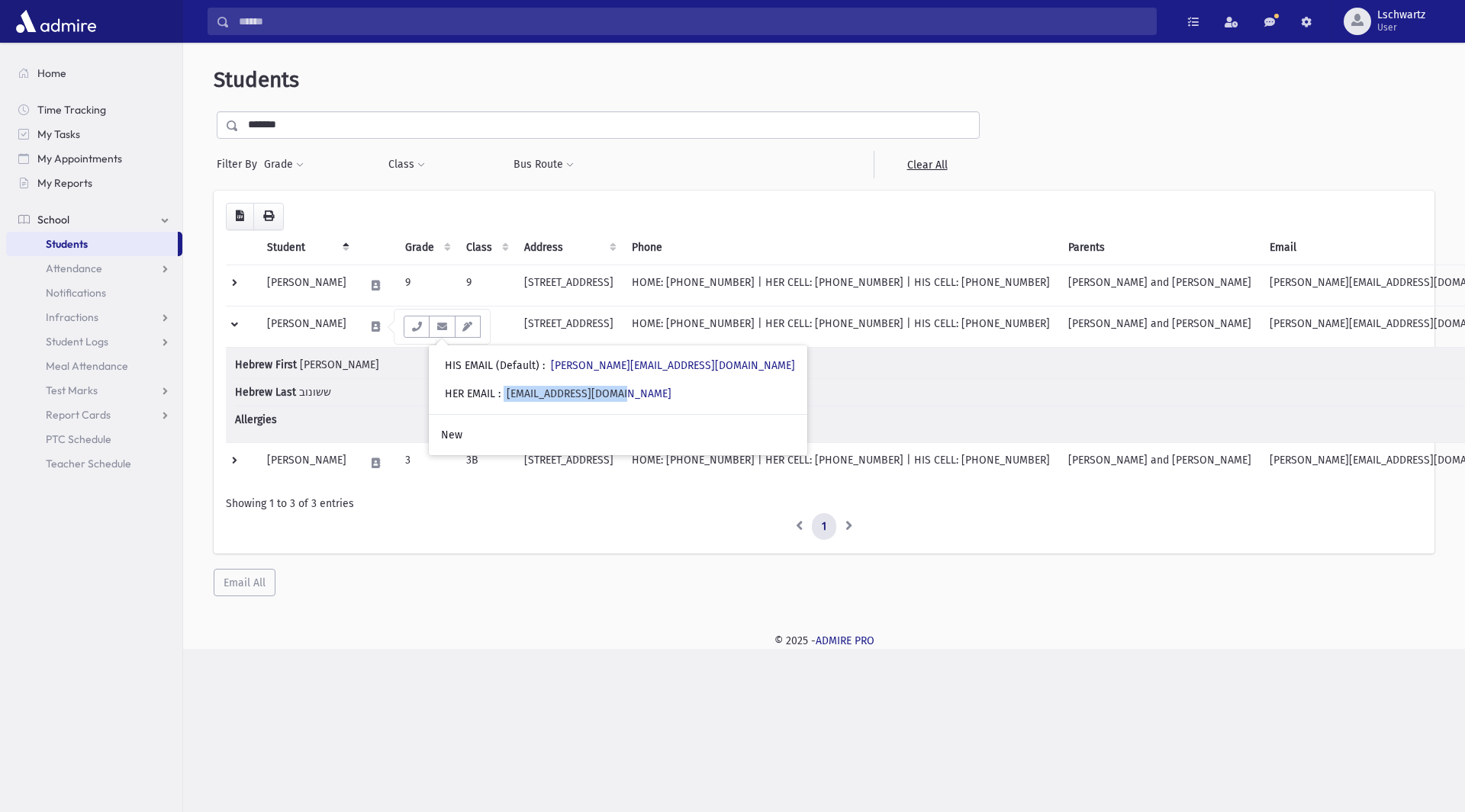
drag, startPoint x: 510, startPoint y: 393, endPoint x: 661, endPoint y: 383, distance: 151.3
click at [676, 381] on div "• HER EMAIL : [EMAIL_ADDRESS][DOMAIN_NAME]" at bounding box center [618, 394] width 378 height 28
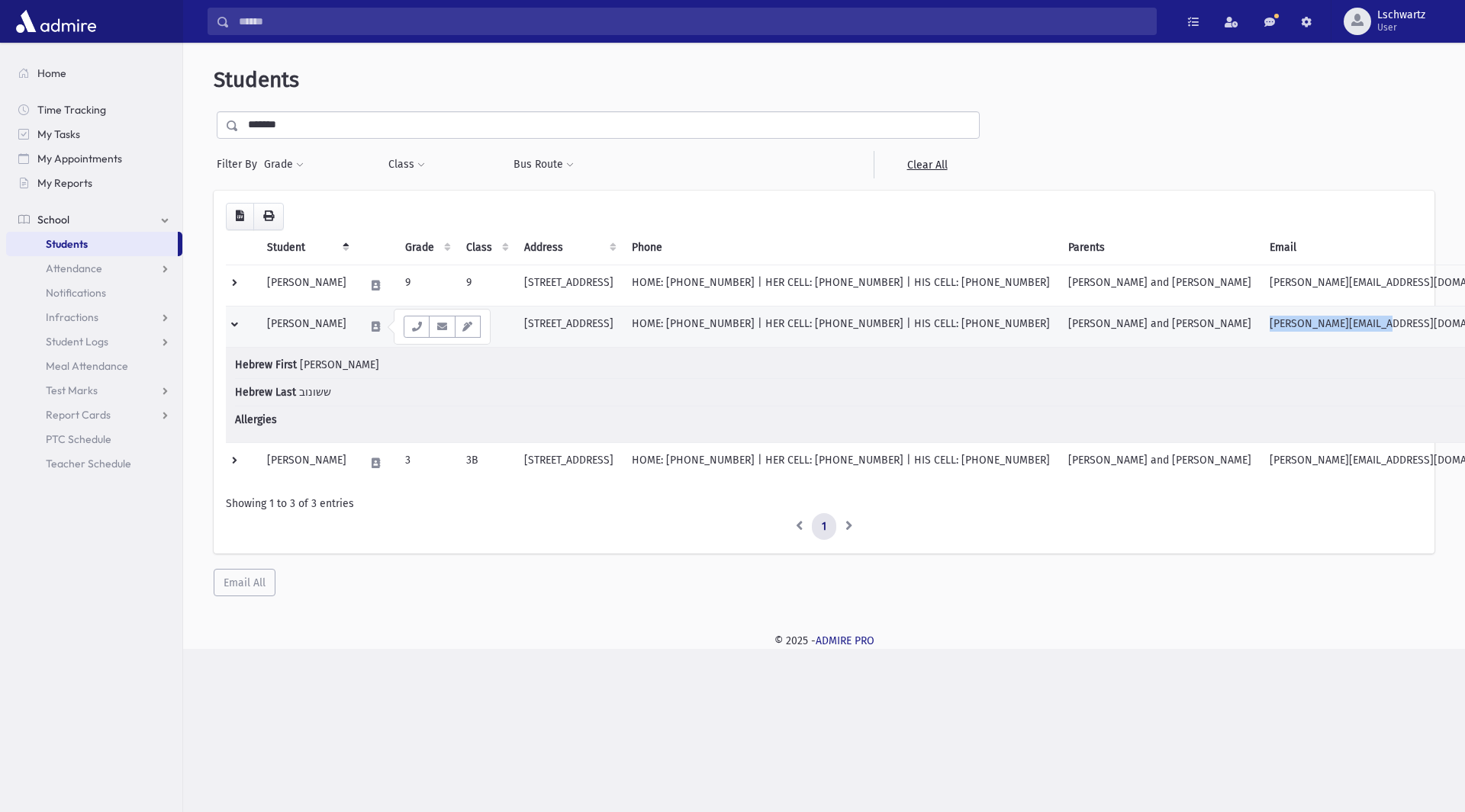
drag, startPoint x: 1280, startPoint y: 327, endPoint x: 1417, endPoint y: 327, distance: 137.0
click at [1417, 327] on td "[PERSON_NAME][EMAIL_ADDRESS][DOMAIN_NAME]" at bounding box center [1391, 326] width 262 height 41
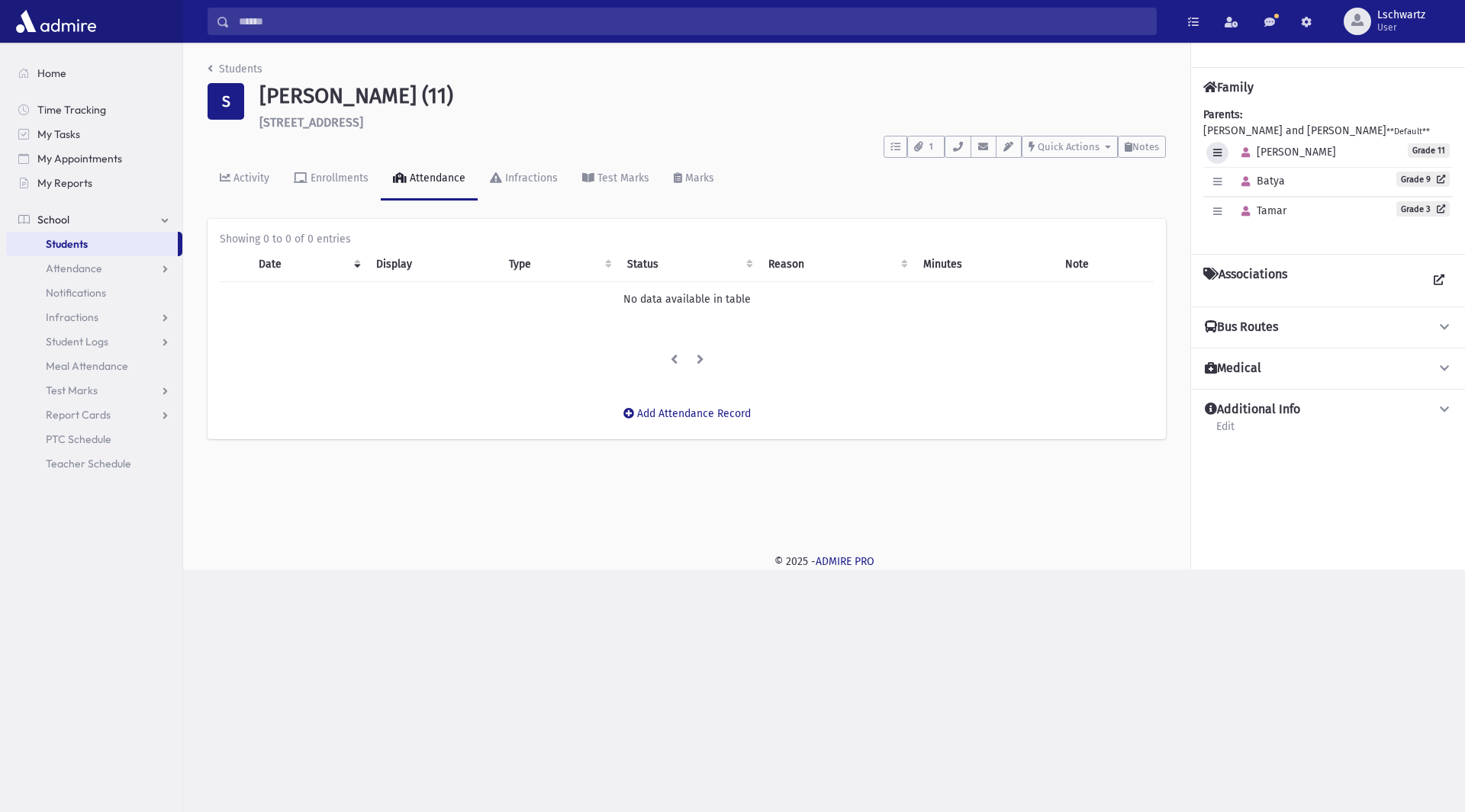
click at [1217, 154] on icon "button" at bounding box center [1217, 153] width 8 height 10
drag, startPoint x: 1132, startPoint y: 529, endPoint x: 1136, endPoint y: 520, distance: 9.8
click at [1136, 525] on div "Students S [PERSON_NAME] (11) [STREET_ADDRESS] **** To Do's No open tasks Show …" at bounding box center [824, 289] width 1282 height 493
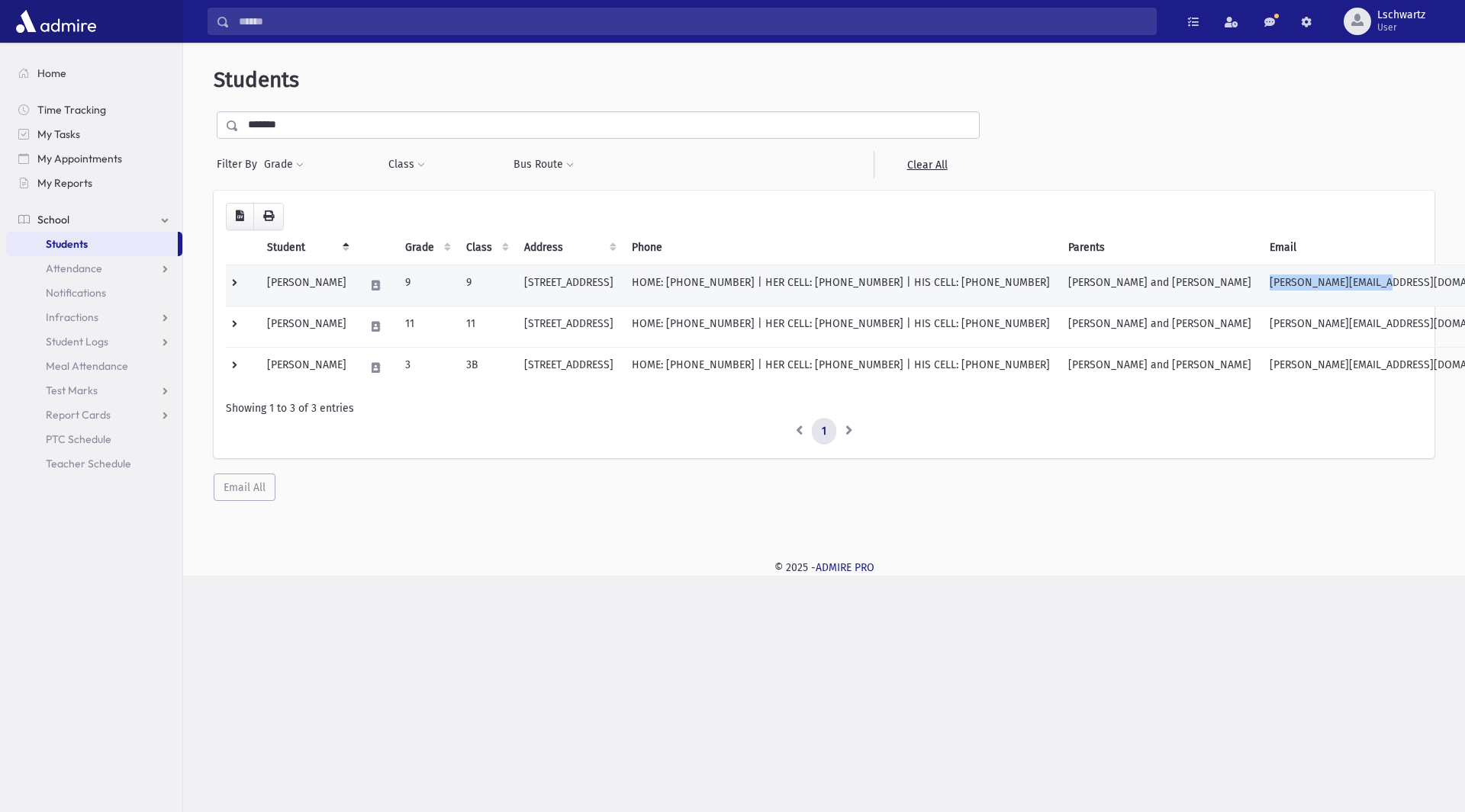
drag, startPoint x: 1281, startPoint y: 283, endPoint x: 1419, endPoint y: 288, distance: 138.1
click at [1419, 288] on td "[PERSON_NAME][EMAIL_ADDRESS][DOMAIN_NAME]" at bounding box center [1391, 286] width 262 height 41
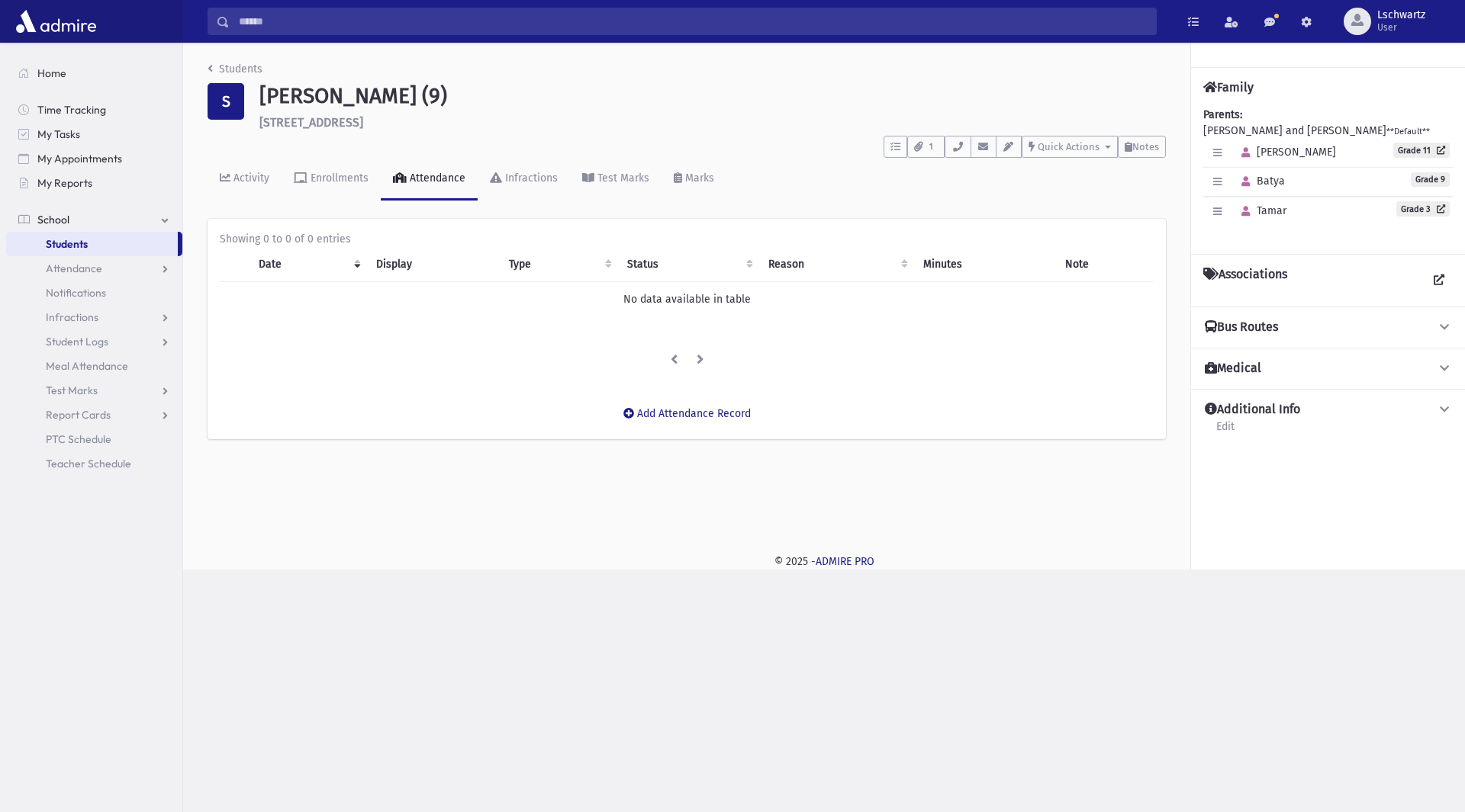
drag, startPoint x: 0, startPoint y: 0, endPoint x: 804, endPoint y: 481, distance: 936.9
click at [804, 481] on div "Students S Sosonov, Batya (9) 441 West Broadway Cedarhurst **** To Do's No open…" at bounding box center [824, 289] width 1282 height 493
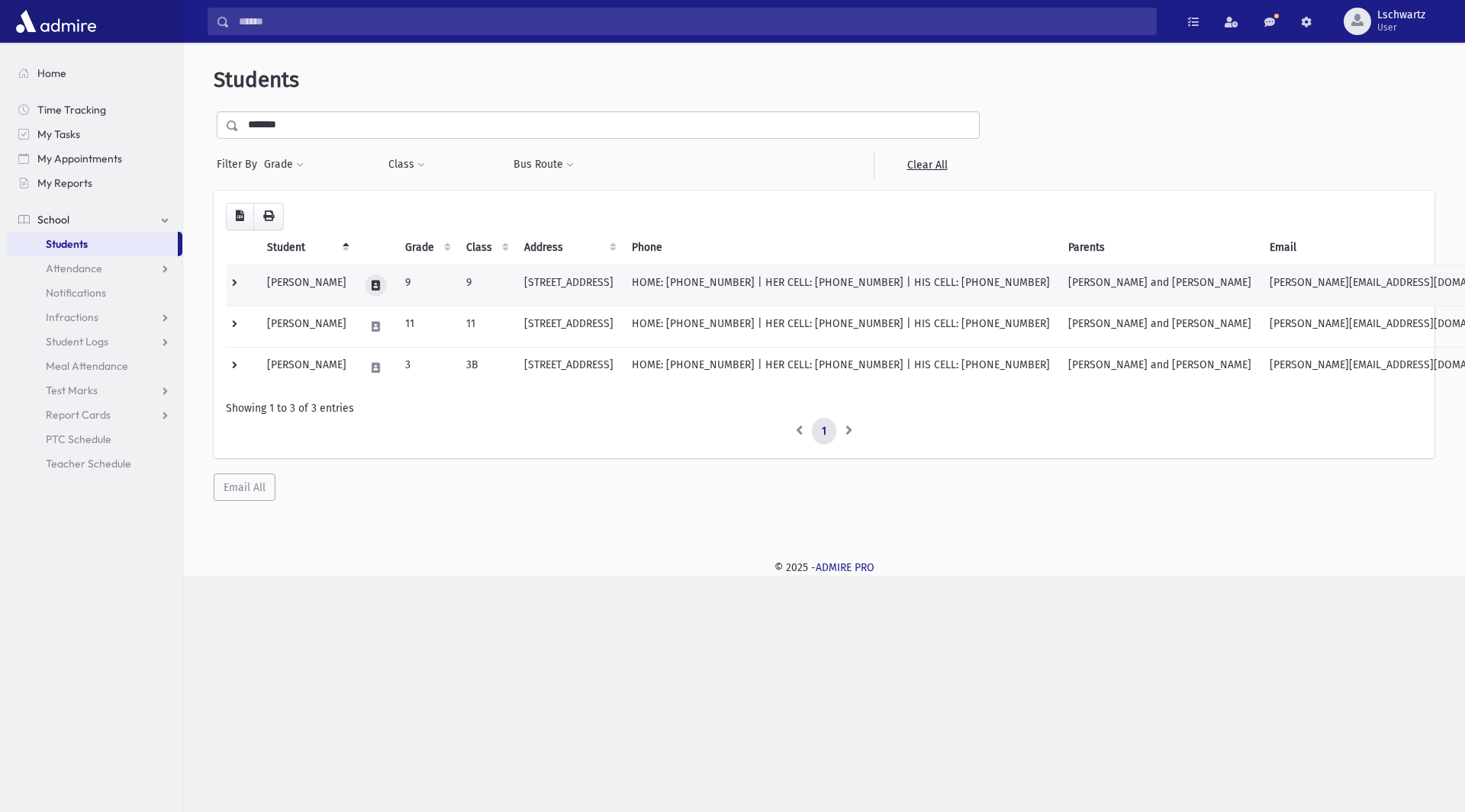
click at [374, 286] on button at bounding box center [375, 285] width 22 height 22
click at [438, 290] on icon "button" at bounding box center [441, 286] width 12 height 10
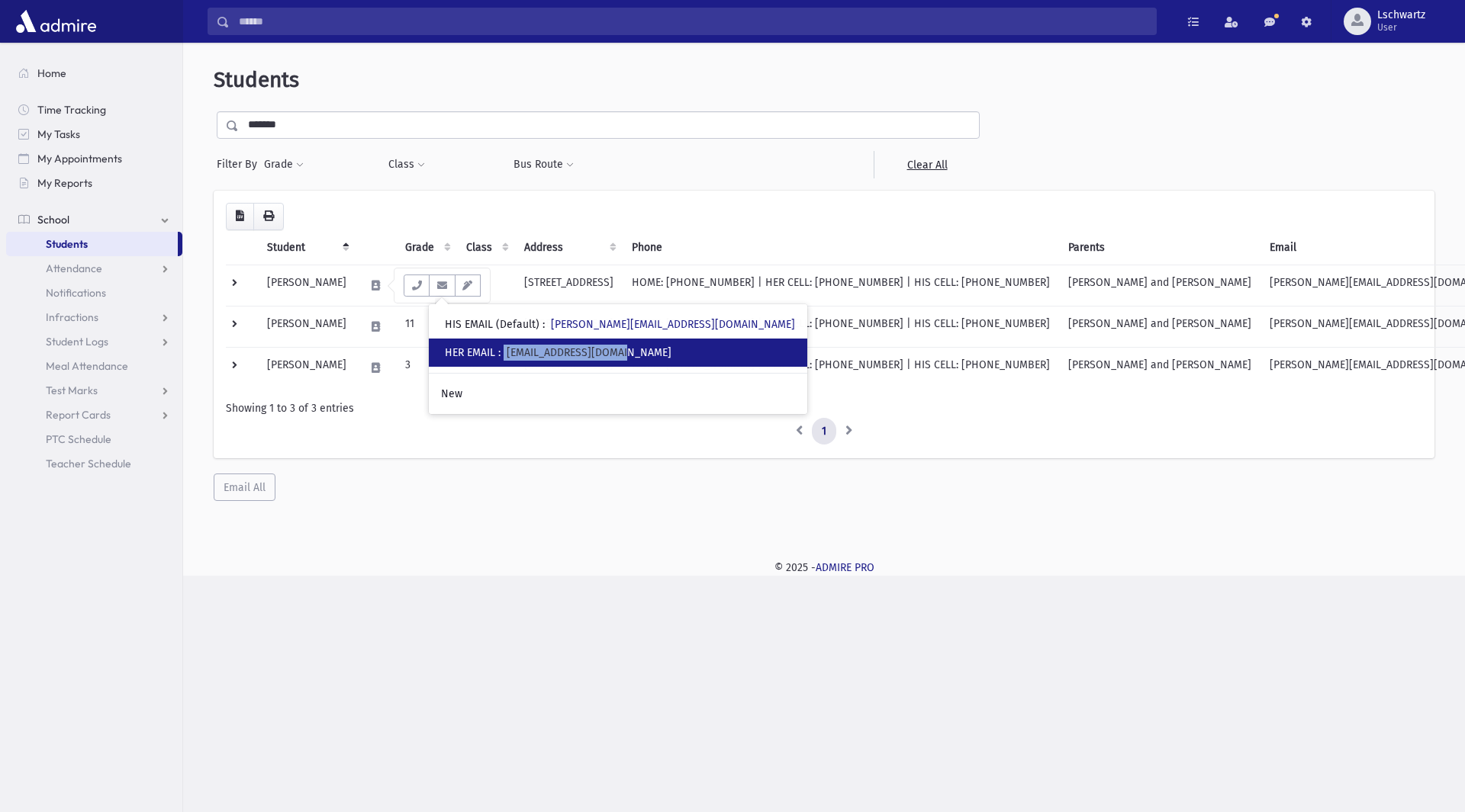
drag, startPoint x: 506, startPoint y: 352, endPoint x: 650, endPoint y: 356, distance: 144.1
click at [650, 356] on div "• HER EMAIL : natella1014@yahoo.com" at bounding box center [618, 353] width 378 height 28
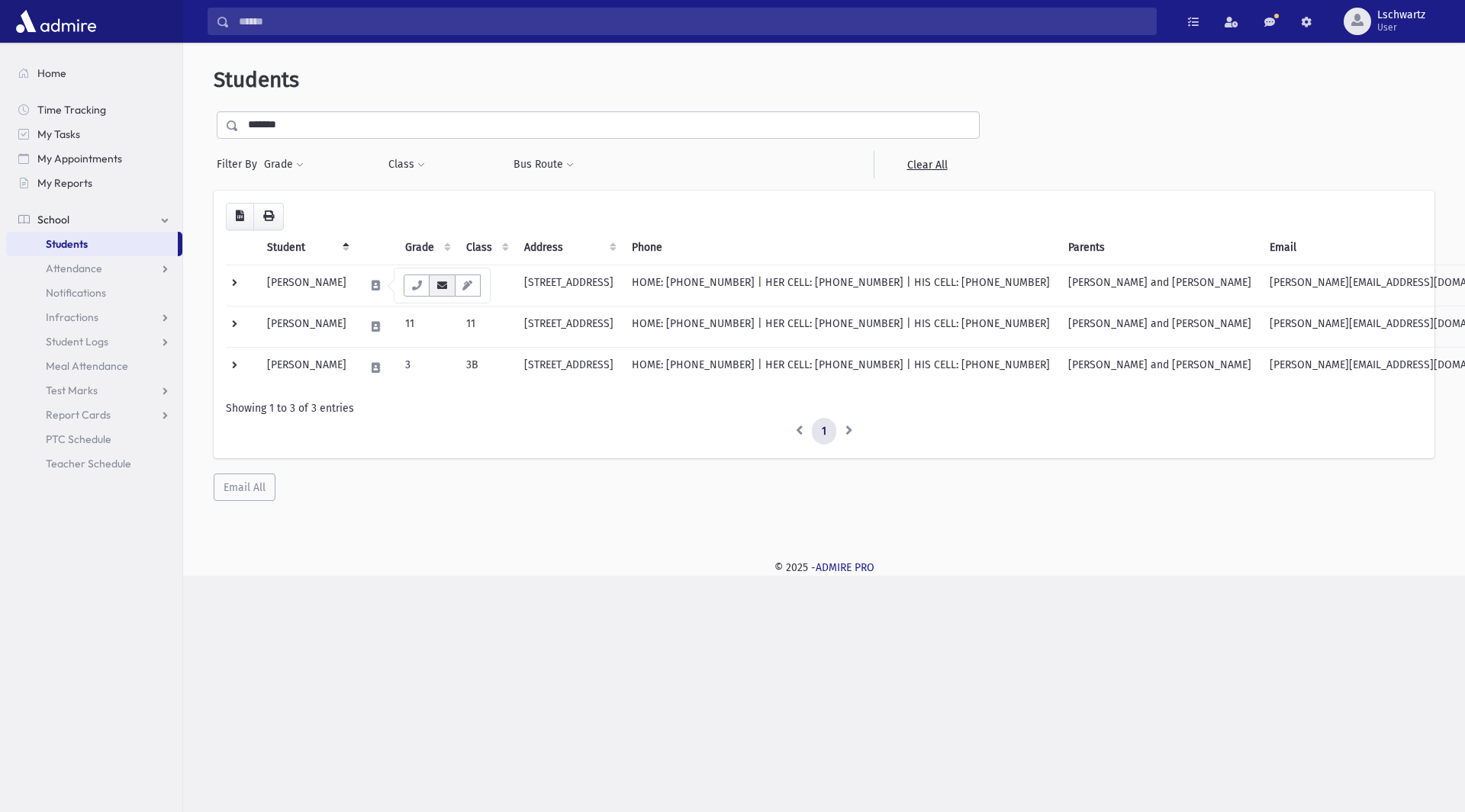
click at [440, 288] on icon "button" at bounding box center [441, 286] width 12 height 10
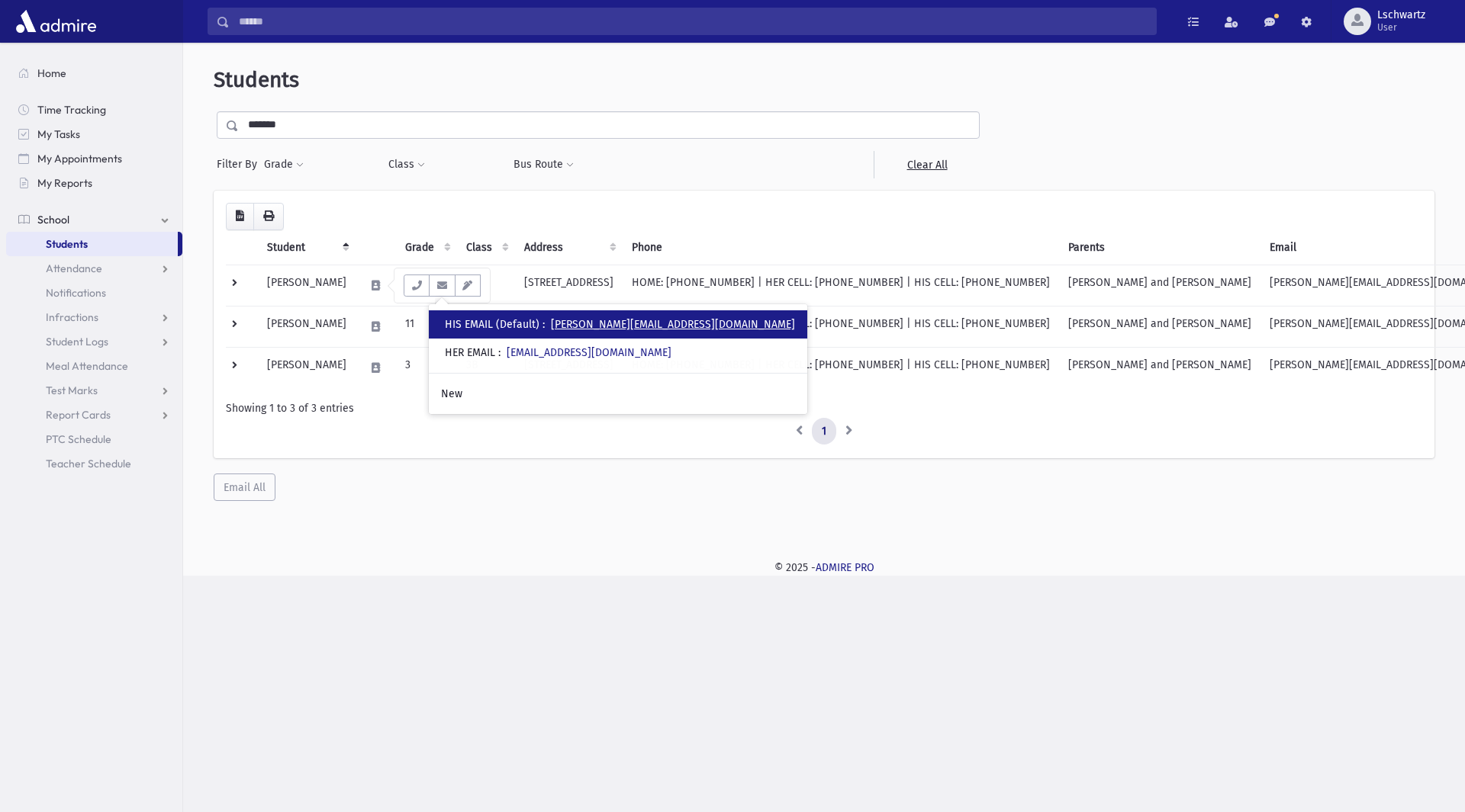
click at [557, 323] on link "jakesosonov@gmail.com" at bounding box center [673, 324] width 244 height 13
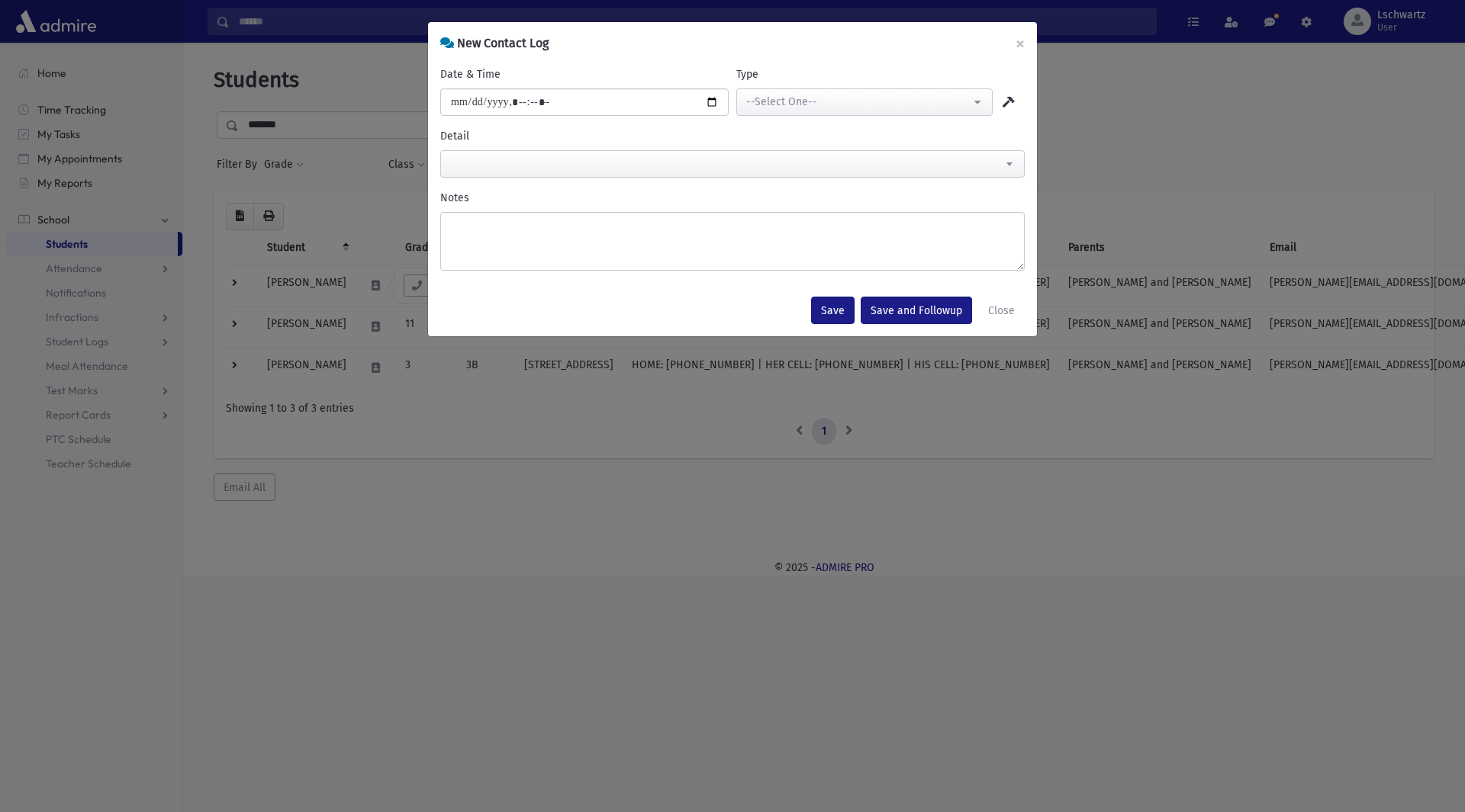
click at [1053, 549] on div "**********" at bounding box center [732, 406] width 1465 height 812
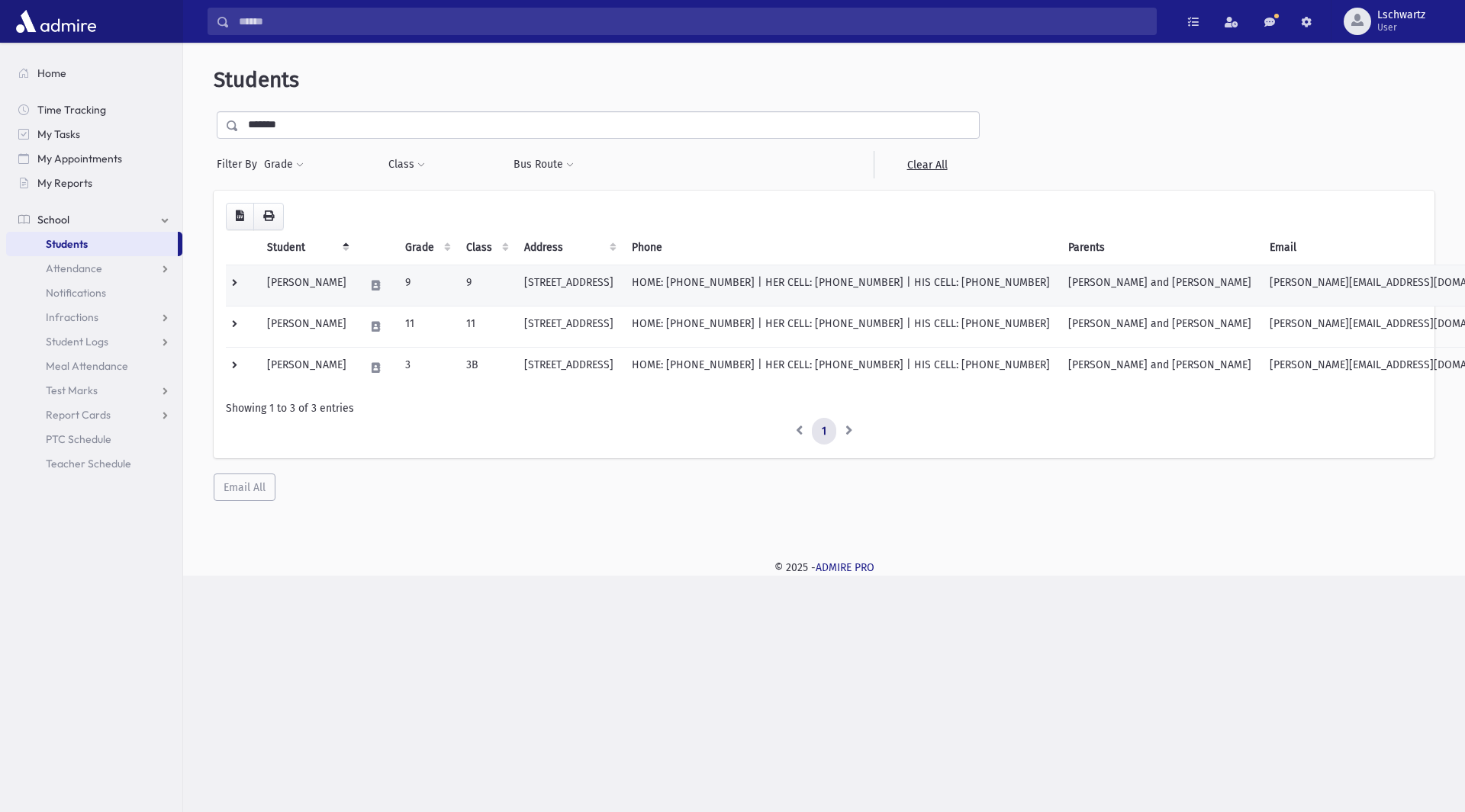
click at [231, 281] on td at bounding box center [241, 286] width 32 height 41
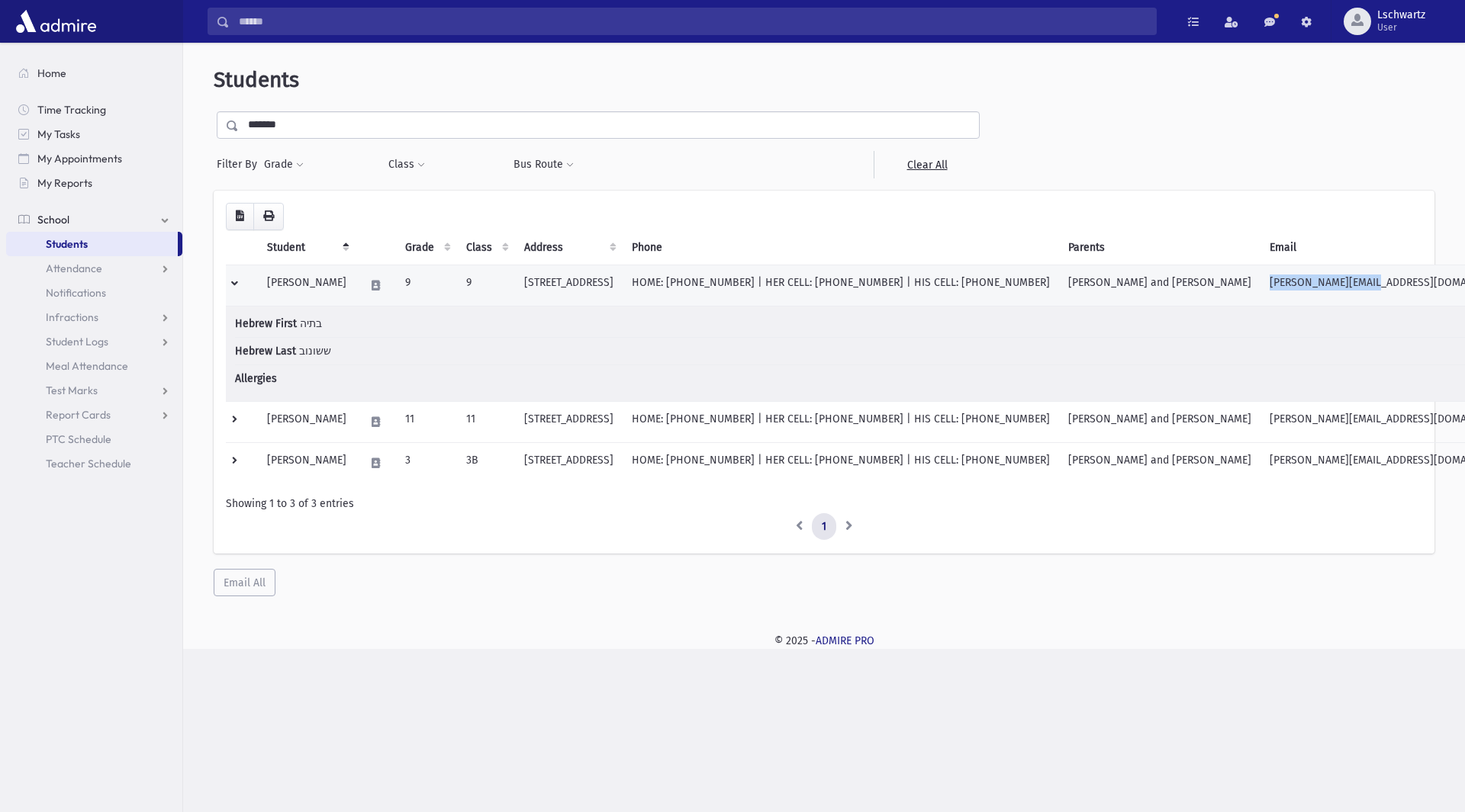
drag, startPoint x: 1286, startPoint y: 281, endPoint x: 1402, endPoint y: 300, distance: 117.5
click at [1395, 298] on td "jakesosonov@gmail.com" at bounding box center [1391, 286] width 262 height 41
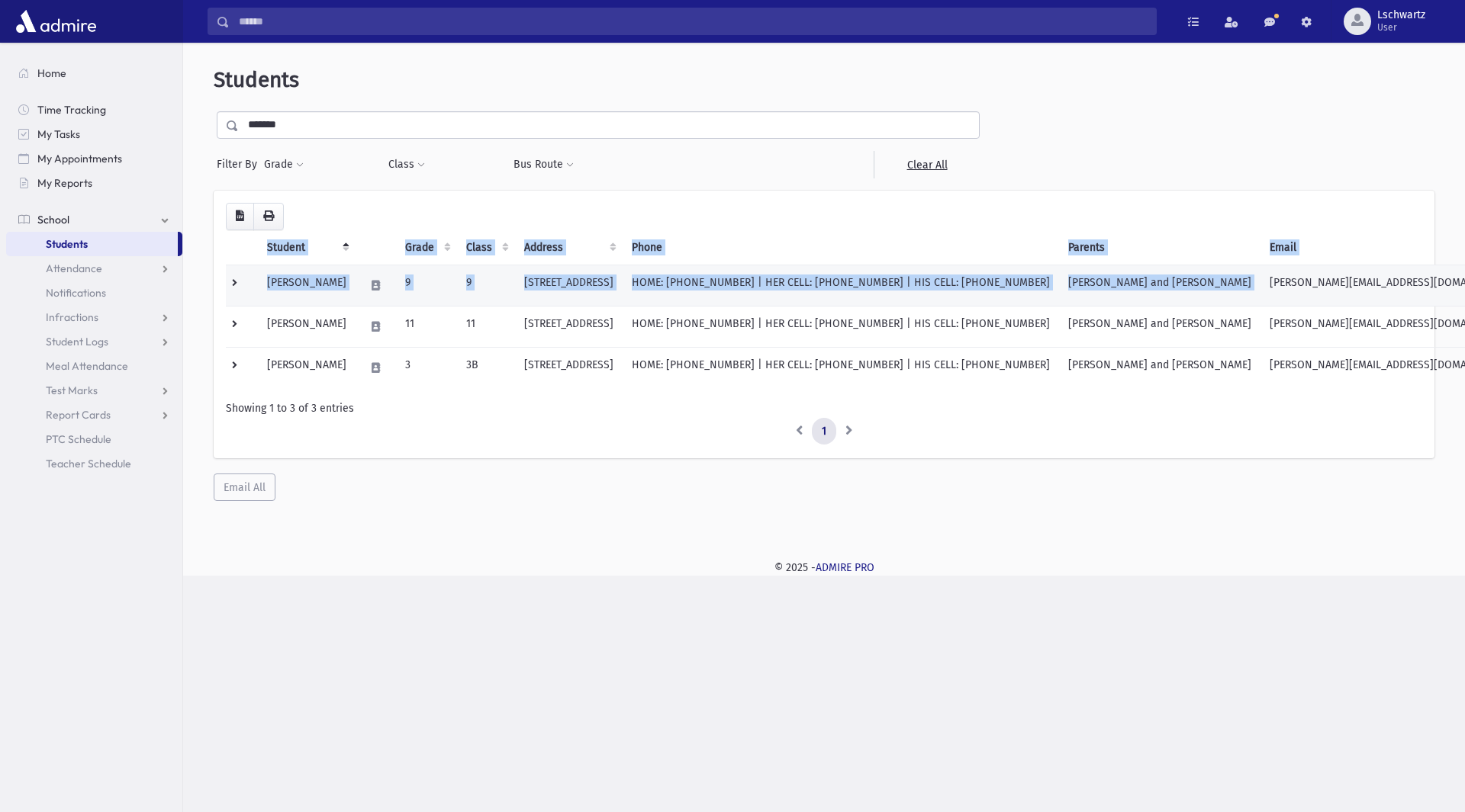
drag, startPoint x: 1427, startPoint y: 274, endPoint x: 1285, endPoint y: 283, distance: 142.3
click at [1285, 283] on div "Loading... Student Grade Class Address Phone Parents Email Hebrew First Hebrew …" at bounding box center [824, 324] width 1221 height 269
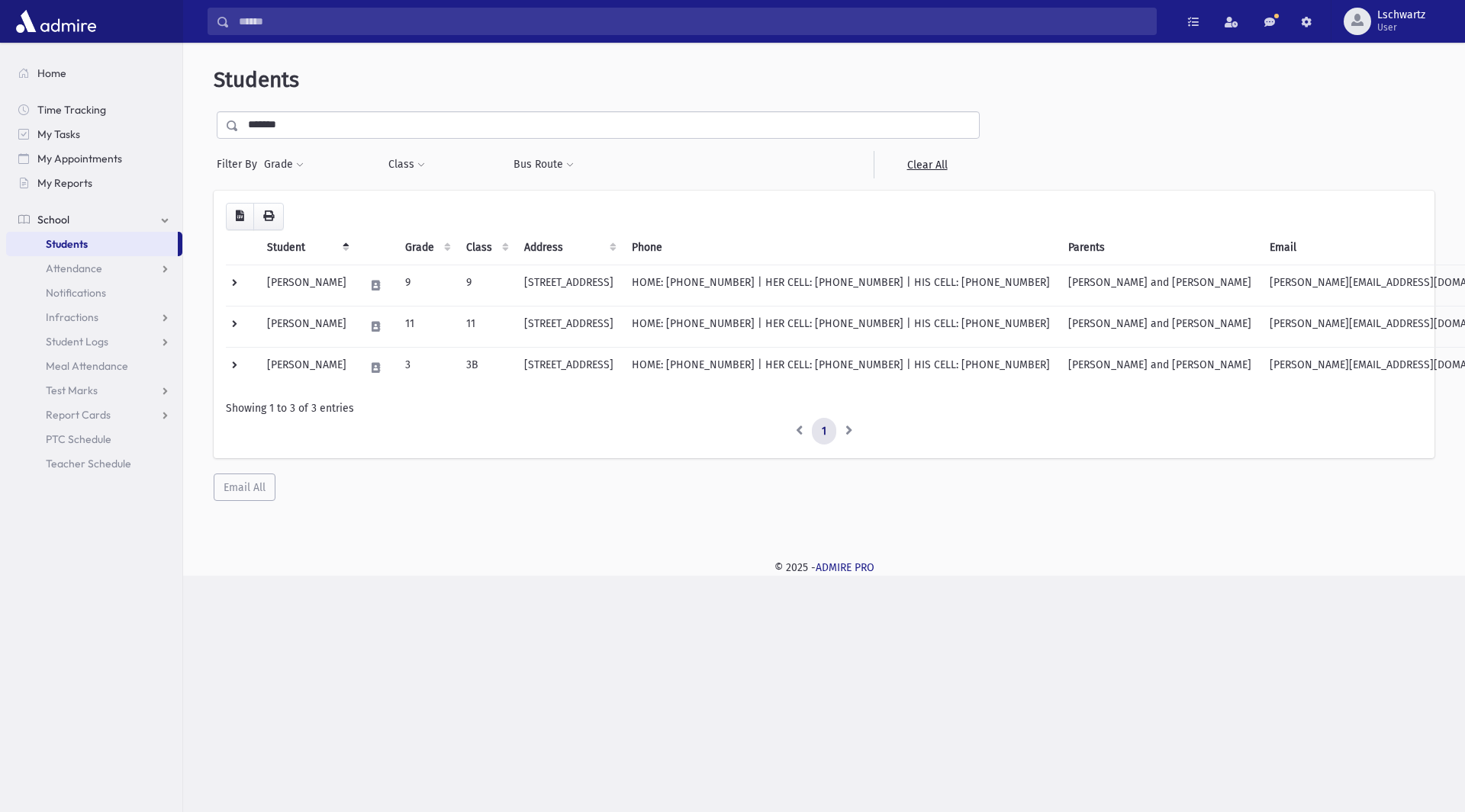
click at [1271, 449] on div "Loading... Student Grade Class Address Phone Parents Email Hebrew First Hebrew …" at bounding box center [824, 324] width 1221 height 269
drag, startPoint x: 1283, startPoint y: 365, endPoint x: 1413, endPoint y: 365, distance: 130.0
click at [1413, 365] on td "jakesosonov@gmail.com" at bounding box center [1391, 368] width 262 height 41
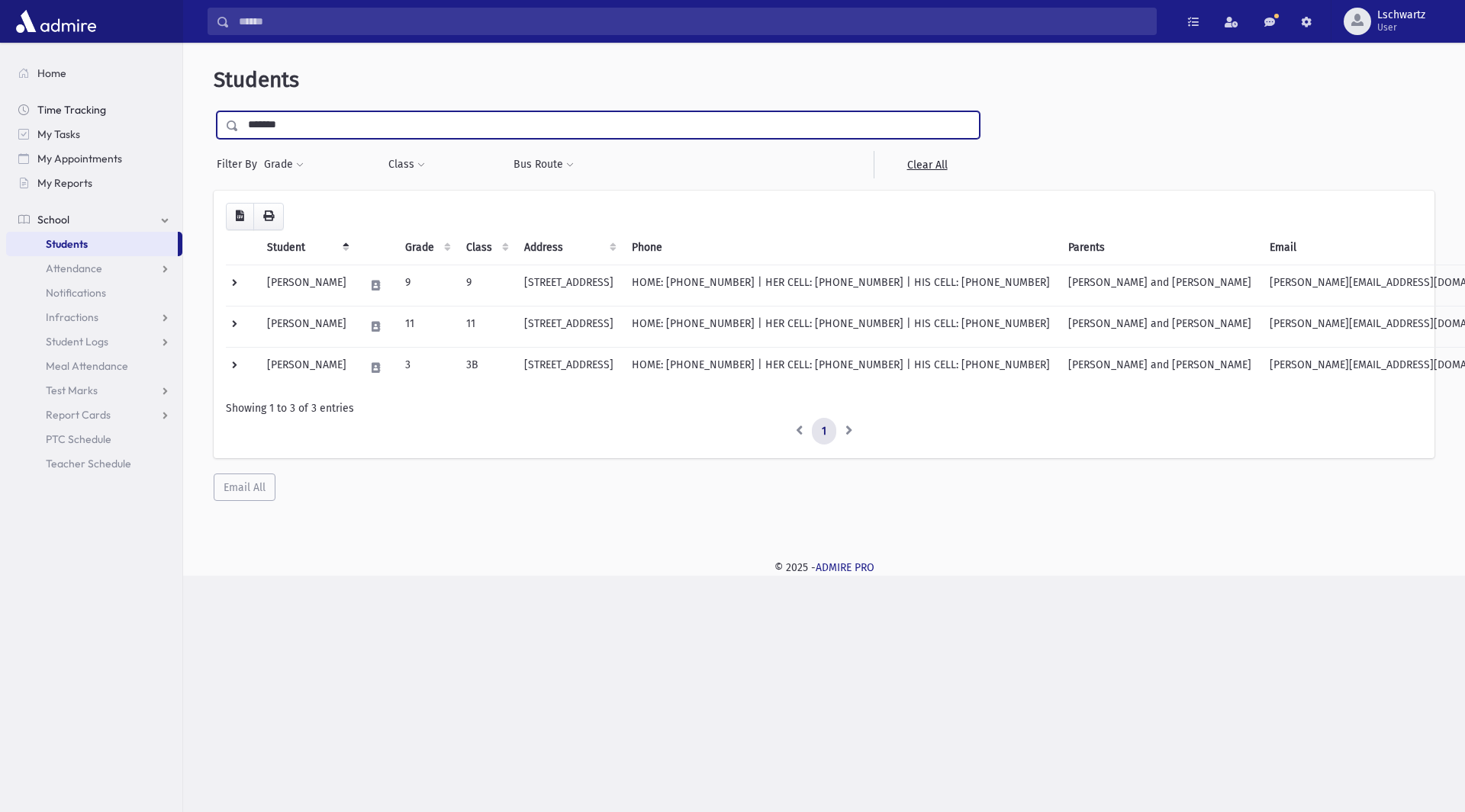
drag, startPoint x: 437, startPoint y: 118, endPoint x: 41, endPoint y: 122, distance: 396.0
click at [41, 122] on div "Search Results Students" at bounding box center [732, 406] width 1465 height 812
type input "*******"
click at [213, 111] on input "submit" at bounding box center [234, 122] width 42 height 21
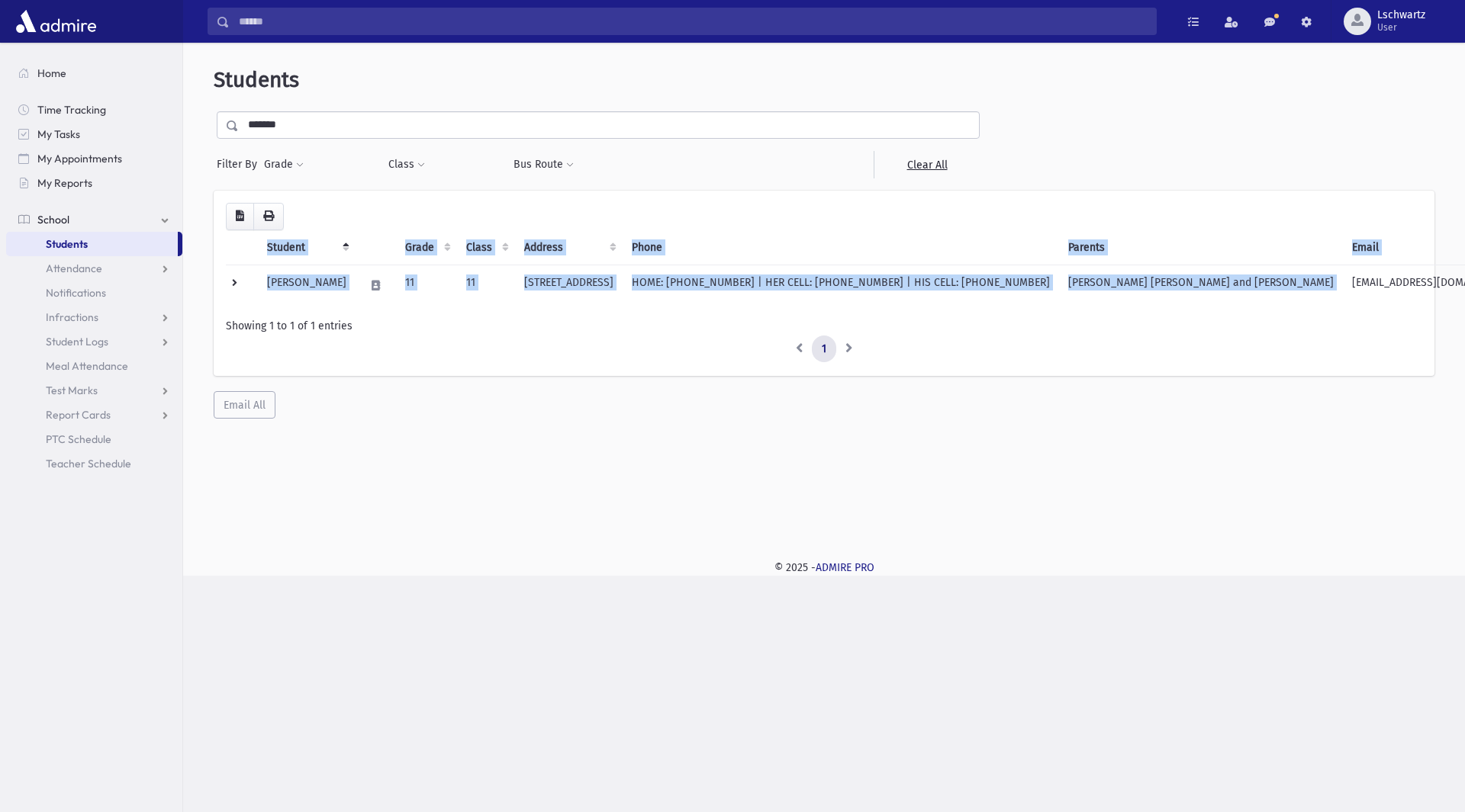
drag, startPoint x: 1320, startPoint y: 281, endPoint x: 1425, endPoint y: 288, distance: 105.2
click at [1425, 288] on div "Loading... Student Grade Class Address Phone Parents Email Hebrew First Hebrew …" at bounding box center [824, 283] width 1221 height 186
copy table "Student Grade Class Address Phone Parents Email Hebrew First Hebrew Last Allerg…"
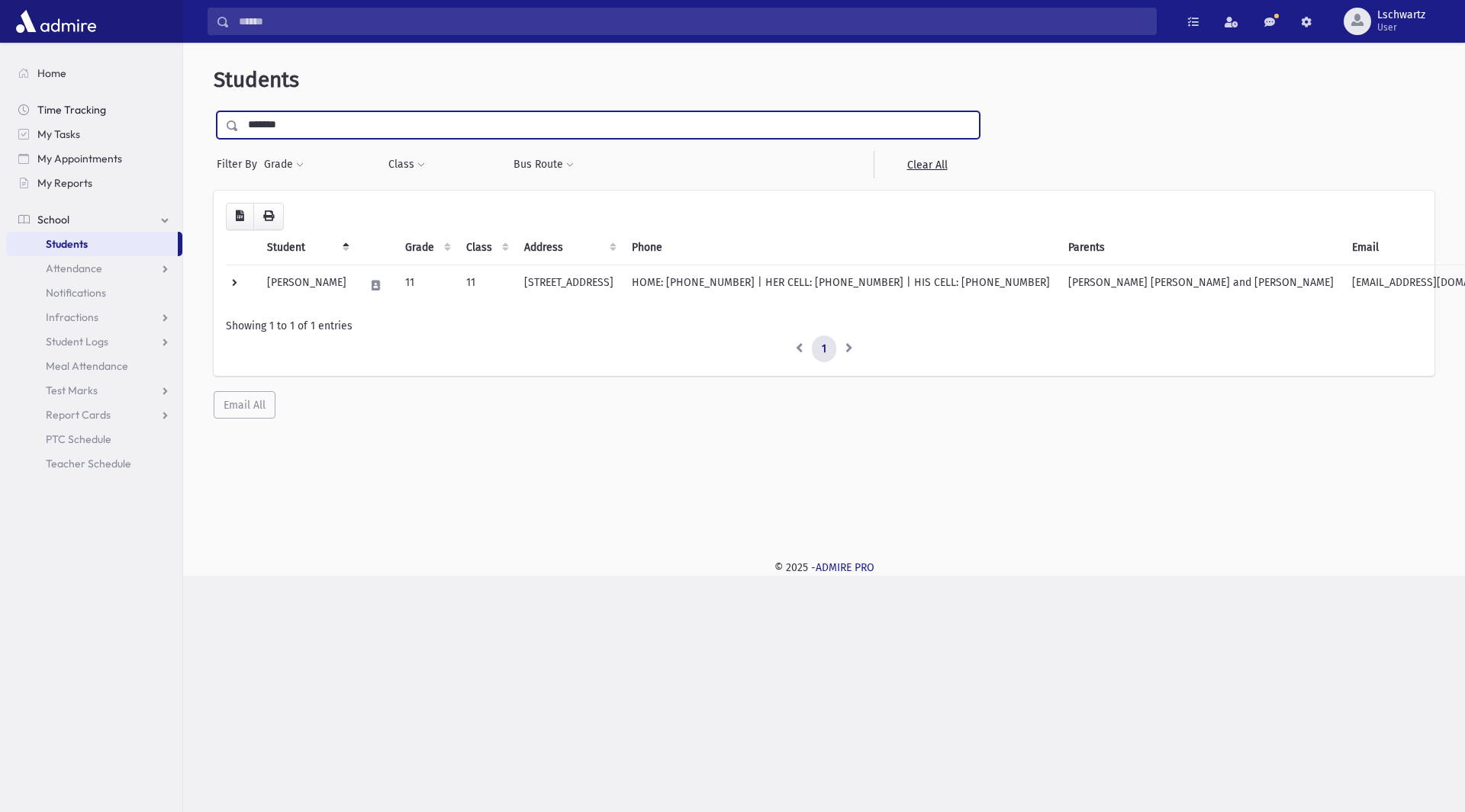
drag, startPoint x: 307, startPoint y: 124, endPoint x: 175, endPoint y: 118, distance: 132.1
click at [175, 118] on div "Search Results Students" at bounding box center [732, 406] width 1465 height 812
type input "*******"
click at [213, 111] on input "submit" at bounding box center [234, 122] width 42 height 21
